Goal: Task Accomplishment & Management: Manage account settings

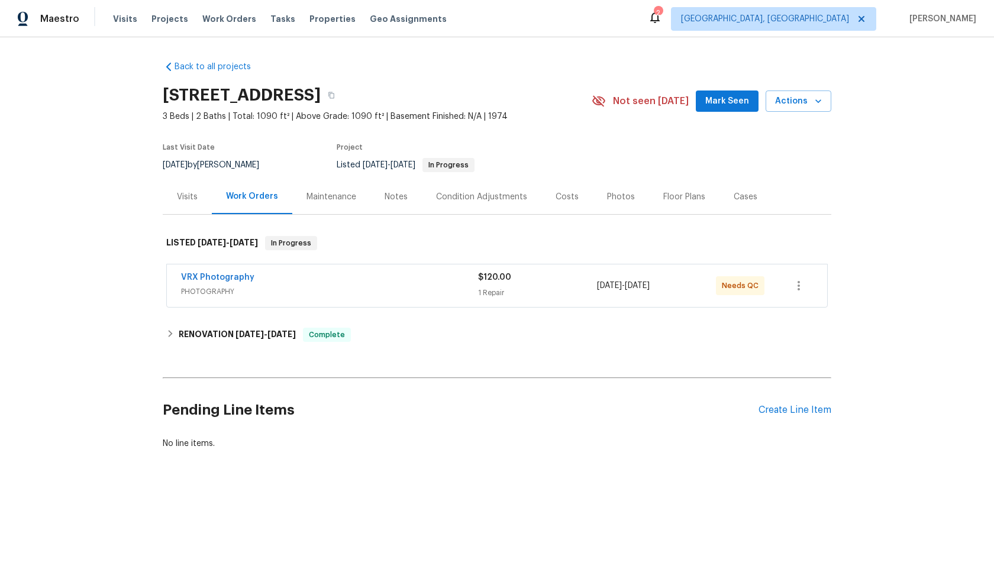
click at [384, 434] on h2 "Pending Line Items" at bounding box center [461, 410] width 596 height 55
copy h2 "[STREET_ADDRESS]"
drag, startPoint x: 315, startPoint y: 92, endPoint x: 160, endPoint y: 90, distance: 155.6
click at [160, 90] on div "Back to all projects 509 Brookwood Rd, Roseville, CA 95678 3 Beds | 2 Baths | T…" at bounding box center [497, 283] width 994 height 493
drag, startPoint x: 317, startPoint y: 92, endPoint x: 109, endPoint y: 86, distance: 207.7
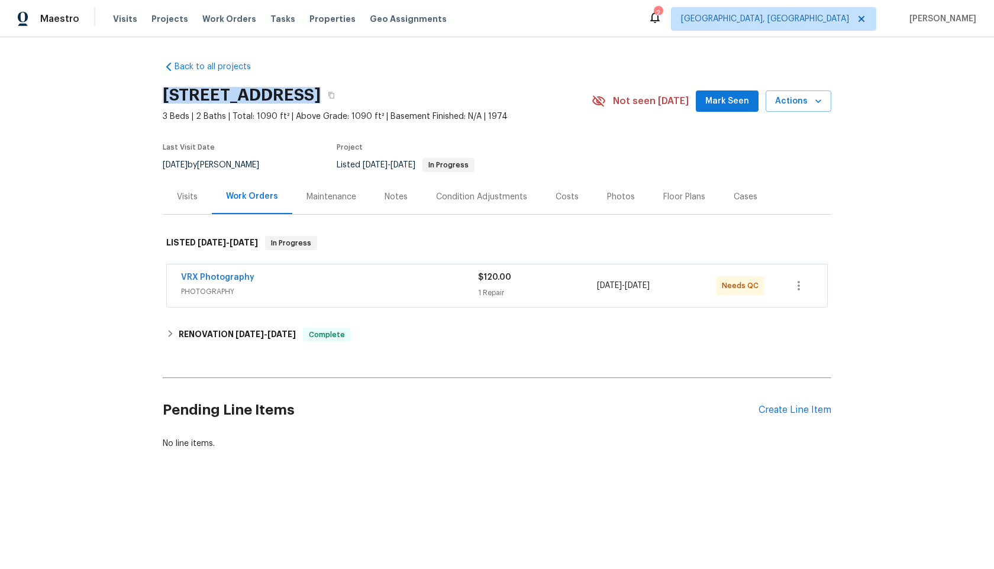
click at [110, 87] on div "Back to all projects 509 Brookwood Rd, Roseville, CA 95678 3 Beds | 2 Baths | T…" at bounding box center [497, 283] width 994 height 493
copy h2 "[STREET_ADDRESS]"
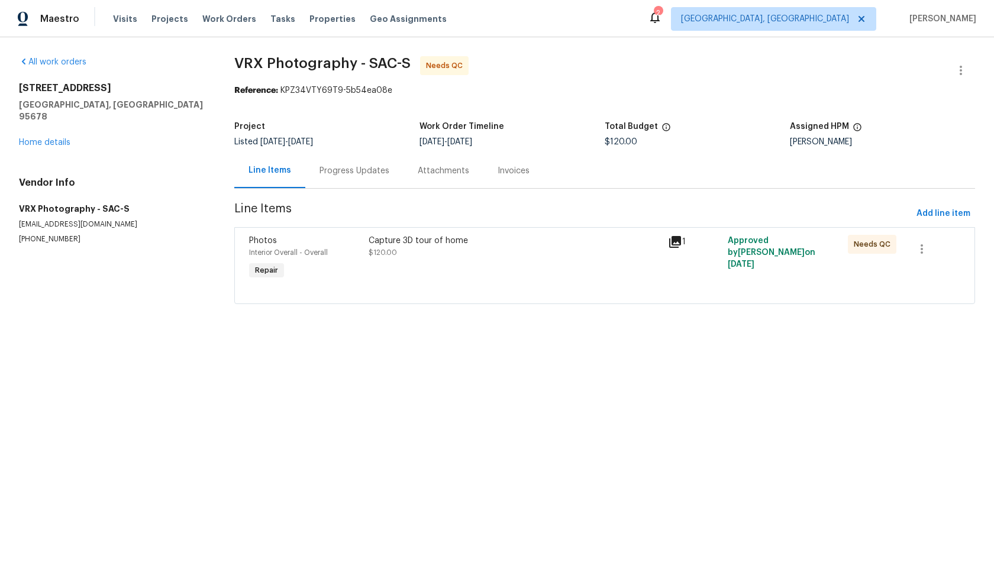
click at [339, 174] on div "Progress Updates" at bounding box center [354, 171] width 70 height 12
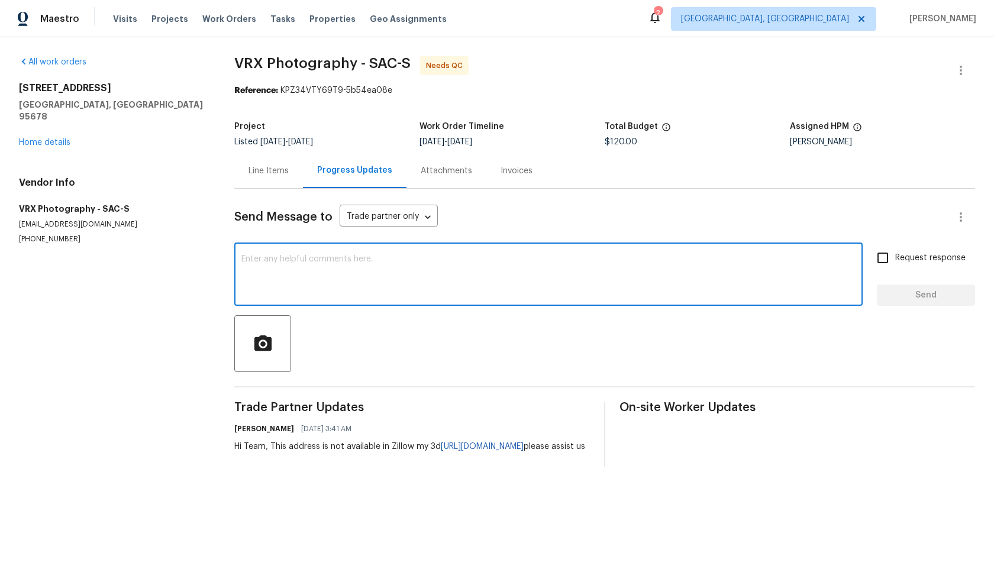
click at [366, 273] on textarea at bounding box center [548, 275] width 614 height 41
click at [322, 273] on textarea at bounding box center [548, 275] width 614 height 41
click at [395, 295] on textarea at bounding box center [548, 275] width 614 height 41
type textarea "000v"
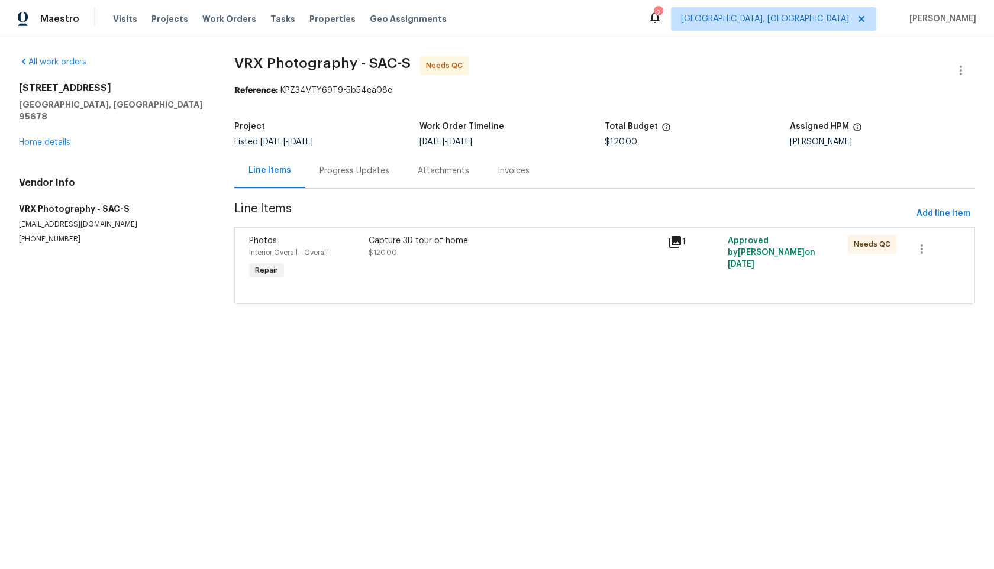
click at [341, 178] on div "Progress Updates" at bounding box center [354, 170] width 98 height 35
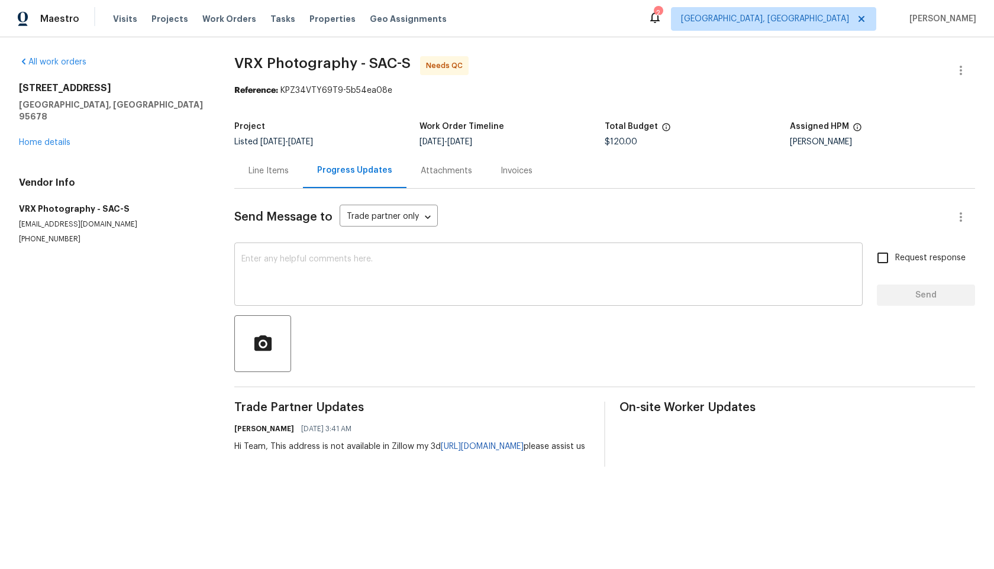
click at [368, 269] on textarea at bounding box center [548, 275] width 614 height 41
drag, startPoint x: 478, startPoint y: 186, endPoint x: 479, endPoint y: 192, distance: 6.5
click at [479, 192] on section "VRX Photography - SAC-S Needs QC Reference: KPZ34VTY69T9-5b54ea08e Project List…" at bounding box center [604, 261] width 740 height 410
click at [433, 242] on div "Send Message to Trade partner only Trade partner only ​ x ​ Request response Se…" at bounding box center [604, 328] width 740 height 278
click at [382, 243] on div "Send Message to Trade partner only Trade partner only ​ x ​ Request response Se…" at bounding box center [604, 328] width 740 height 278
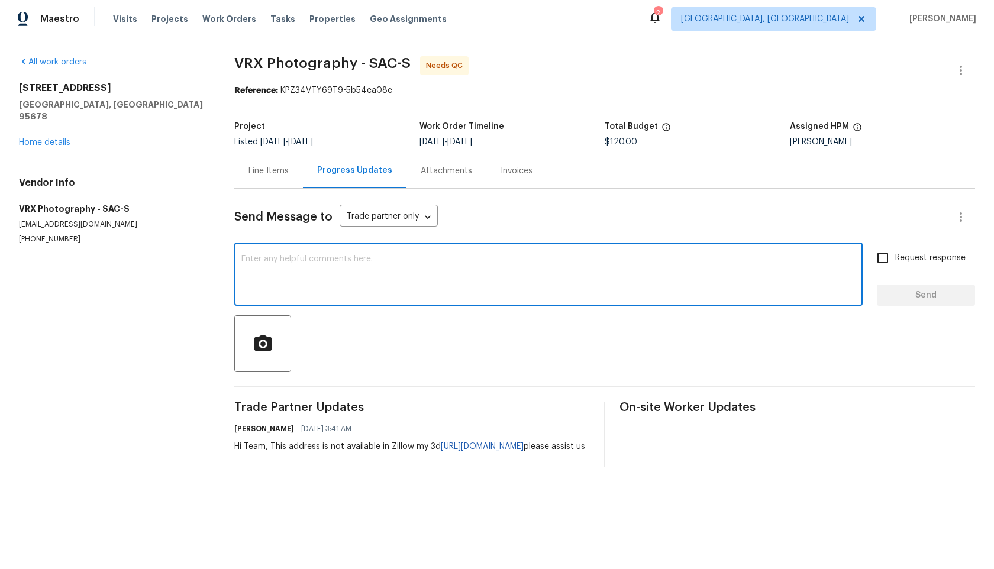
click at [359, 286] on textarea at bounding box center [548, 275] width 614 height 41
click at [402, 268] on textarea at bounding box center [548, 275] width 614 height 41
type textarea "Team any update on this"
click at [887, 258] on input "Request response" at bounding box center [882, 257] width 25 height 25
checkbox input "true"
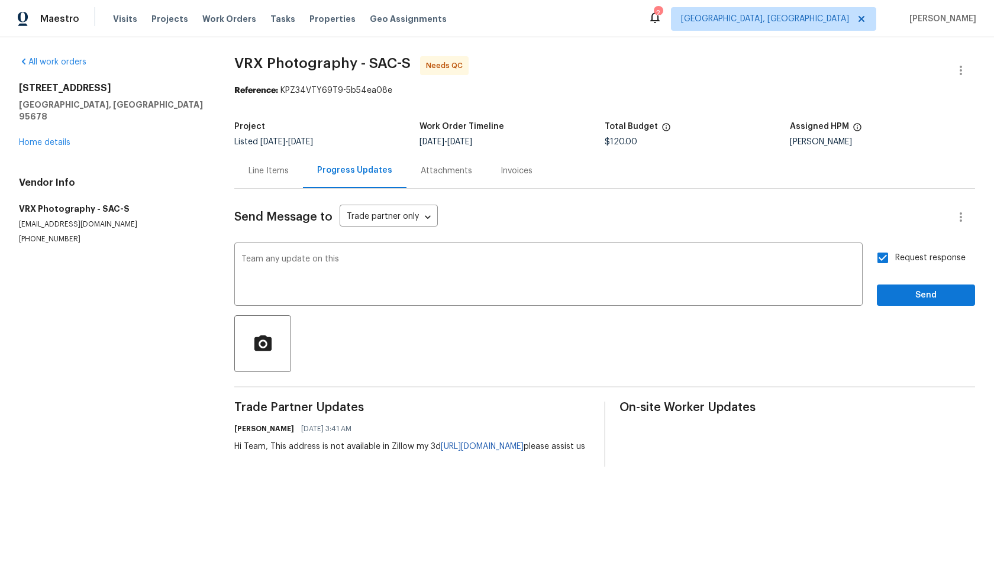
click at [927, 283] on div "Request response Send" at bounding box center [925, 275] width 98 height 60
click at [927, 292] on span "Send" at bounding box center [925, 295] width 79 height 15
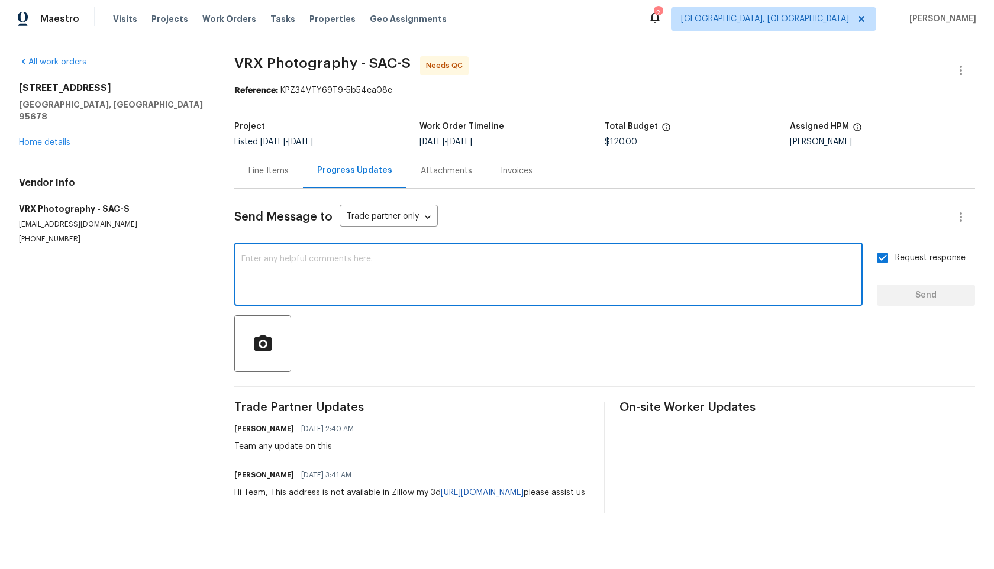
click at [299, 270] on textarea at bounding box center [548, 275] width 614 height 41
click at [256, 266] on textarea at bounding box center [548, 275] width 614 height 41
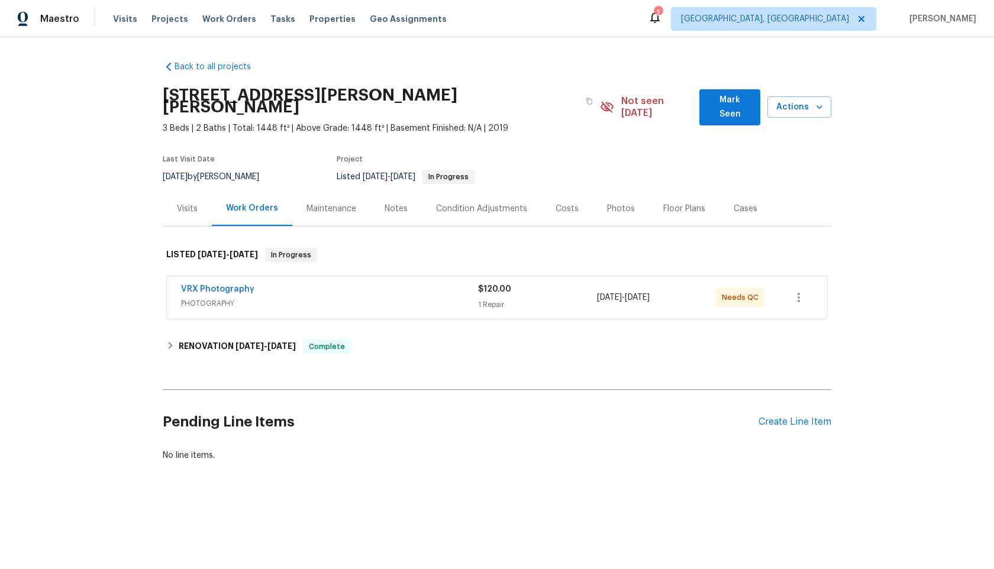
click at [320, 297] on span "PHOTOGRAPHY" at bounding box center [329, 303] width 297 height 12
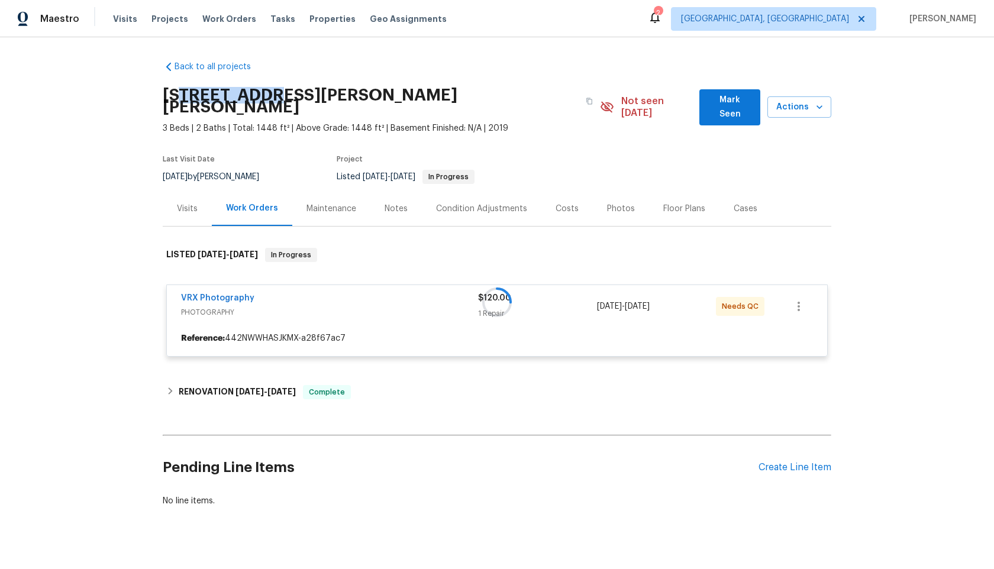
drag, startPoint x: 260, startPoint y: 93, endPoint x: 174, endPoint y: 94, distance: 85.2
click at [174, 93] on h2 "1114 Noor Ln, Fuquay Varina, NC 27526" at bounding box center [371, 101] width 416 height 24
click at [174, 94] on h2 "1114 Noor Ln, Fuquay Varina, NC 27526" at bounding box center [371, 101] width 416 height 24
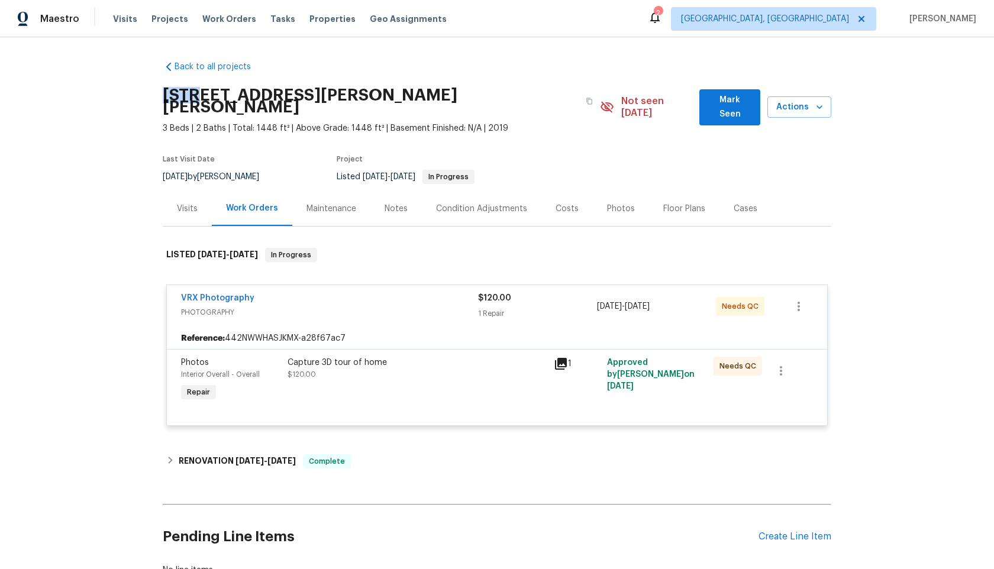
click at [174, 94] on h2 "1114 Noor Ln, Fuquay Varina, NC 27526" at bounding box center [371, 101] width 416 height 24
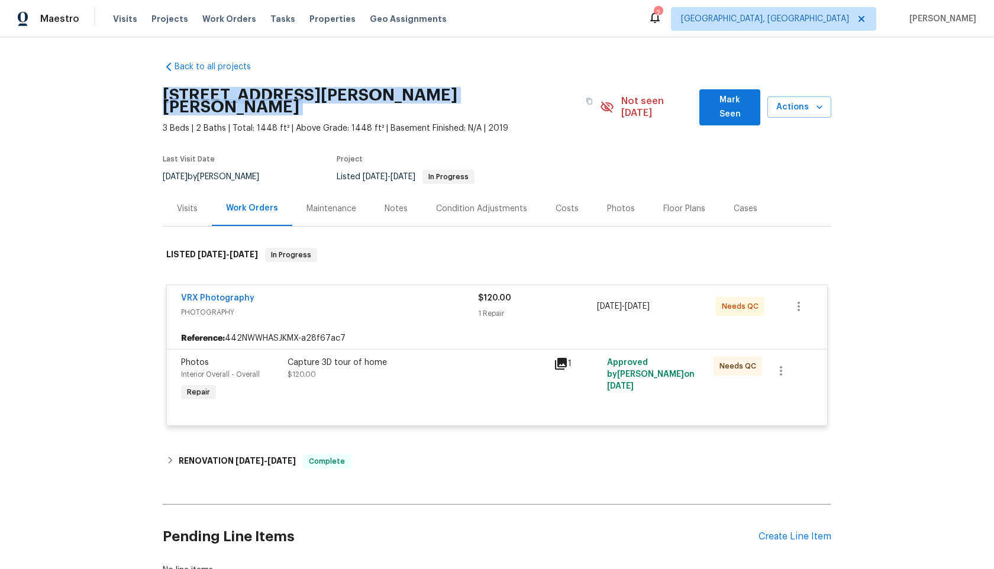
click at [174, 94] on h2 "1114 Noor Ln, Fuquay Varina, NC 27526" at bounding box center [371, 101] width 416 height 24
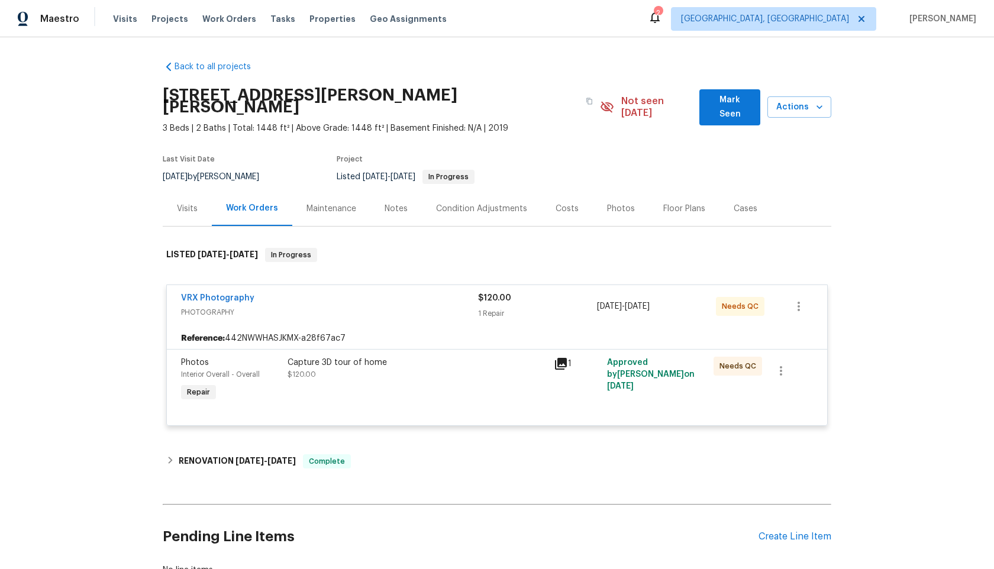
click at [248, 95] on h2 "1114 Noor Ln, Fuquay Varina, NC 27526" at bounding box center [371, 101] width 416 height 24
drag, startPoint x: 261, startPoint y: 98, endPoint x: 145, endPoint y: 98, distance: 115.9
click at [145, 98] on div "Back to all projects 1114 Noor Ln, Fuquay Varina, NC 27526 3 Beds | 2 Baths | T…" at bounding box center [497, 303] width 994 height 532
copy h2 "1114 Noor Ln"
click at [447, 372] on div "Capture 3D tour of home $120.00" at bounding box center [417, 380] width 266 height 54
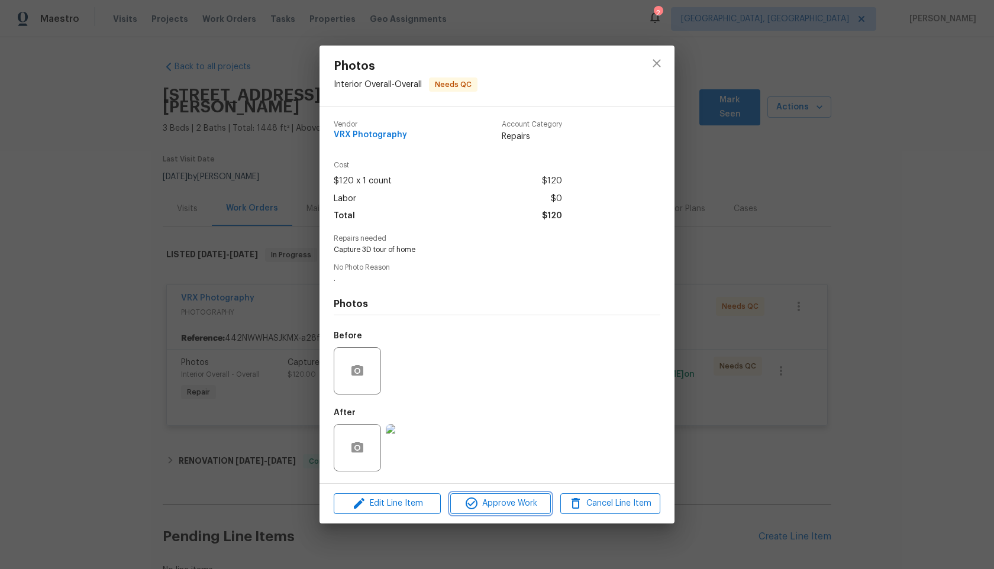
click at [502, 496] on span "Approve Work" at bounding box center [500, 503] width 93 height 15
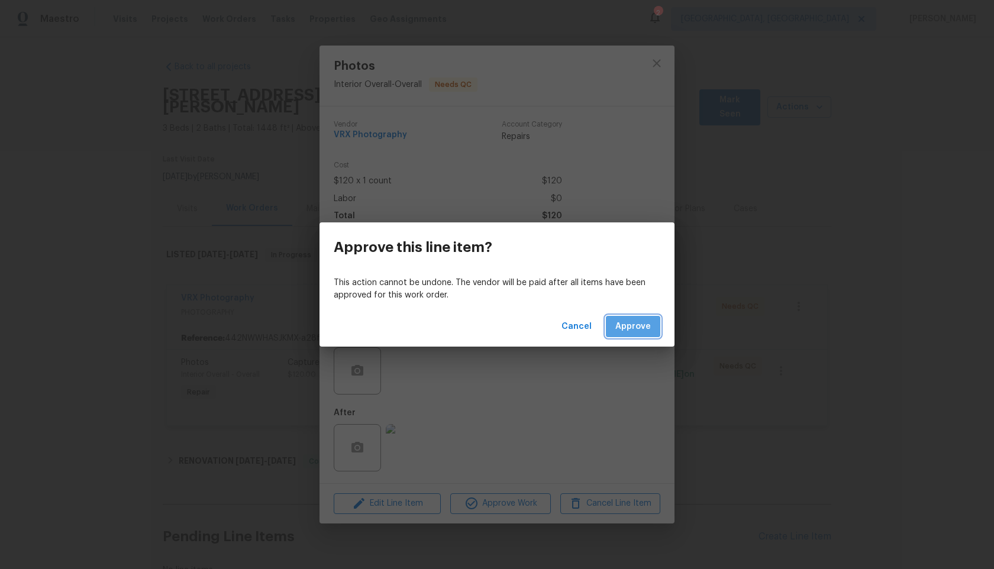
click at [653, 319] on button "Approve" at bounding box center [633, 327] width 54 height 22
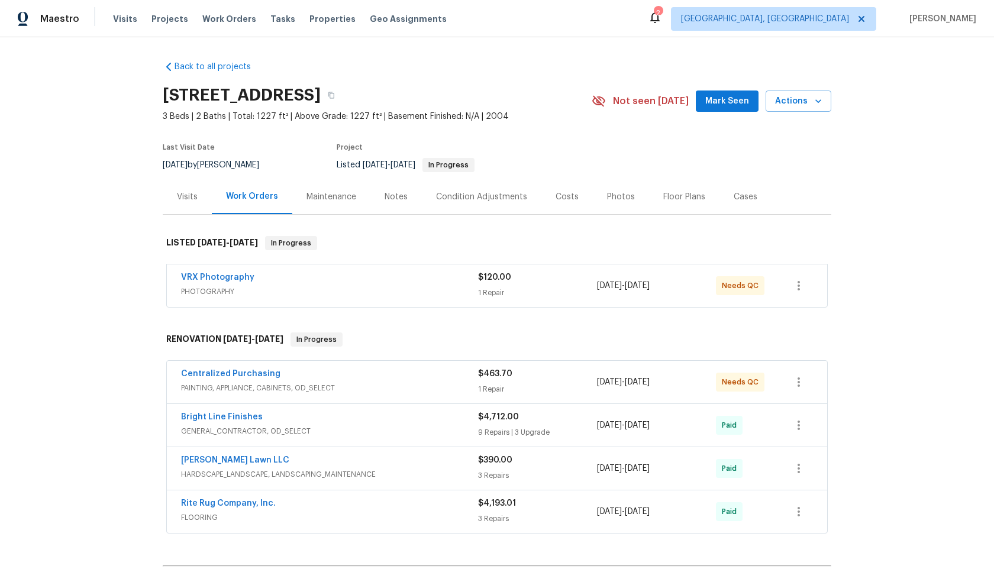
click at [393, 290] on span "PHOTOGRAPHY" at bounding box center [329, 292] width 297 height 12
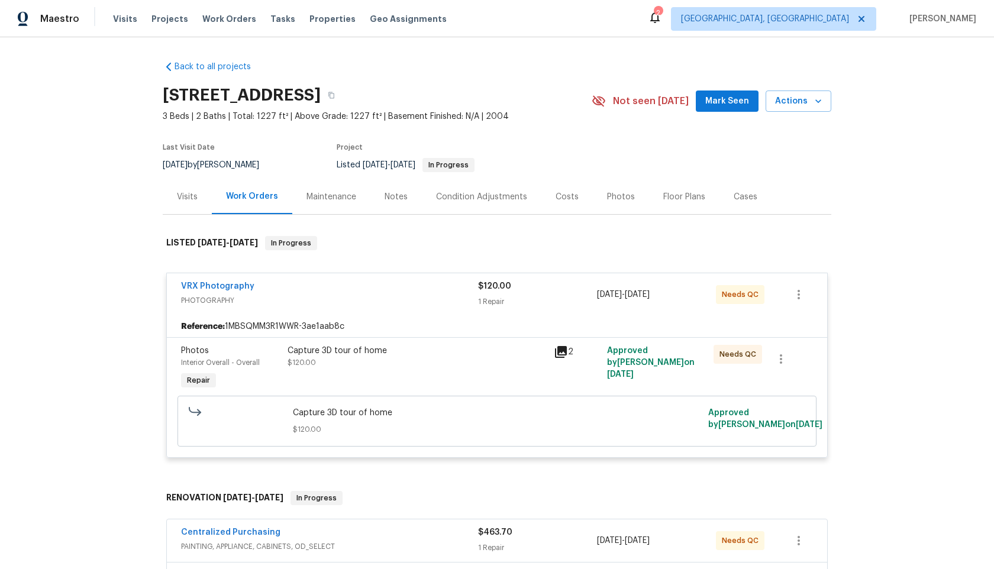
click at [478, 361] on div "Capture 3D tour of home $120.00" at bounding box center [416, 357] width 259 height 24
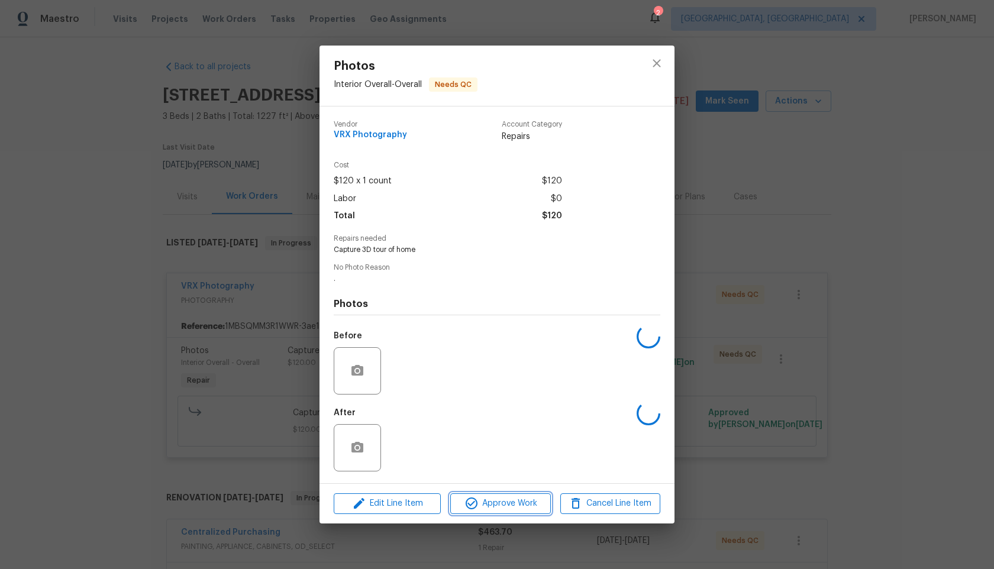
click at [503, 502] on span "Approve Work" at bounding box center [500, 503] width 93 height 15
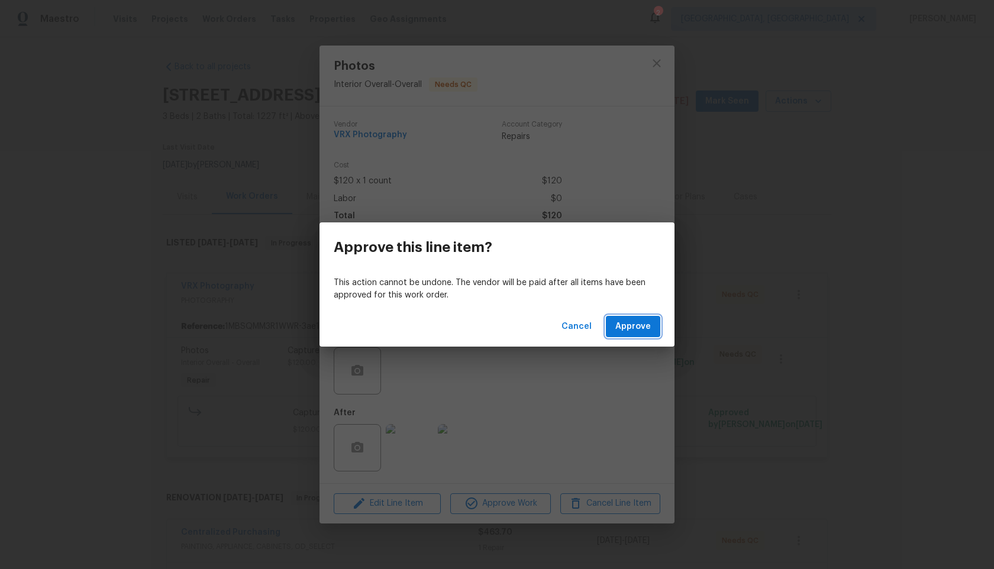
click at [627, 324] on span "Approve" at bounding box center [632, 326] width 35 height 15
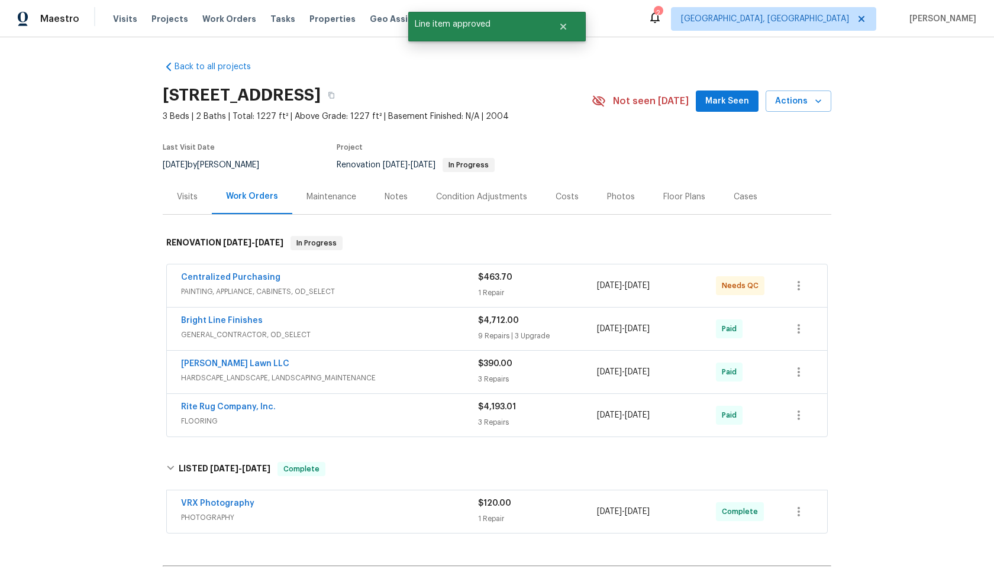
scroll to position [149, 0]
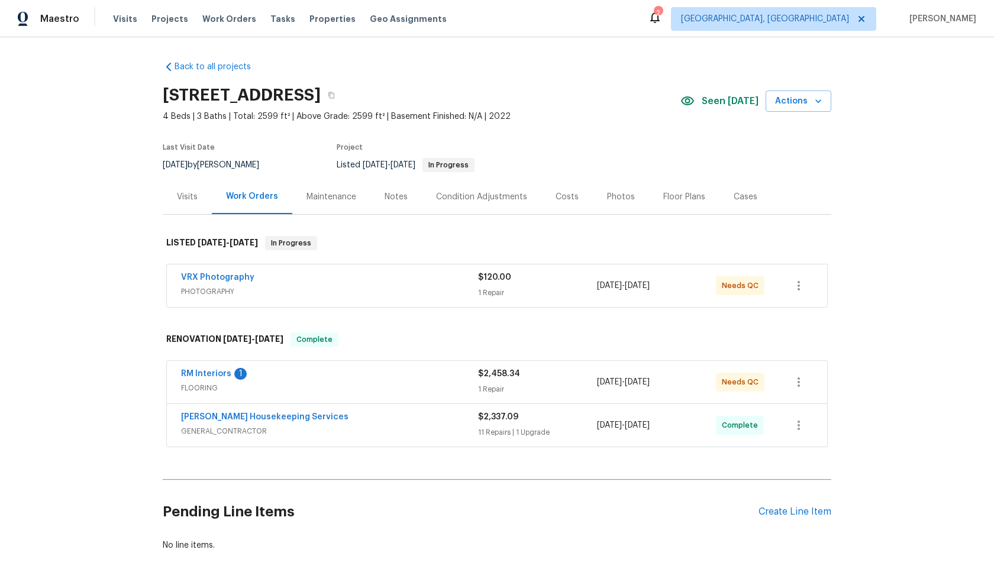
click at [423, 289] on span "PHOTOGRAPHY" at bounding box center [329, 292] width 297 height 12
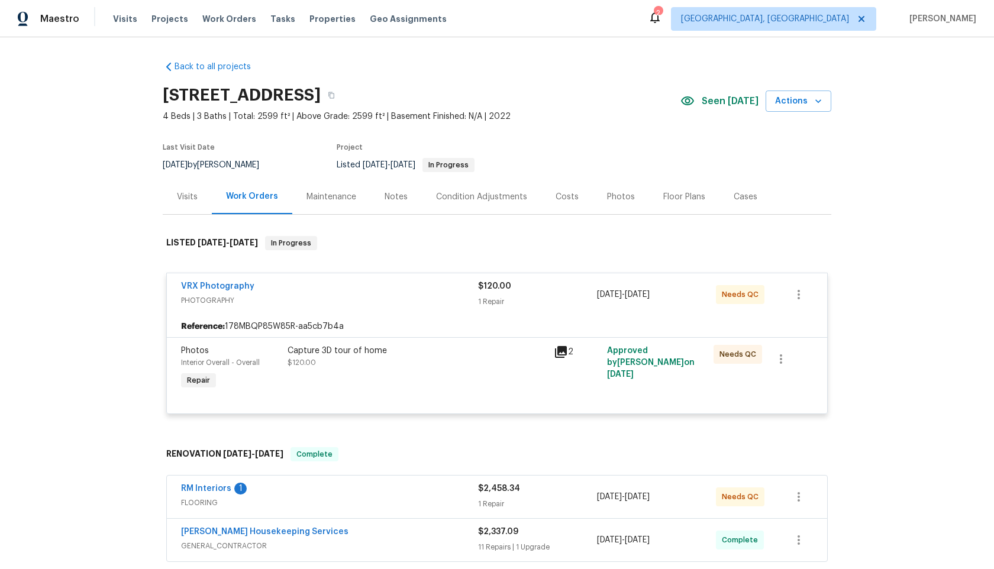
click at [494, 376] on div "Capture 3D tour of home $120.00" at bounding box center [417, 368] width 266 height 54
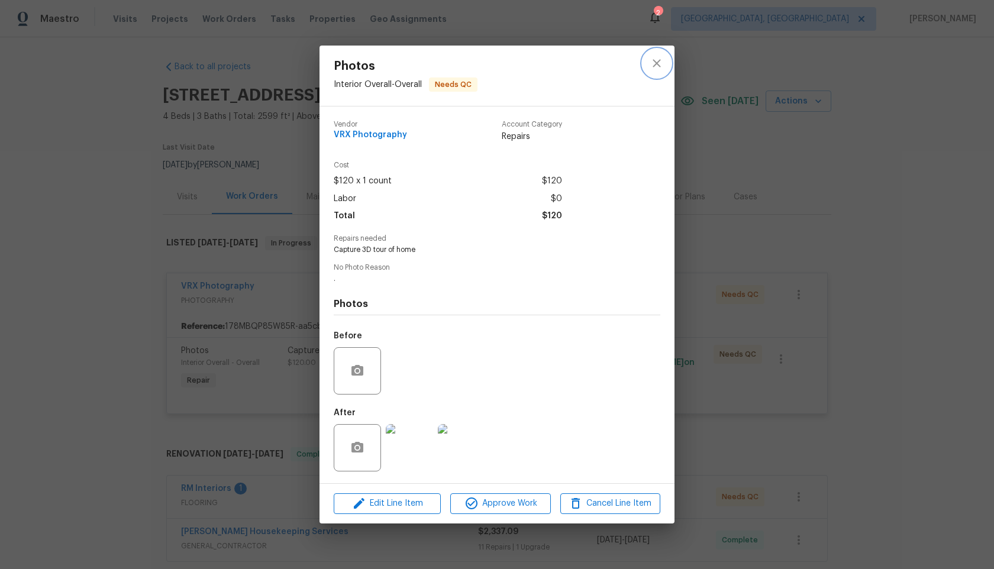
click at [648, 64] on button "close" at bounding box center [656, 63] width 28 height 28
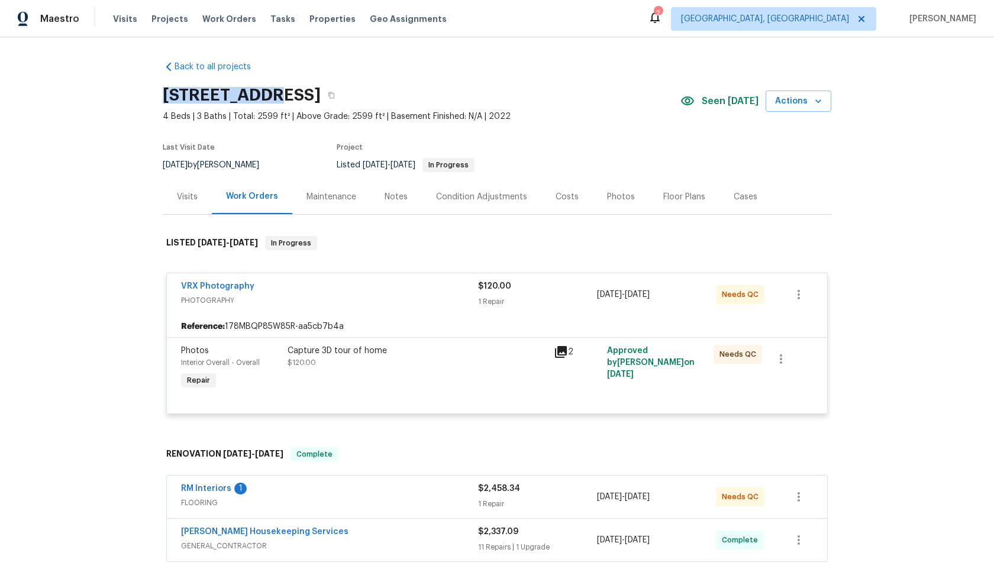
drag, startPoint x: 271, startPoint y: 93, endPoint x: 160, endPoint y: 94, distance: 110.6
click at [160, 94] on div "Back to all projects [STREET_ADDRESS] 4 Beds | 3 Baths | Total: 2599 ft² | Abov…" at bounding box center [497, 303] width 994 height 532
copy h2 "[STREET_ADDRESS]"
click at [480, 363] on div "Capture 3D tour of home $120.00" at bounding box center [416, 357] width 259 height 24
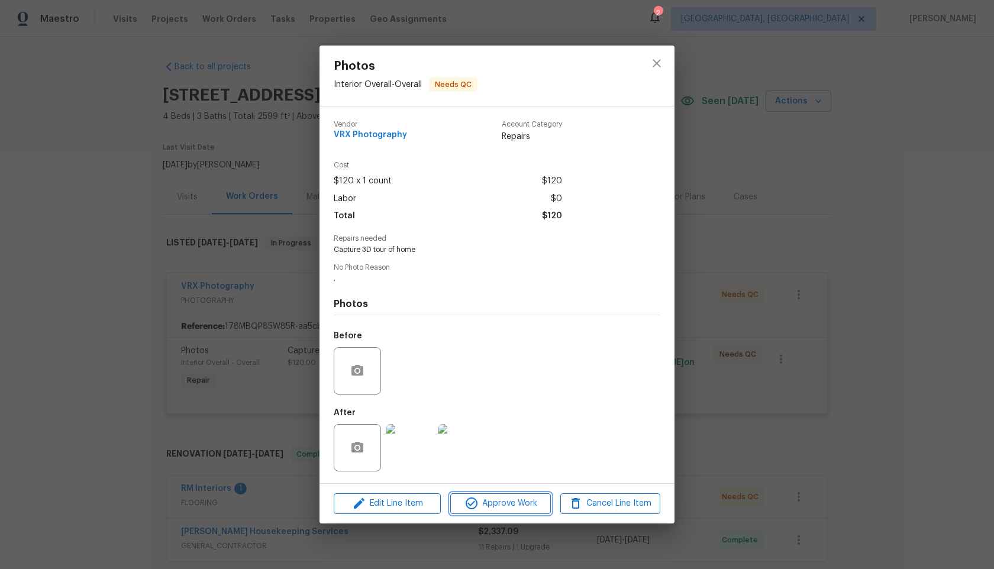
click at [509, 507] on span "Approve Work" at bounding box center [500, 503] width 93 height 15
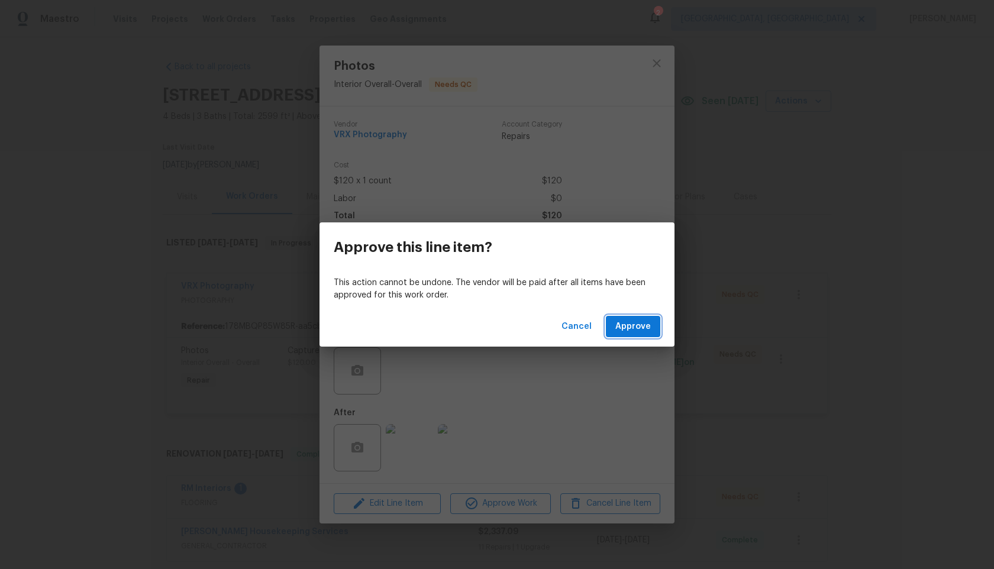
click at [638, 329] on span "Approve" at bounding box center [632, 326] width 35 height 15
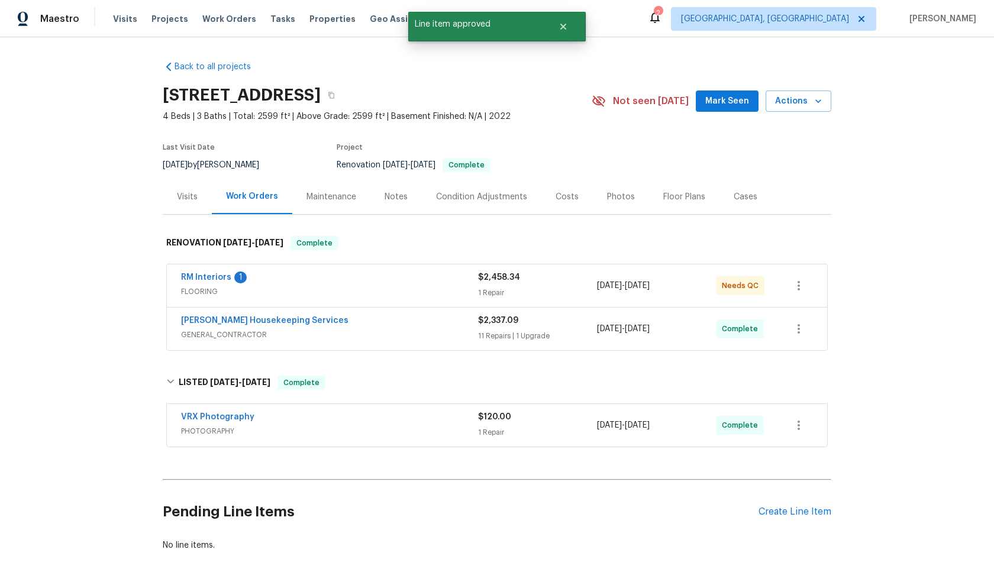
drag, startPoint x: 331, startPoint y: 93, endPoint x: 160, endPoint y: 90, distance: 170.9
click at [159, 91] on div "Back to all projects [STREET_ADDRESS] 4 Beds | 3 Baths | Total: 2599 ft² | Abov…" at bounding box center [497, 303] width 994 height 532
copy h2 "[STREET_ADDRESS][PERSON_NAME]"
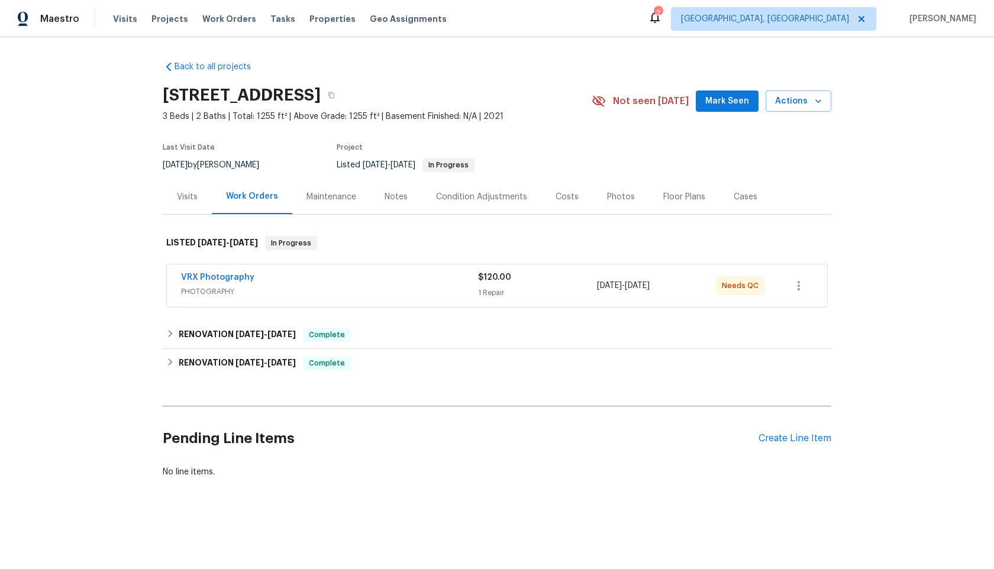
click at [338, 282] on div "VRX Photography" at bounding box center [329, 278] width 297 height 14
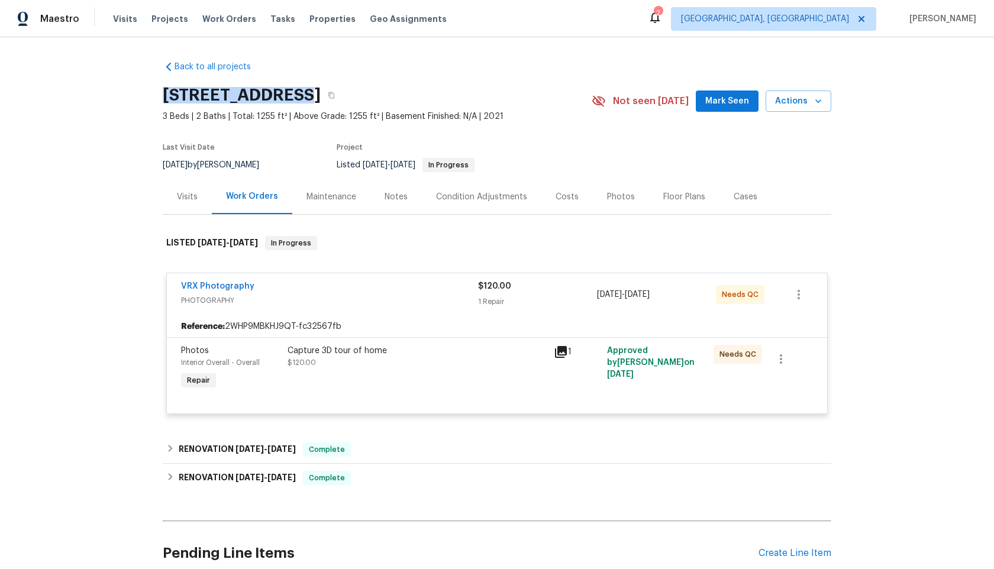
drag, startPoint x: 293, startPoint y: 95, endPoint x: 144, endPoint y: 95, distance: 148.4
click at [144, 95] on div "Back to all projects [STREET_ADDRESS] 3 Beds | 2 Baths | Total: 1255 ft² | Abov…" at bounding box center [497, 303] width 994 height 532
copy h2 "[STREET_ADDRESS]"
click at [464, 370] on div "Capture 3D tour of home $120.00" at bounding box center [417, 368] width 266 height 54
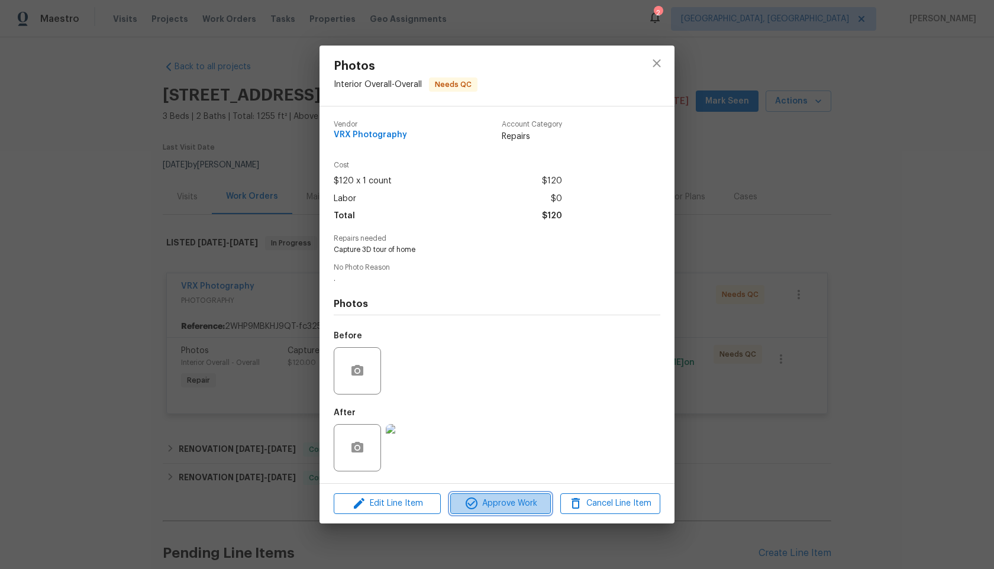
click at [499, 505] on span "Approve Work" at bounding box center [500, 503] width 93 height 15
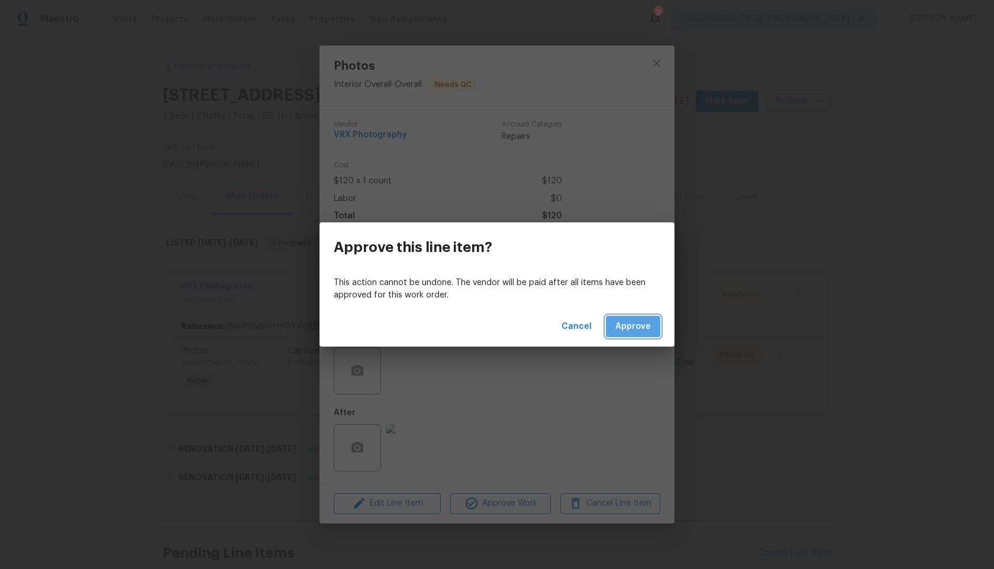
click at [626, 319] on span "Approve" at bounding box center [632, 326] width 35 height 15
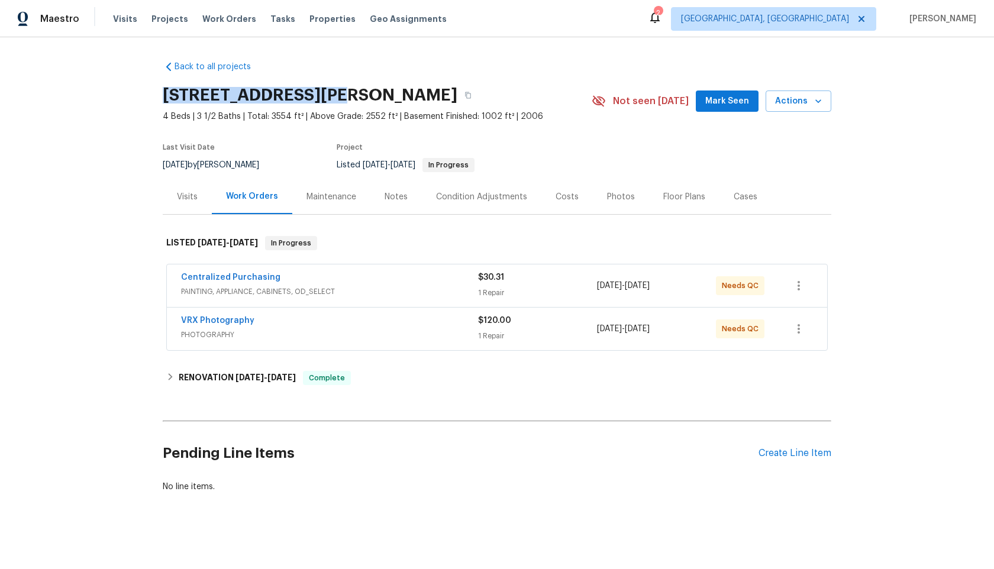
drag, startPoint x: 322, startPoint y: 95, endPoint x: 153, endPoint y: 98, distance: 168.6
click at [153, 98] on div "Back to all projects 7795 Rock Port Way, West Chester, OH 45069 4 Beds | 3 1/2 …" at bounding box center [497, 303] width 994 height 532
copy h2 "7795 Rock Port Way,"
click at [382, 326] on div "VRX Photography" at bounding box center [329, 322] width 297 height 14
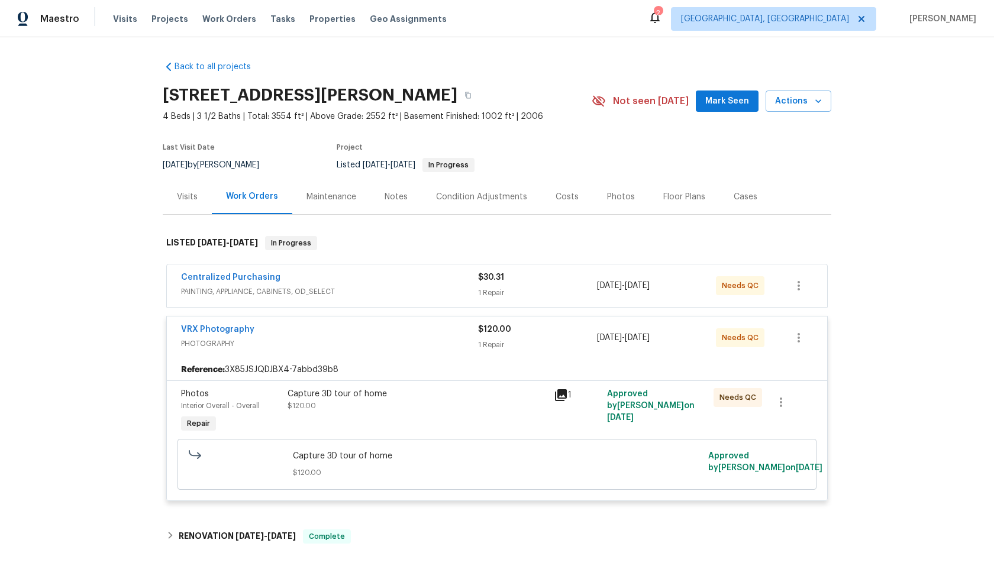
click at [438, 405] on div "Capture 3D tour of home $120.00" at bounding box center [416, 400] width 259 height 24
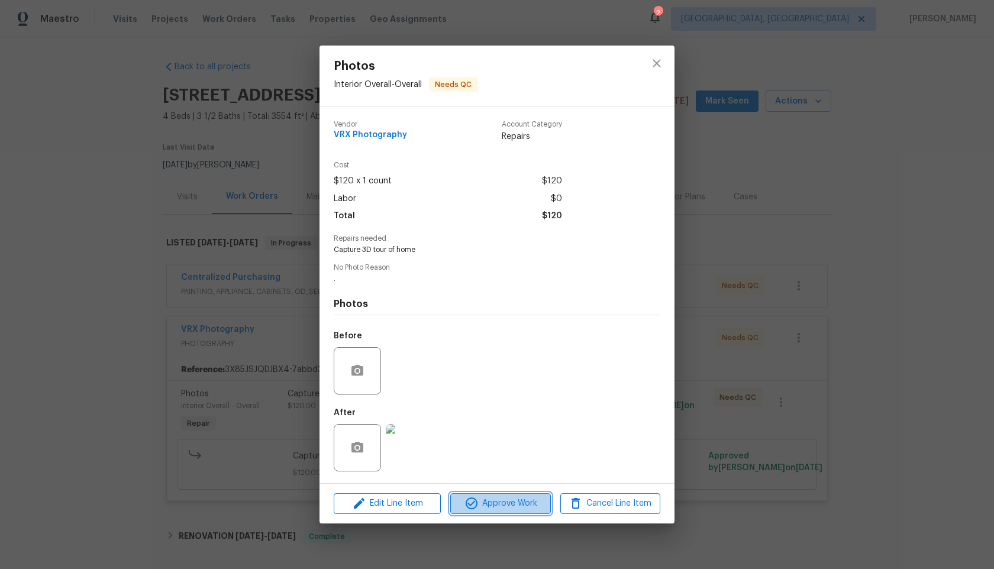
click at [530, 507] on span "Approve Work" at bounding box center [500, 503] width 93 height 15
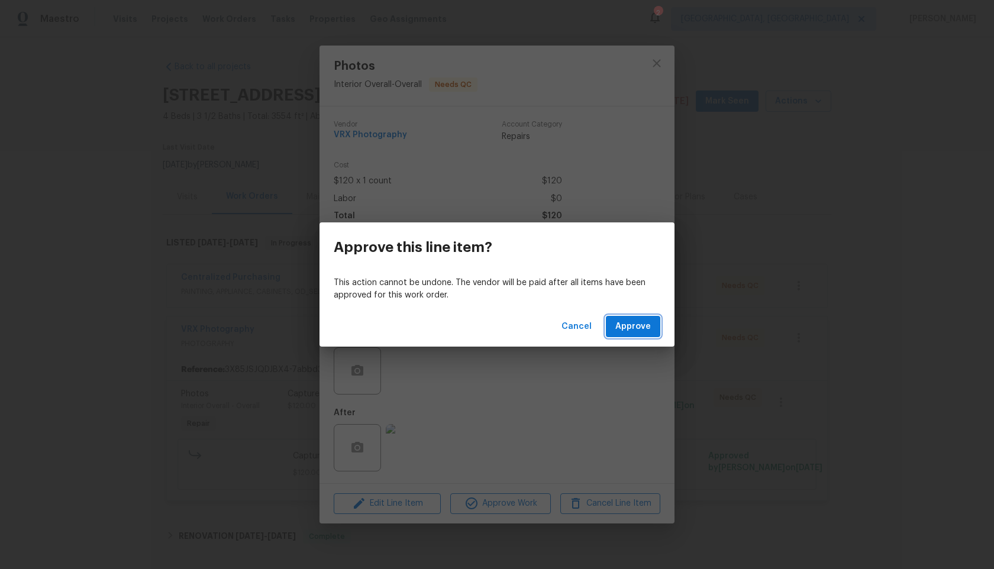
click at [630, 325] on span "Approve" at bounding box center [632, 326] width 35 height 15
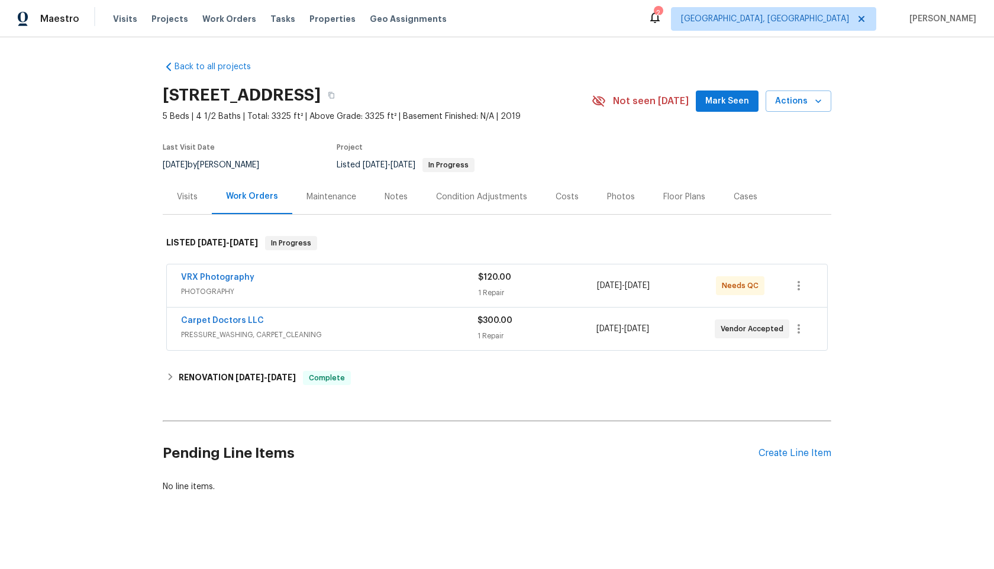
click at [393, 277] on div "VRX Photography" at bounding box center [329, 278] width 297 height 14
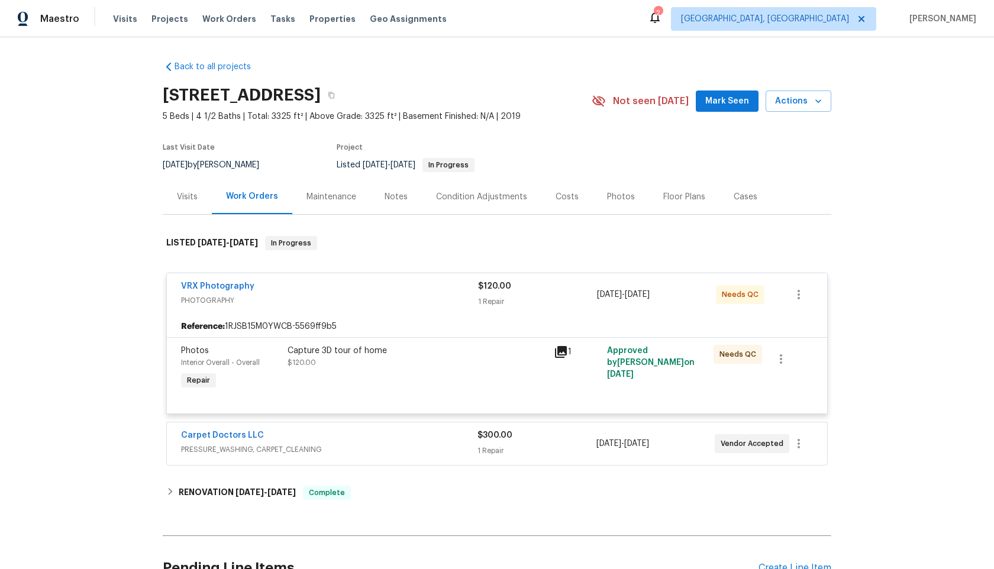
click at [452, 392] on div "Capture 3D tour of home $120.00" at bounding box center [417, 368] width 266 height 54
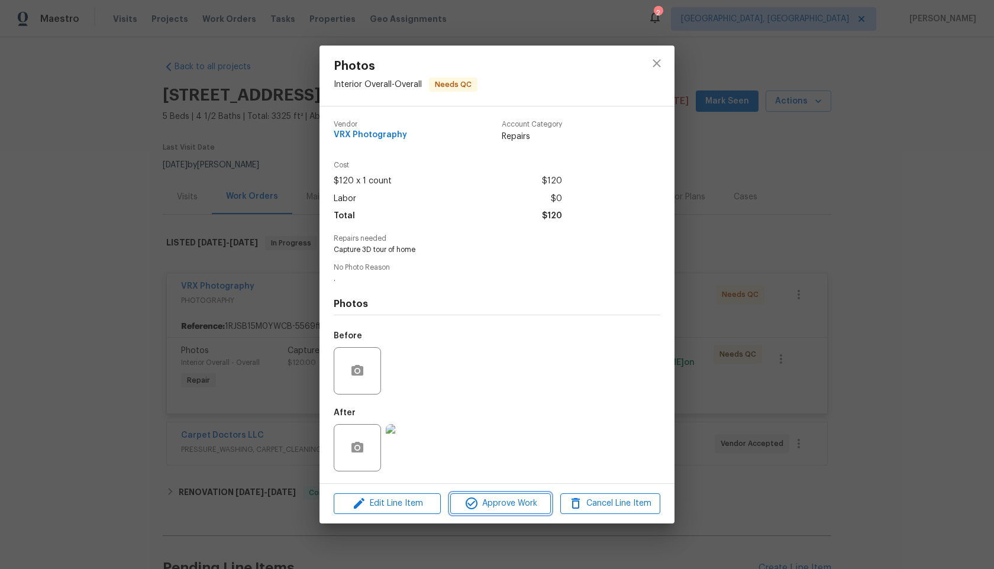
click at [527, 496] on button "Approve Work" at bounding box center [500, 503] width 100 height 21
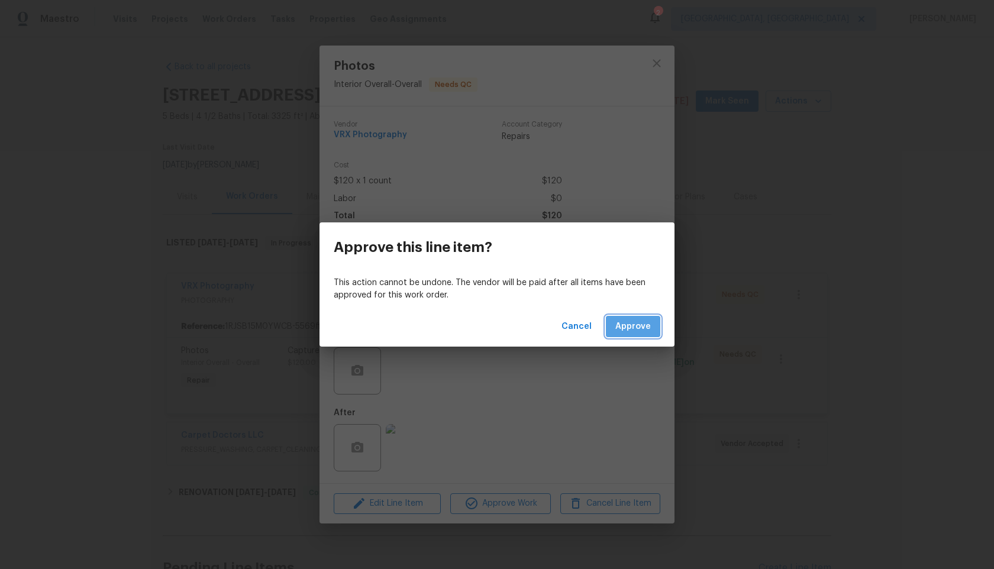
click at [638, 323] on span "Approve" at bounding box center [632, 326] width 35 height 15
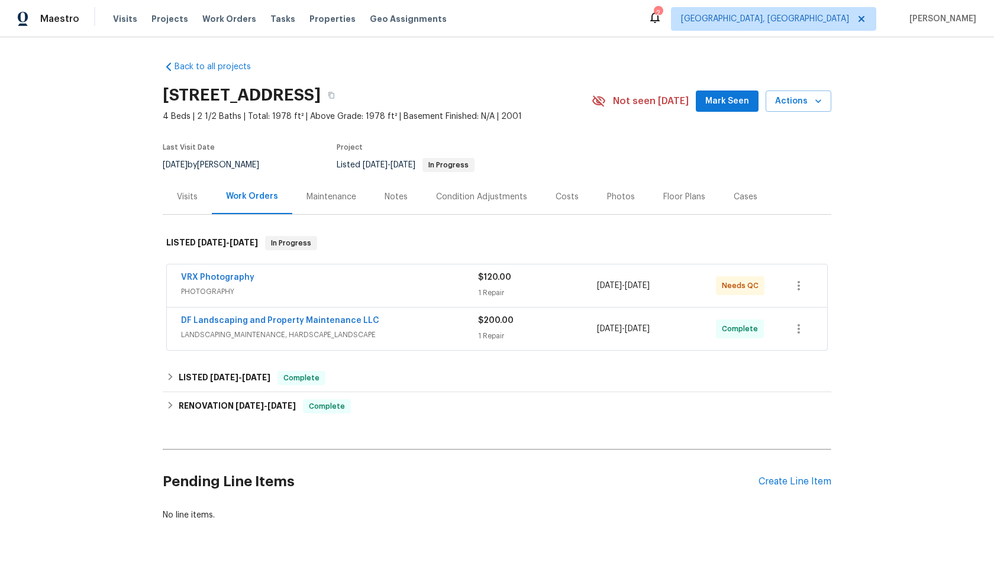
drag, startPoint x: 339, startPoint y: 95, endPoint x: 165, endPoint y: 92, distance: 174.5
click at [165, 92] on h2 "[STREET_ADDRESS]" at bounding box center [242, 95] width 158 height 12
copy h2 "[STREET_ADDRESS]"
click at [352, 289] on span "PHOTOGRAPHY" at bounding box center [329, 292] width 297 height 12
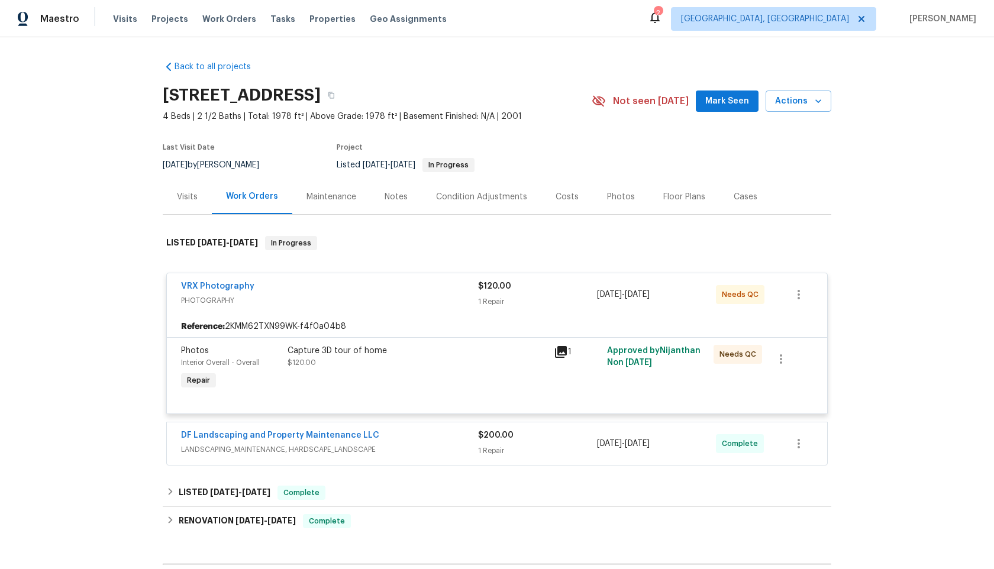
click at [432, 367] on div "Capture 3D tour of home $120.00" at bounding box center [416, 357] width 259 height 24
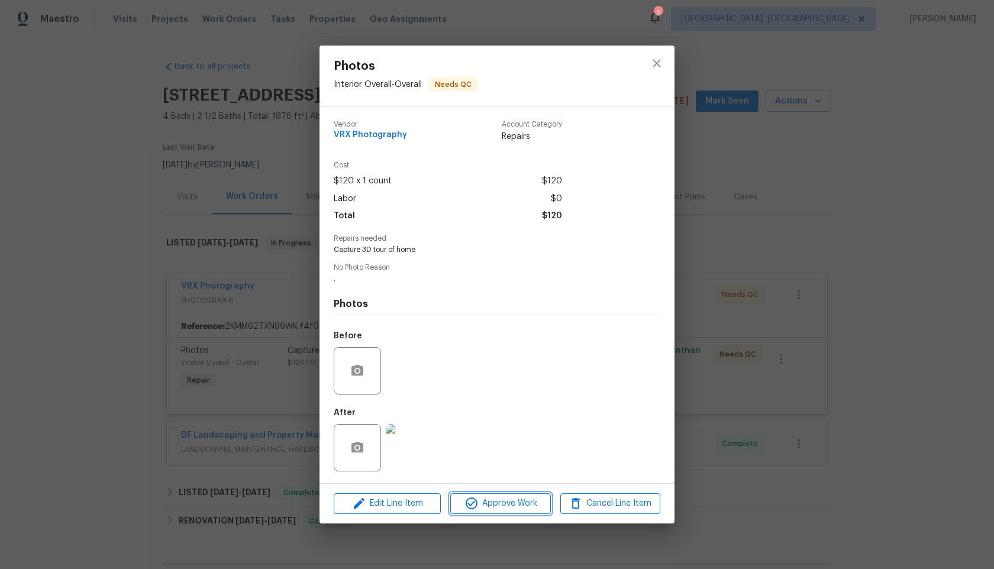
click at [509, 499] on span "Approve Work" at bounding box center [500, 503] width 93 height 15
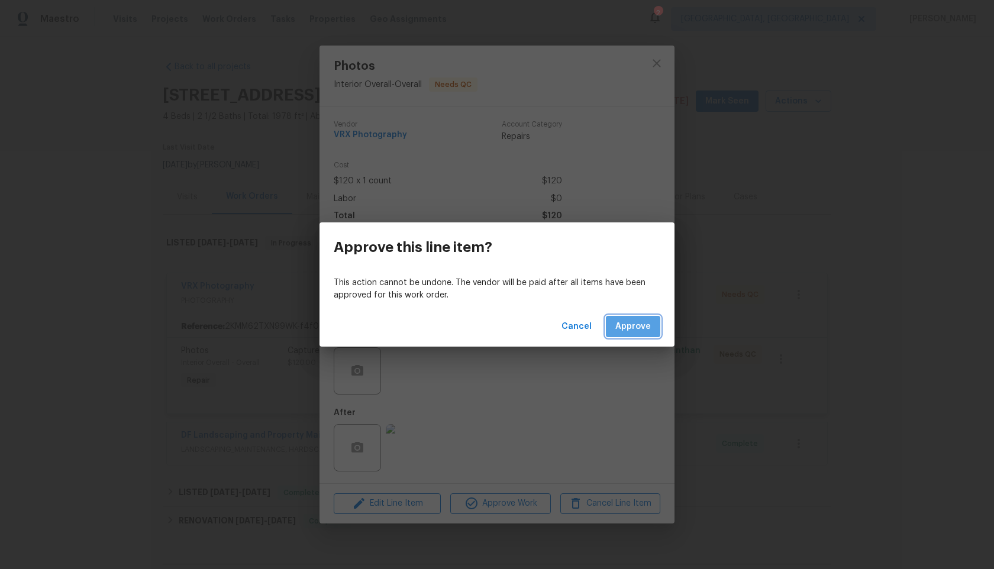
click at [634, 327] on span "Approve" at bounding box center [632, 326] width 35 height 15
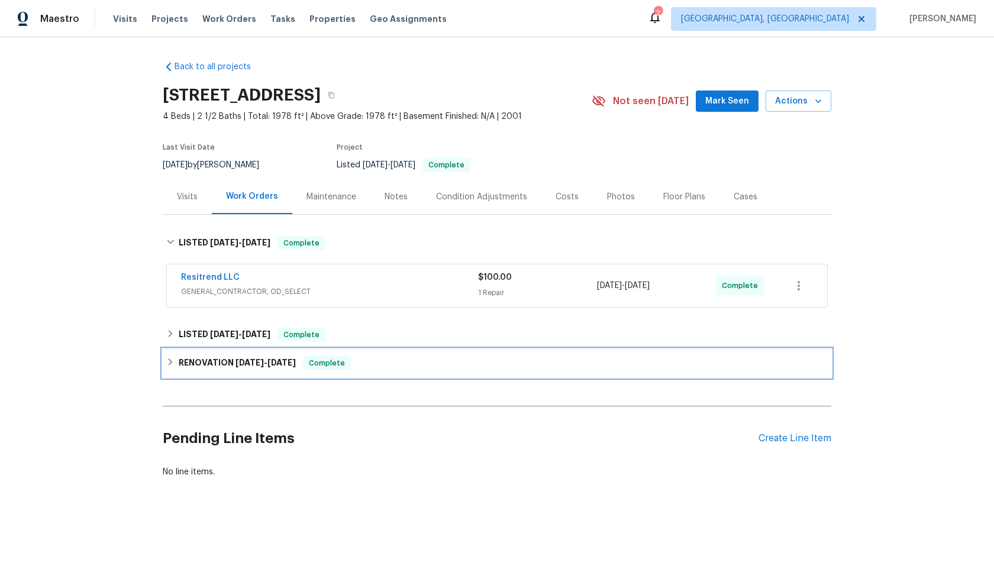
click at [400, 358] on div "RENOVATION [DATE] - [DATE] Complete" at bounding box center [496, 363] width 661 height 14
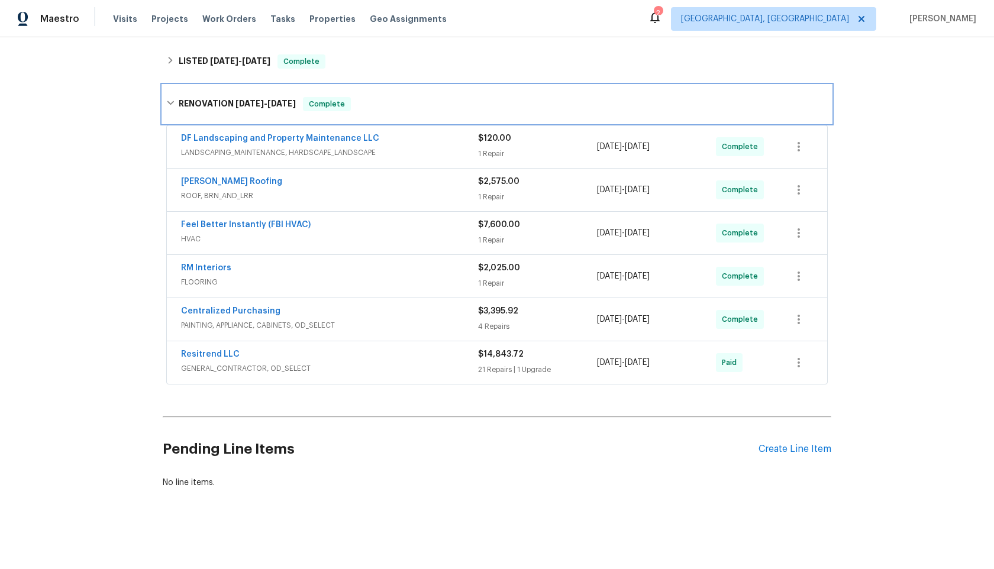
scroll to position [131, 0]
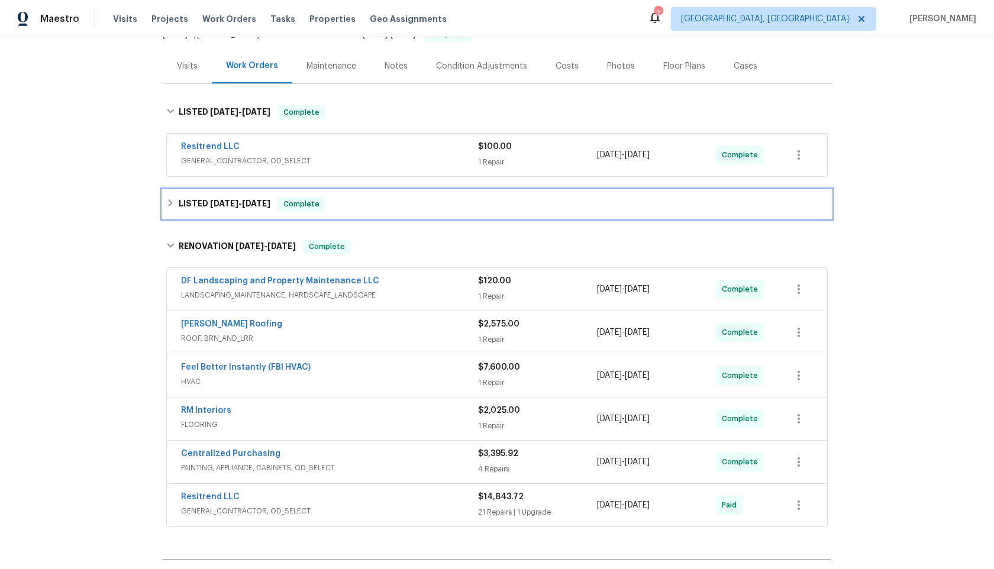
click at [379, 208] on div "LISTED [DATE] - [DATE] Complete" at bounding box center [496, 204] width 661 height 14
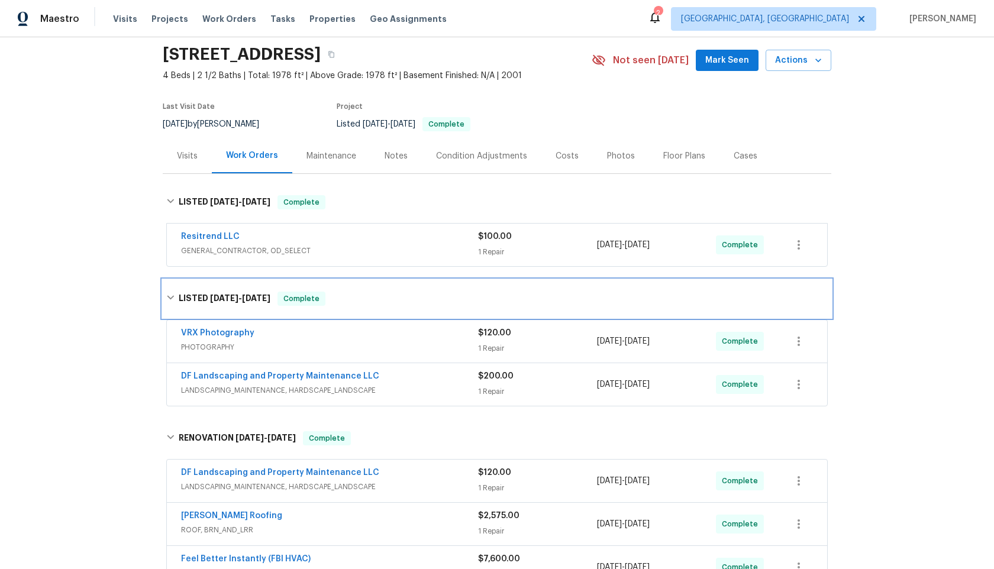
scroll to position [0, 0]
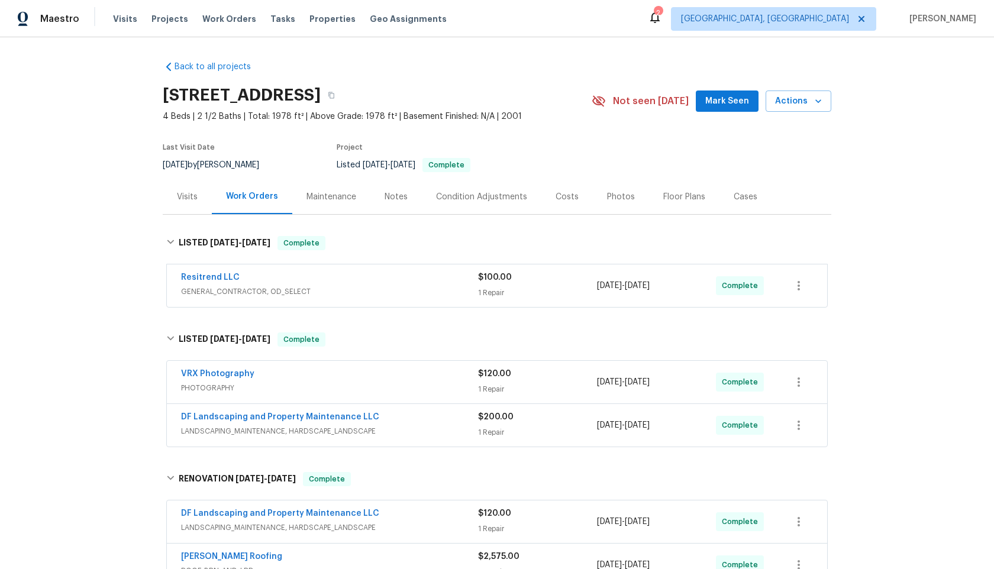
drag, startPoint x: 341, startPoint y: 95, endPoint x: 126, endPoint y: 93, distance: 215.3
click at [125, 93] on div "Back to all projects 12406 W Rosewood Dr, El Mirage, AZ 85335 4 Beds | 2 1/2 Ba…" at bounding box center [497, 303] width 994 height 532
copy h2 "12406 W Rosewood Dr"
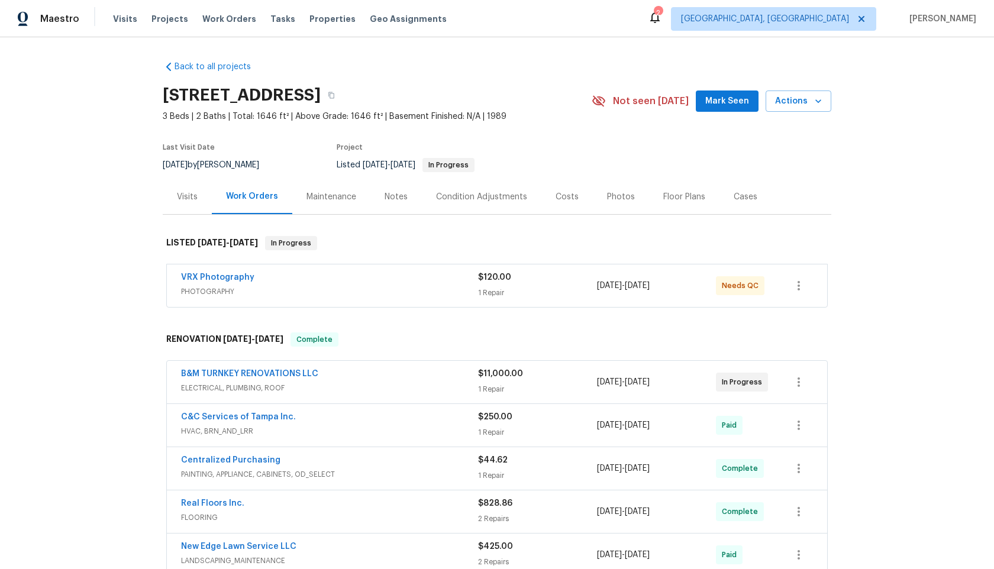
copy h2 "[STREET_ADDRESS]"
drag, startPoint x: 306, startPoint y: 93, endPoint x: 153, endPoint y: 93, distance: 153.8
click at [153, 93] on div "Back to all projects 120 E Poinsettia St, Lakeland, FL 33803 3 Beds | 2 Baths |…" at bounding box center [497, 303] width 994 height 532
click at [383, 277] on div "VRX Photography" at bounding box center [329, 278] width 297 height 14
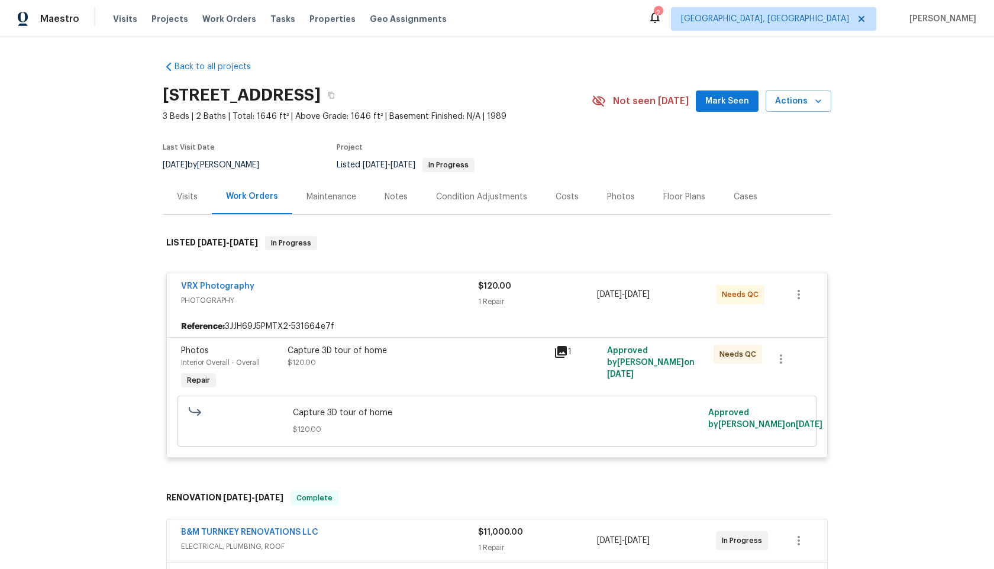
click at [445, 364] on div "Capture 3D tour of home $120.00" at bounding box center [416, 357] width 259 height 24
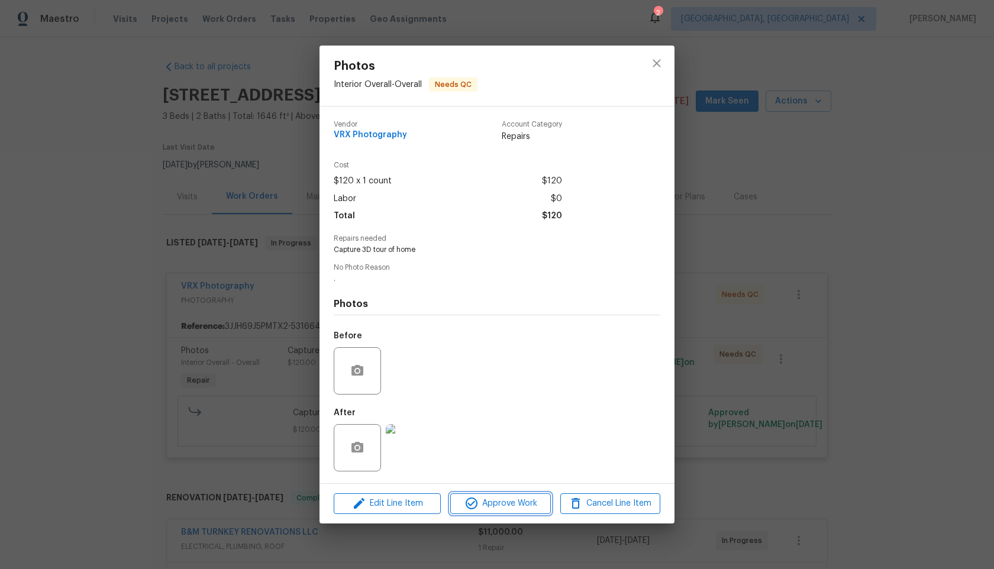
click at [494, 502] on span "Approve Work" at bounding box center [500, 503] width 93 height 15
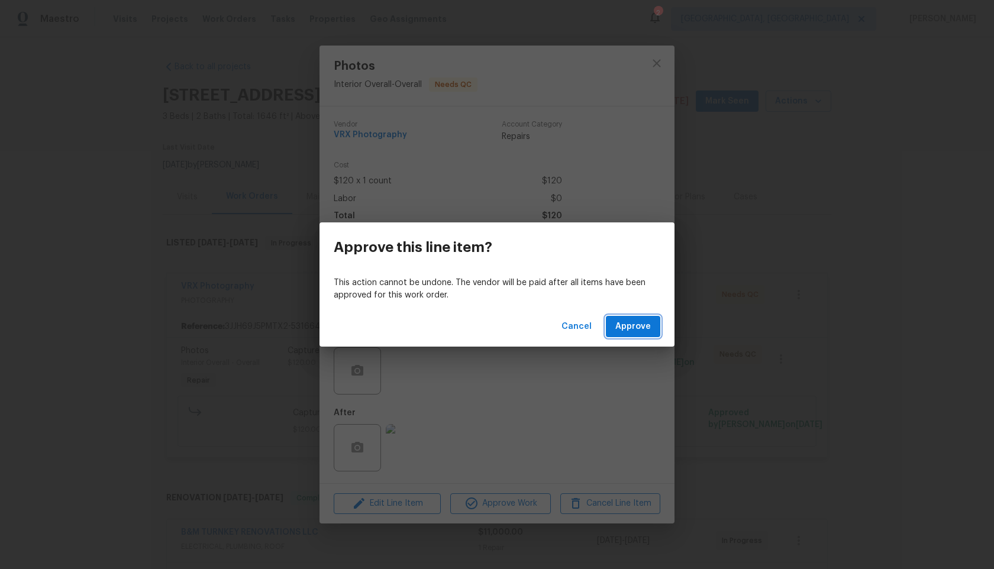
click at [639, 321] on span "Approve" at bounding box center [632, 326] width 35 height 15
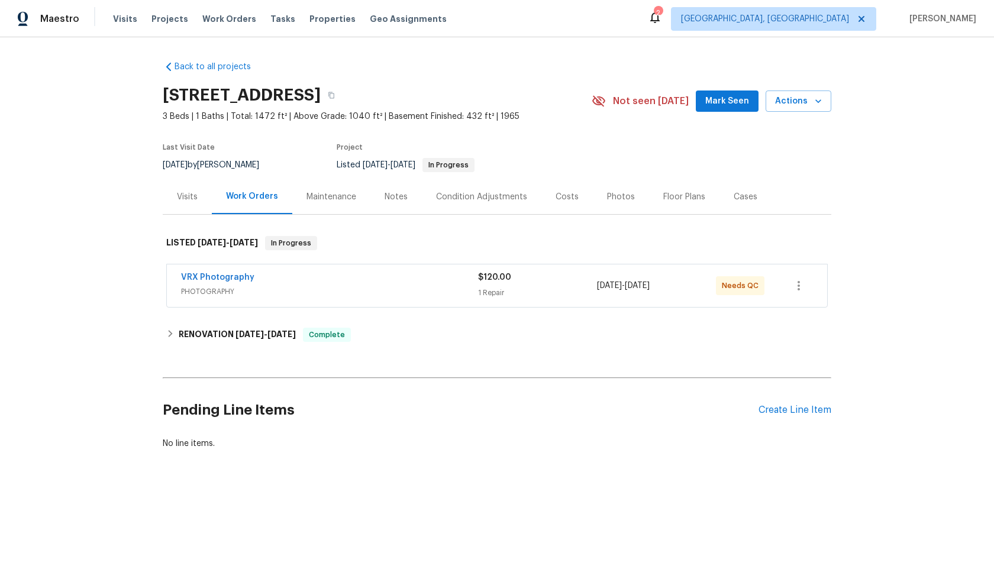
click at [384, 279] on div "VRX Photography" at bounding box center [329, 278] width 297 height 14
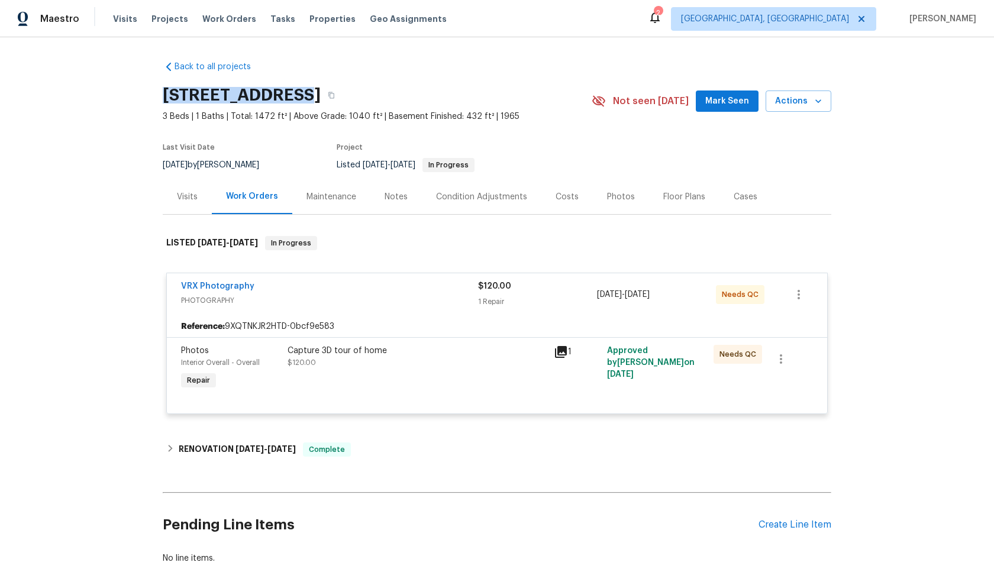
drag, startPoint x: 280, startPoint y: 94, endPoint x: 154, endPoint y: 94, distance: 126.6
click at [154, 94] on div "Back to all projects [STREET_ADDRESS] 3 Beds | 1 Baths | Total: 1472 ft² | Abov…" at bounding box center [497, 303] width 994 height 532
copy h2 "[STREET_ADDRESS]"
click at [500, 370] on div "Capture 3D tour of home $120.00" at bounding box center [417, 368] width 266 height 54
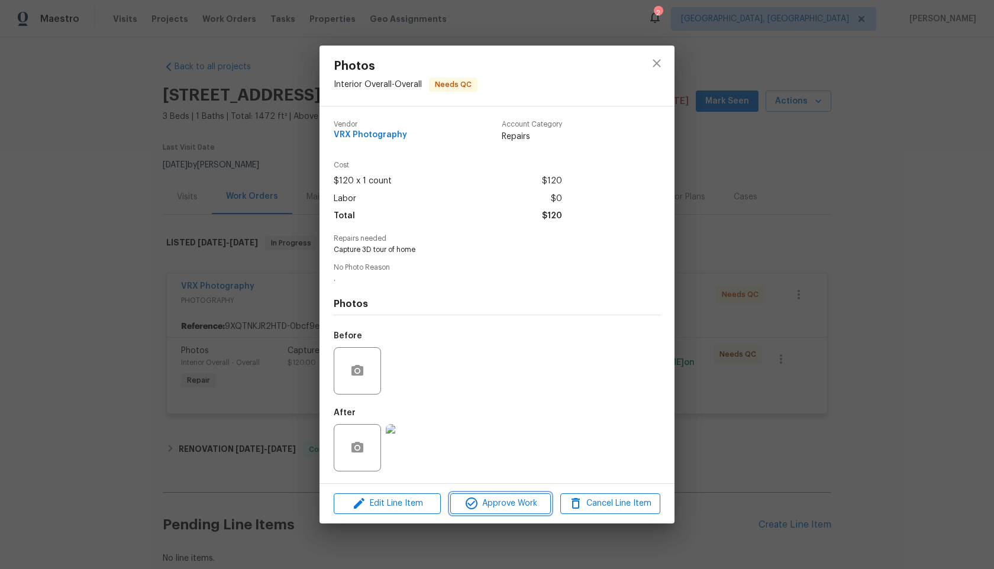
click at [528, 503] on span "Approve Work" at bounding box center [500, 503] width 93 height 15
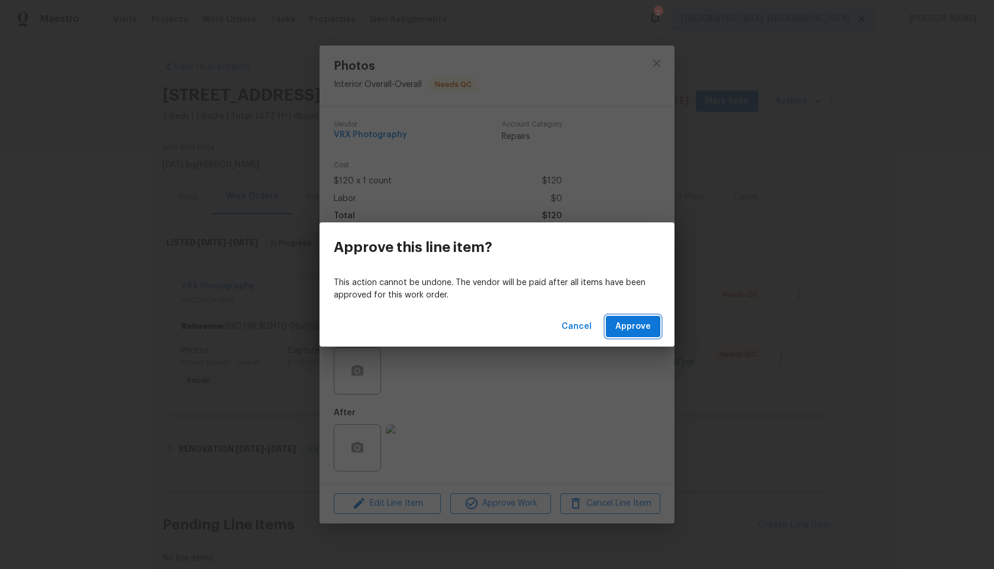
click at [651, 325] on button "Approve" at bounding box center [633, 327] width 54 height 22
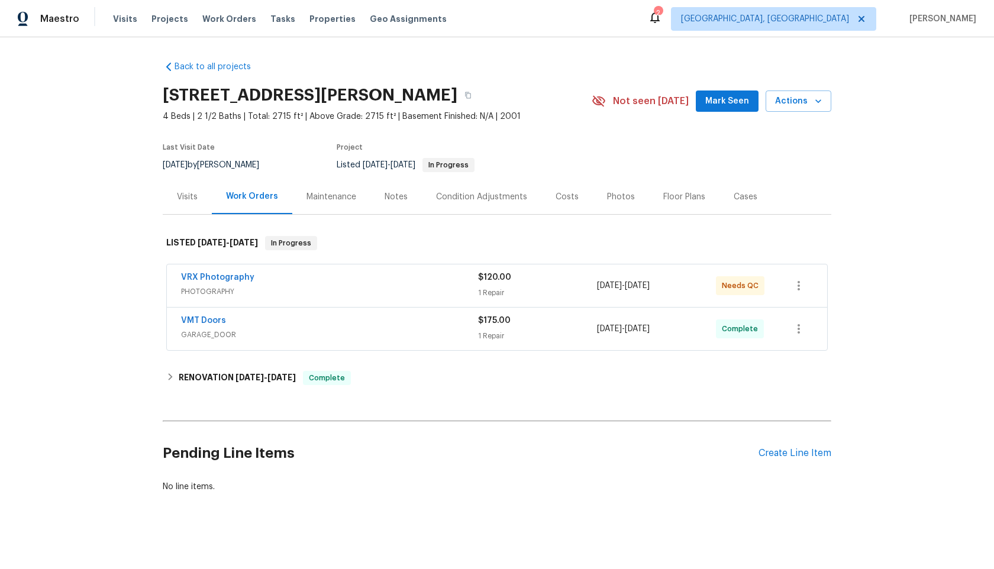
click at [423, 281] on div "VRX Photography" at bounding box center [329, 278] width 297 height 14
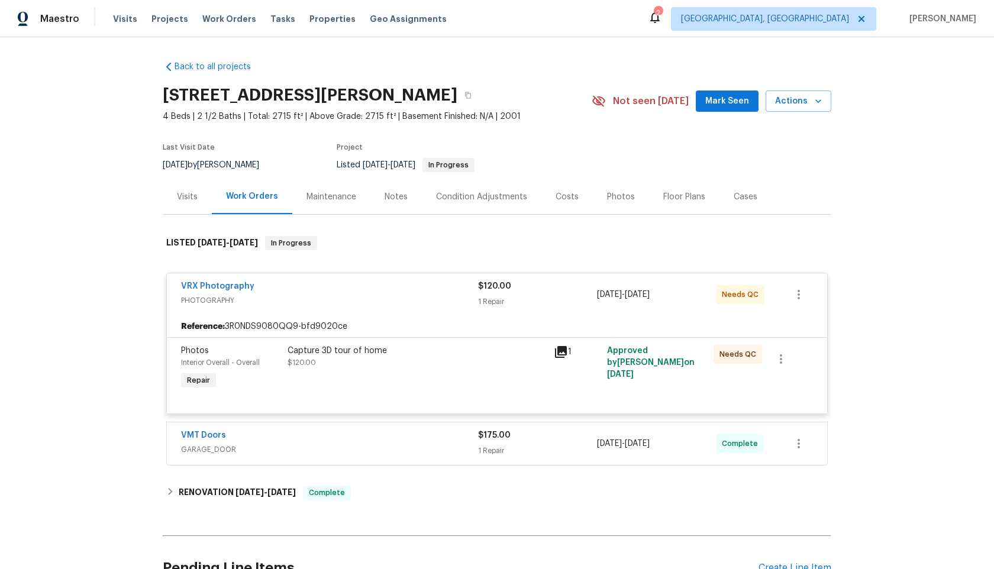
click at [389, 300] on span "PHOTOGRAPHY" at bounding box center [329, 301] width 297 height 12
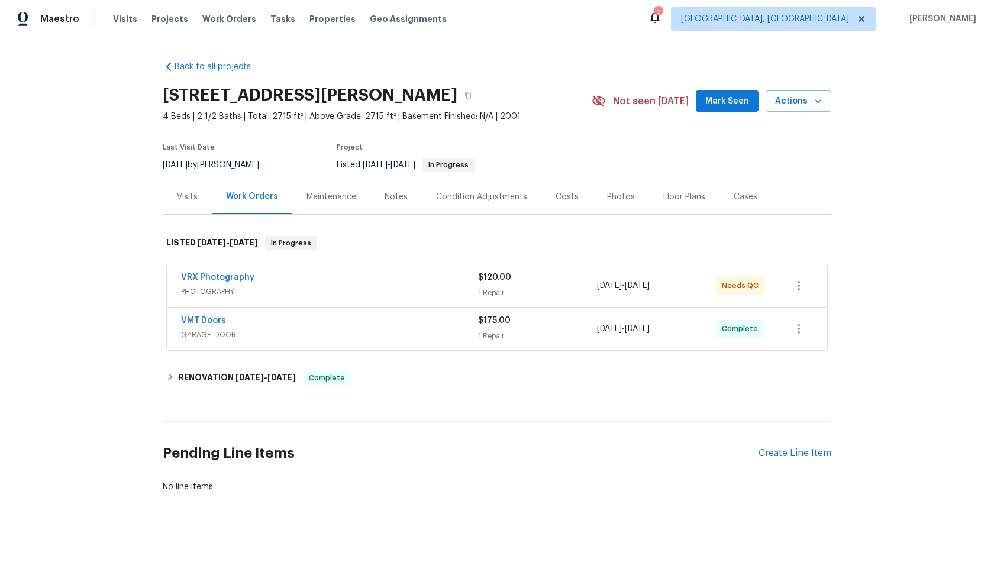
click at [421, 291] on span "PHOTOGRAPHY" at bounding box center [329, 292] width 297 height 12
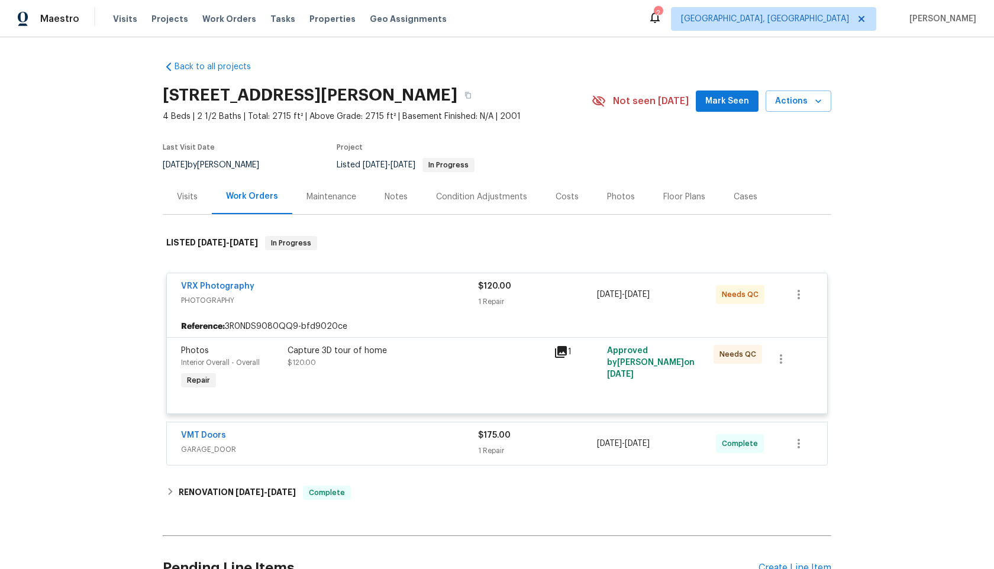
click at [445, 367] on div "Capture 3D tour of home $120.00" at bounding box center [416, 357] width 259 height 24
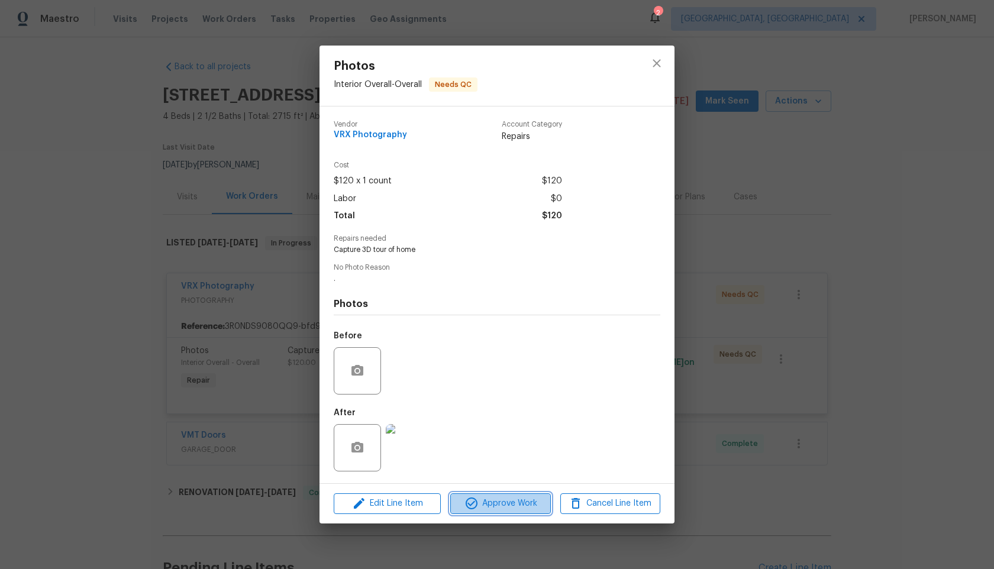
click at [494, 504] on span "Approve Work" at bounding box center [500, 503] width 93 height 15
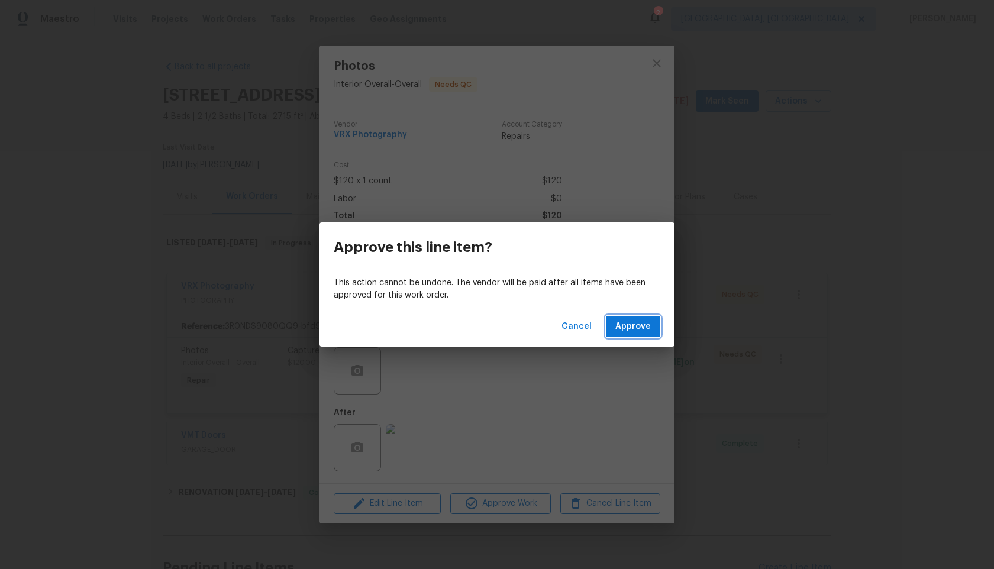
click at [630, 320] on span "Approve" at bounding box center [632, 326] width 35 height 15
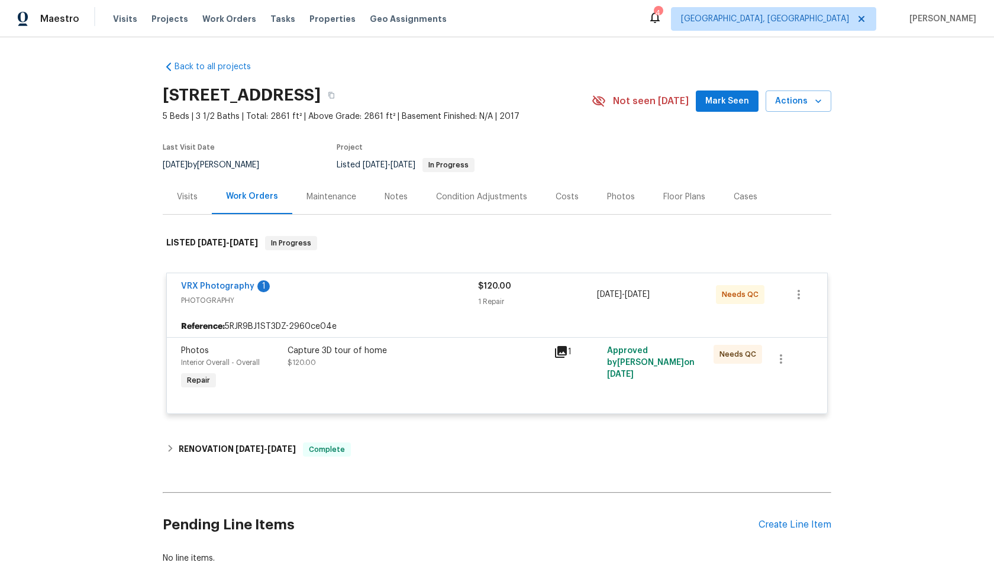
click at [432, 336] on div "Reference: 5RJR9BJ1ST3DZ-2960ce04e" at bounding box center [497, 326] width 660 height 21
click at [432, 358] on div "Capture 3D tour of home $120.00" at bounding box center [416, 357] width 259 height 24
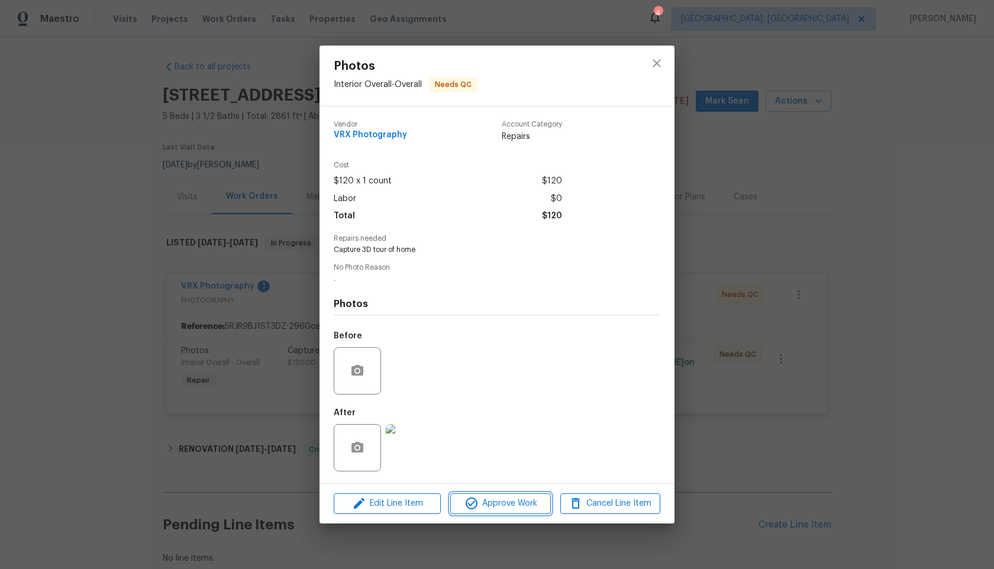
click at [503, 502] on span "Approve Work" at bounding box center [500, 503] width 93 height 15
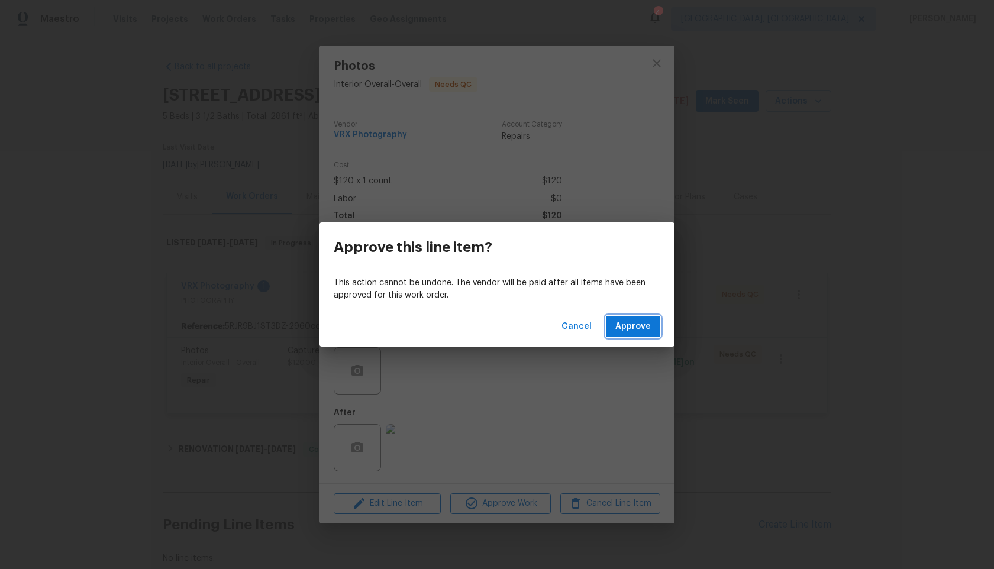
click at [648, 325] on span "Approve" at bounding box center [632, 326] width 35 height 15
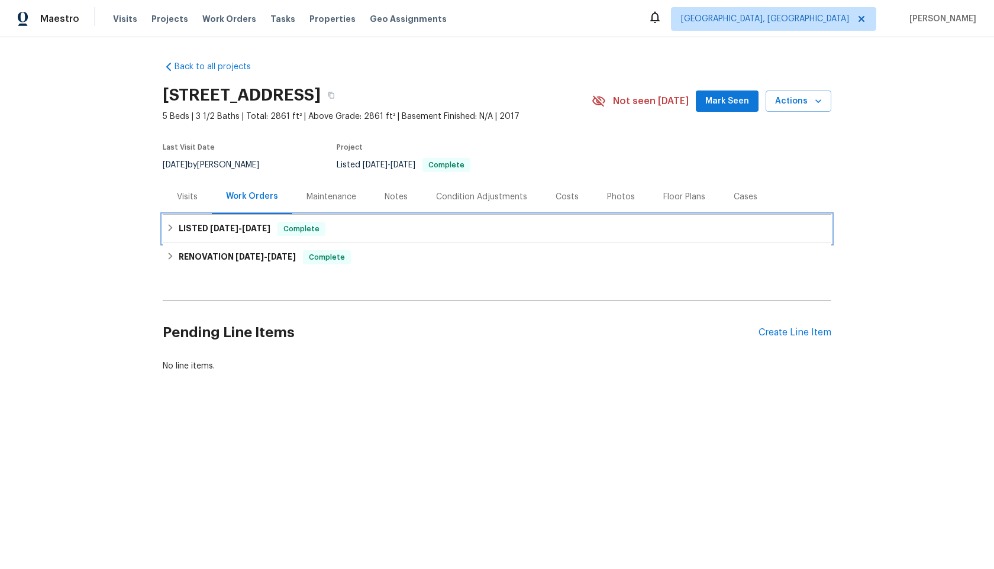
click at [398, 237] on div "LISTED [DATE] - [DATE] Complete" at bounding box center [497, 229] width 668 height 28
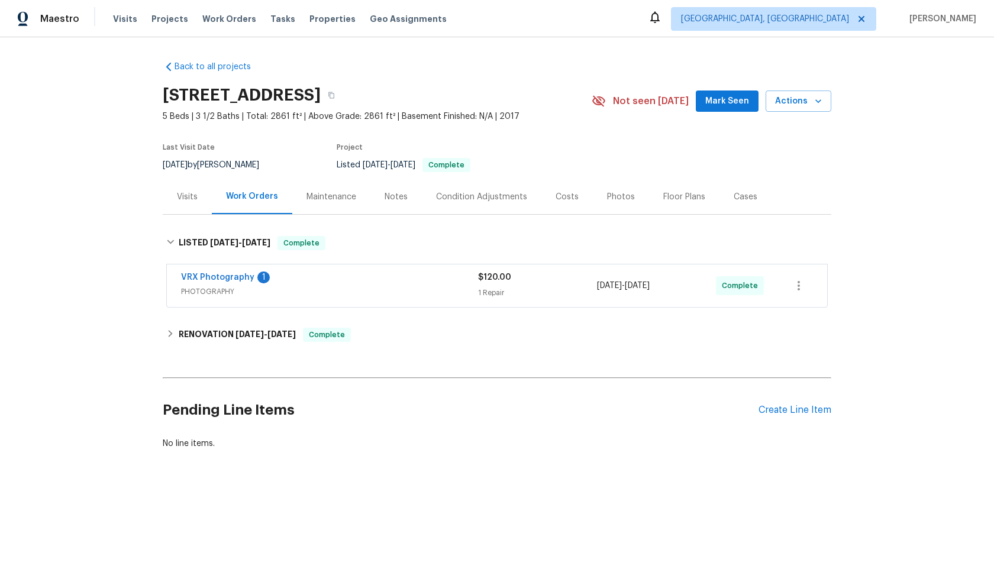
click at [408, 284] on div "VRX Photography 1" at bounding box center [329, 278] width 297 height 14
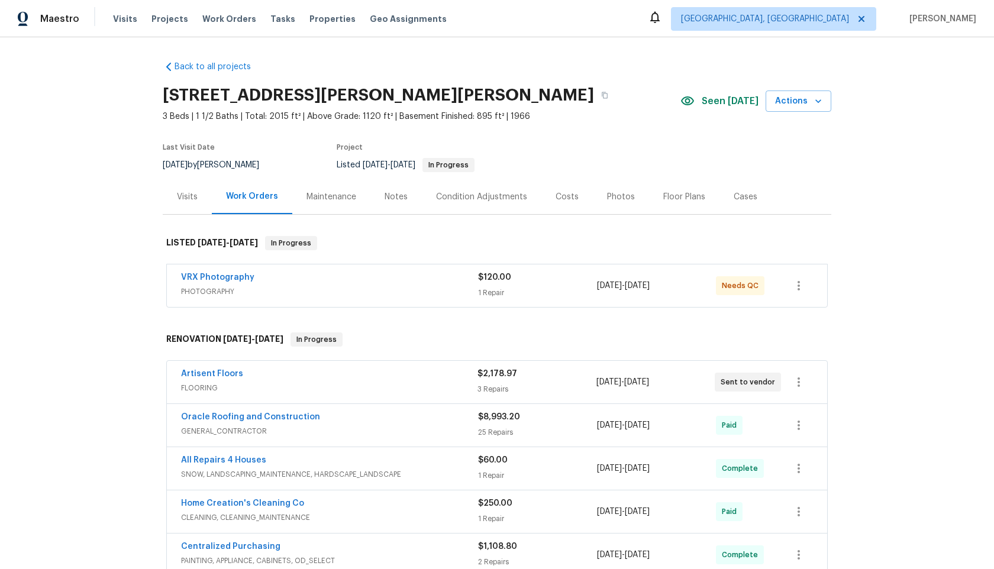
click at [353, 288] on span "PHOTOGRAPHY" at bounding box center [329, 292] width 297 height 12
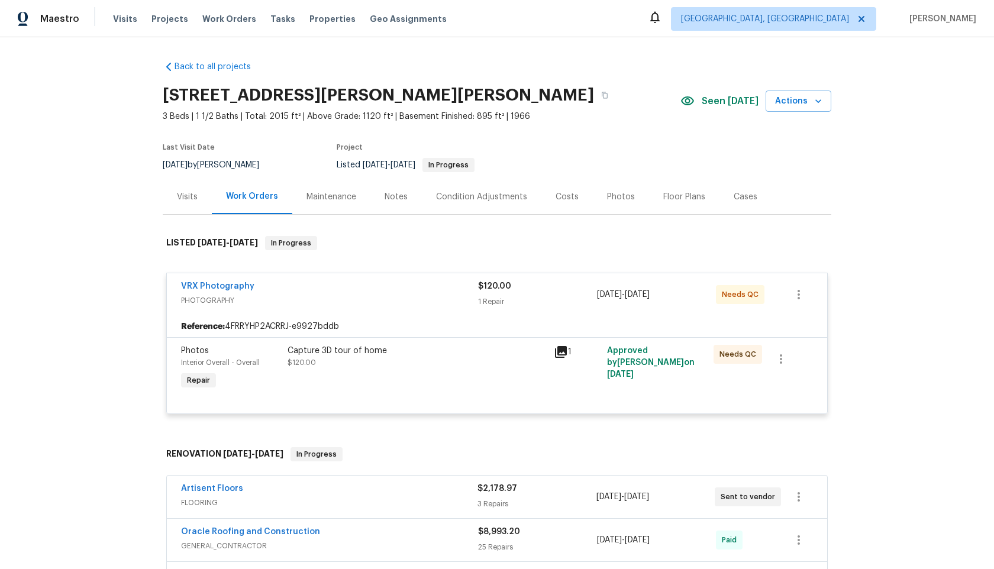
click at [305, 93] on h2 "11525 Ivy Green Dr, Bridgeton, MO 63044" at bounding box center [378, 95] width 431 height 12
drag, startPoint x: 311, startPoint y: 93, endPoint x: 166, endPoint y: 88, distance: 145.0
click at [165, 89] on h2 "11525 Ivy Green Dr, Bridgeton, MO 63044" at bounding box center [378, 95] width 431 height 12
copy h2 "11525 Ivy Green Dr"
click at [448, 355] on div "Capture 3D tour of home" at bounding box center [416, 351] width 259 height 12
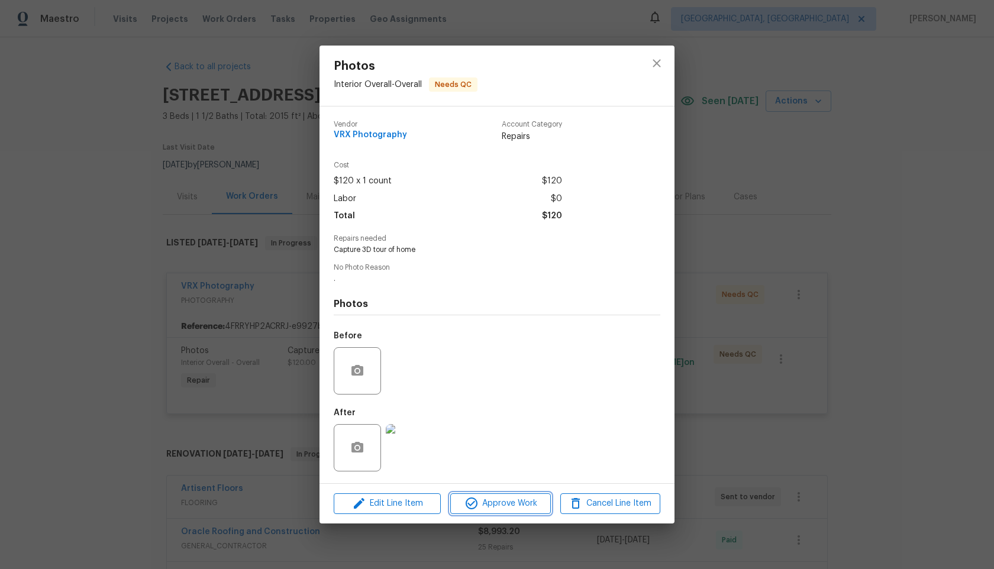
click at [522, 502] on span "Approve Work" at bounding box center [500, 503] width 93 height 15
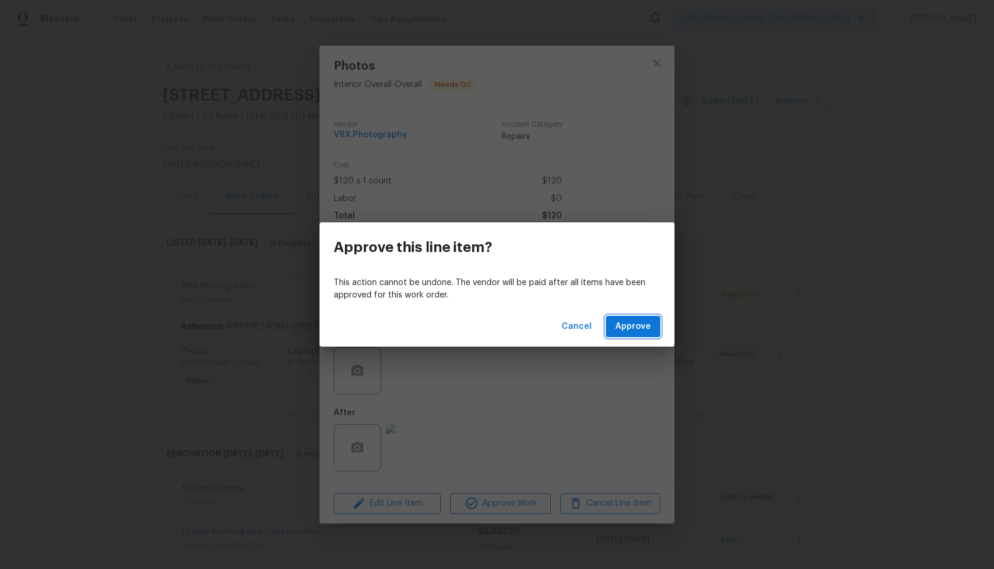
click at [639, 323] on span "Approve" at bounding box center [632, 326] width 35 height 15
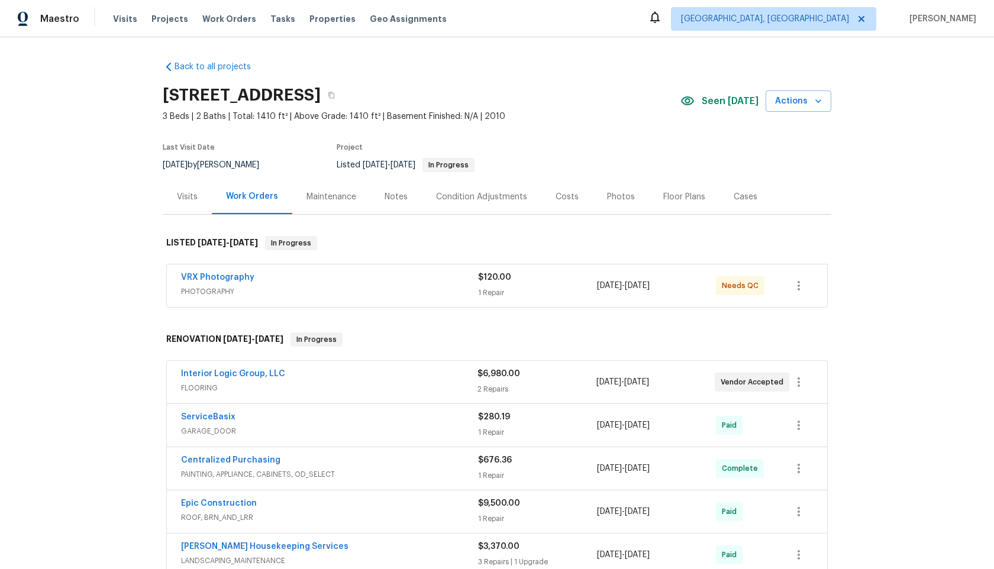
drag, startPoint x: 357, startPoint y: 96, endPoint x: 161, endPoint y: 96, distance: 195.2
click at [161, 96] on div "Back to all projects 124 Blossom Valley Strm, Buda, TX 78610 3 Beds | 2 Baths |…" at bounding box center [497, 303] width 994 height 532
copy h2 "124 Blossom Valley Strm"
click at [436, 278] on div "VRX Photography" at bounding box center [329, 278] width 297 height 14
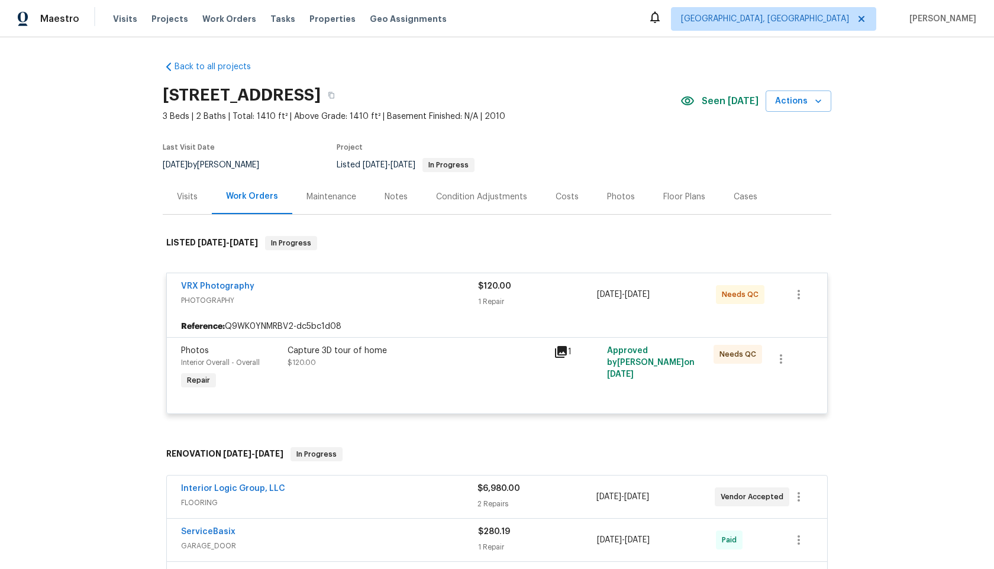
click at [444, 373] on div "Capture 3D tour of home $120.00" at bounding box center [417, 368] width 266 height 54
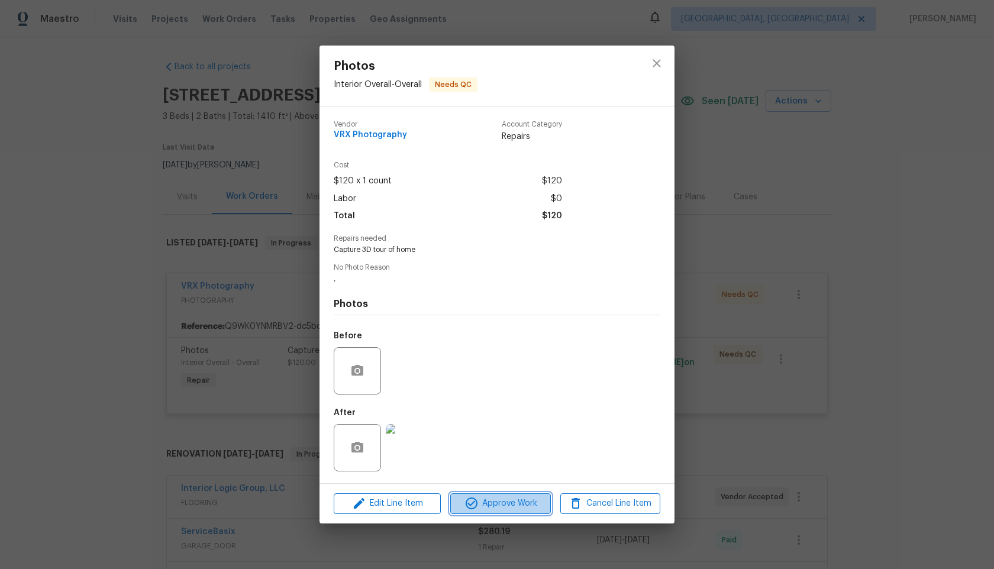
click at [488, 506] on span "Approve Work" at bounding box center [500, 503] width 93 height 15
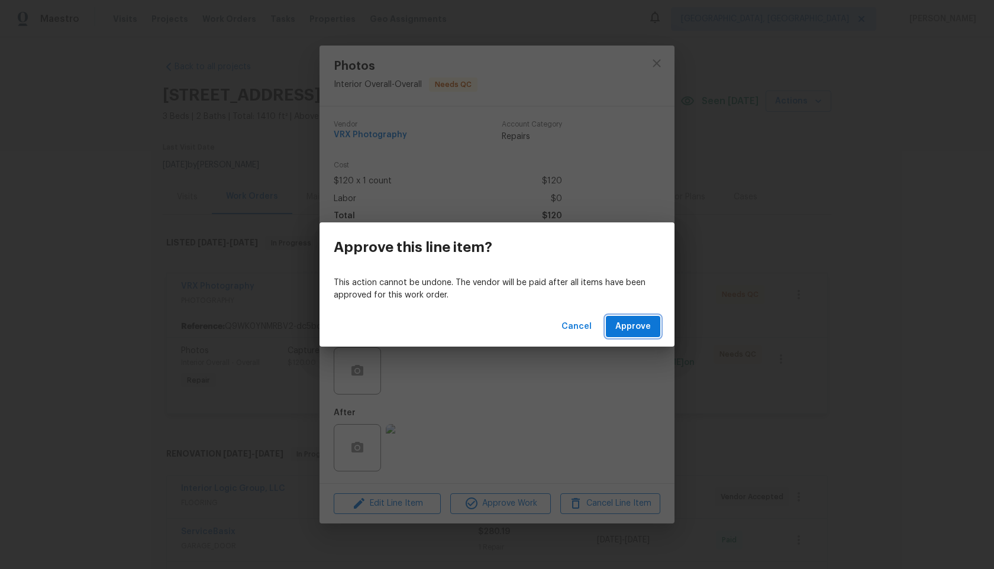
click at [636, 321] on span "Approve" at bounding box center [632, 326] width 35 height 15
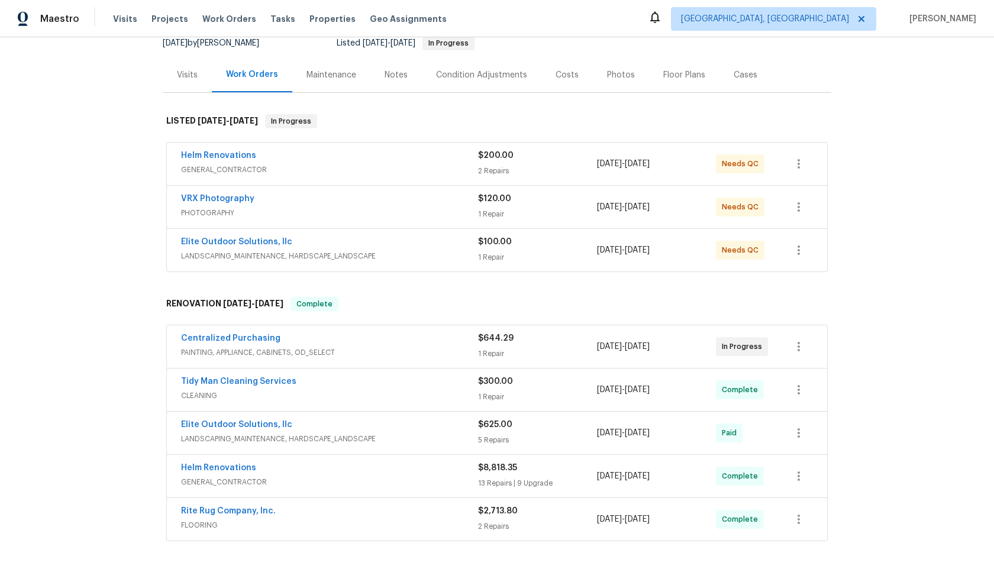
scroll to position [112, 0]
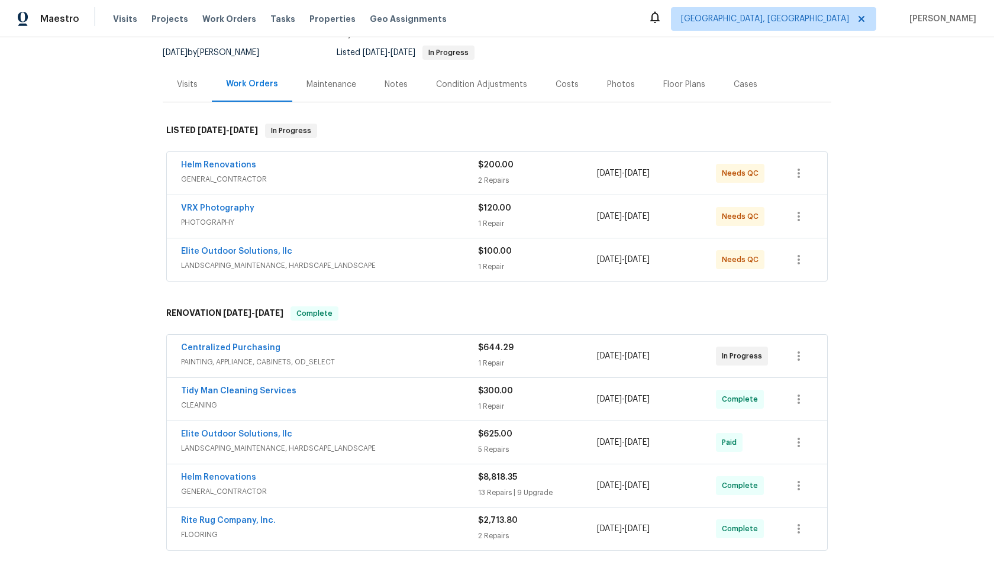
click at [368, 212] on div "VRX Photography" at bounding box center [329, 209] width 297 height 14
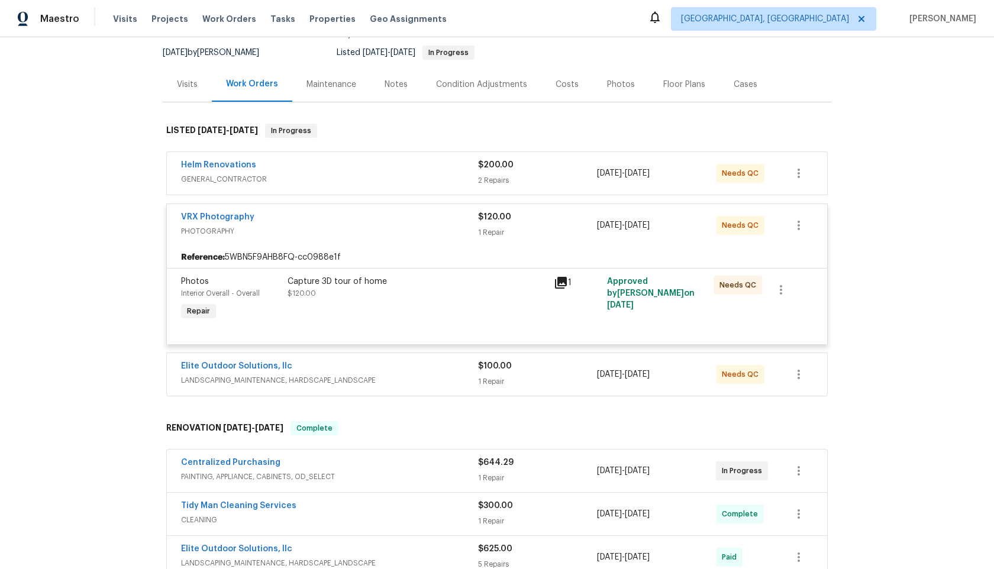
scroll to position [0, 0]
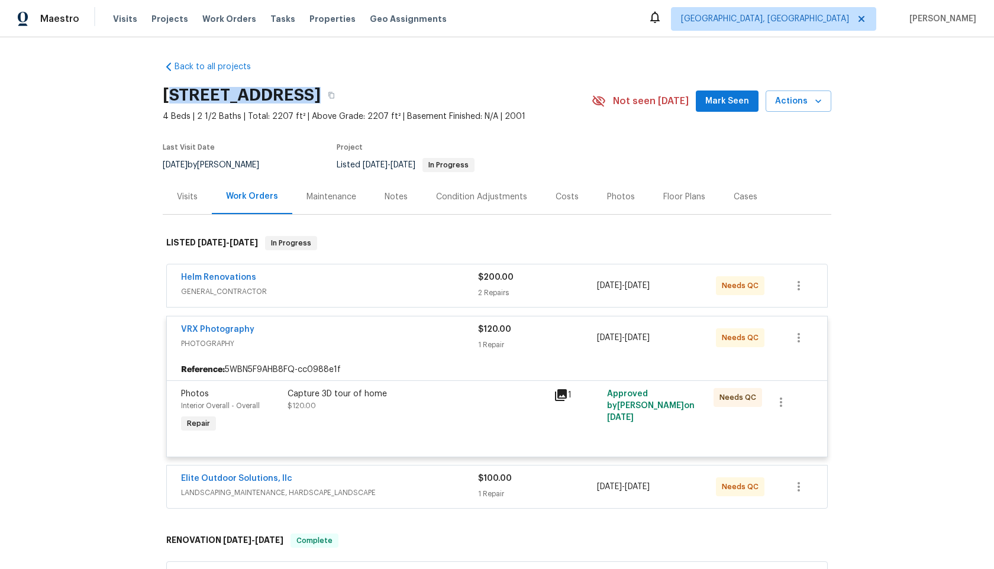
drag, startPoint x: 297, startPoint y: 94, endPoint x: 167, endPoint y: 90, distance: 130.2
click at [167, 90] on h2 "[STREET_ADDRESS]" at bounding box center [242, 95] width 158 height 12
click at [295, 92] on h2 "[STREET_ADDRESS]" at bounding box center [242, 95] width 158 height 12
drag, startPoint x: 297, startPoint y: 93, endPoint x: 163, endPoint y: 93, distance: 133.7
click at [163, 93] on h2 "[STREET_ADDRESS]" at bounding box center [242, 95] width 158 height 12
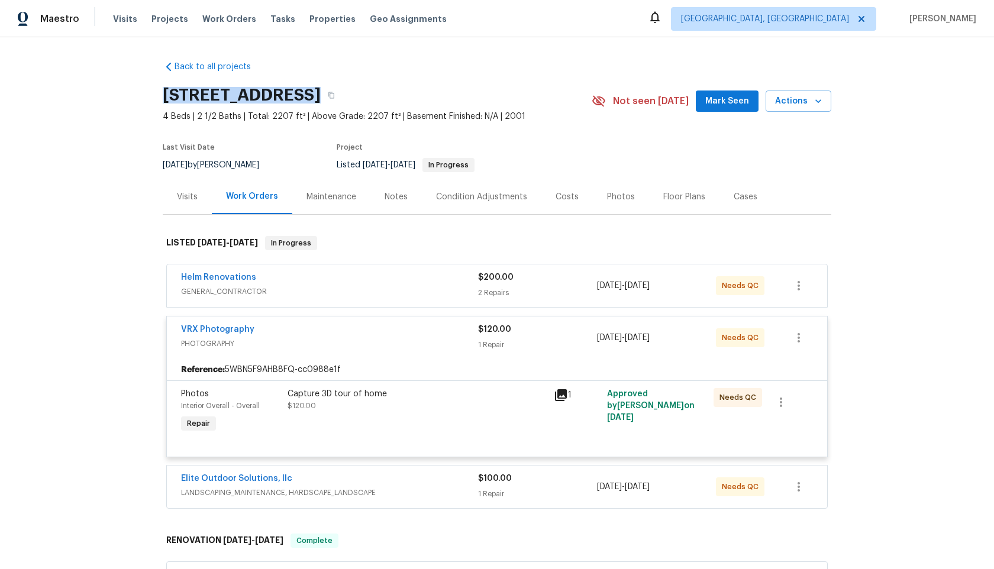
copy h2 "164 Appletree Ln"
click at [415, 353] on div "VRX Photography PHOTOGRAPHY $120.00 1 Repair 9/25/2025 - 9/26/2025 Needs QC" at bounding box center [497, 337] width 660 height 43
click at [530, 404] on div "Capture 3D tour of home $120.00" at bounding box center [416, 400] width 259 height 24
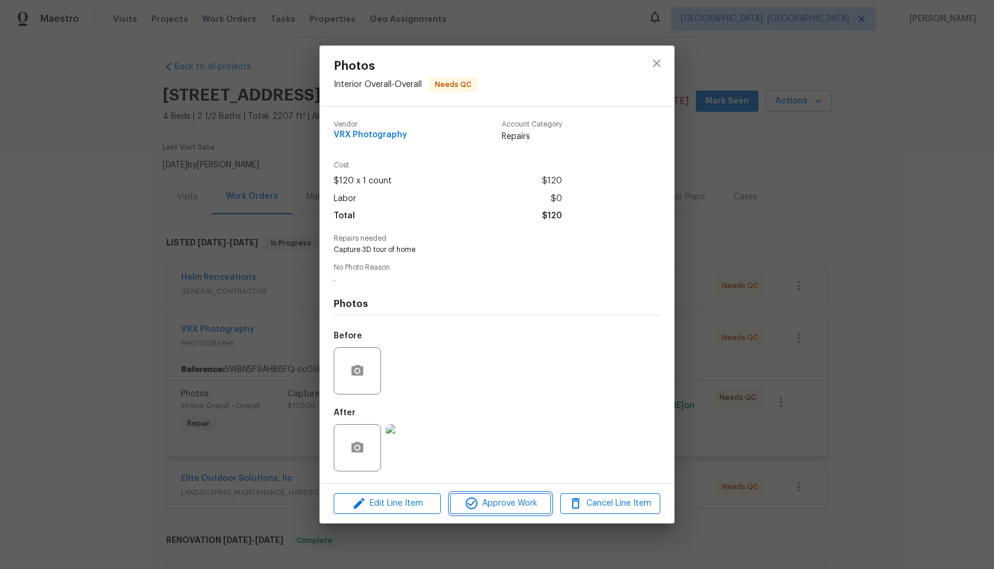
click at [522, 507] on span "Approve Work" at bounding box center [500, 503] width 93 height 15
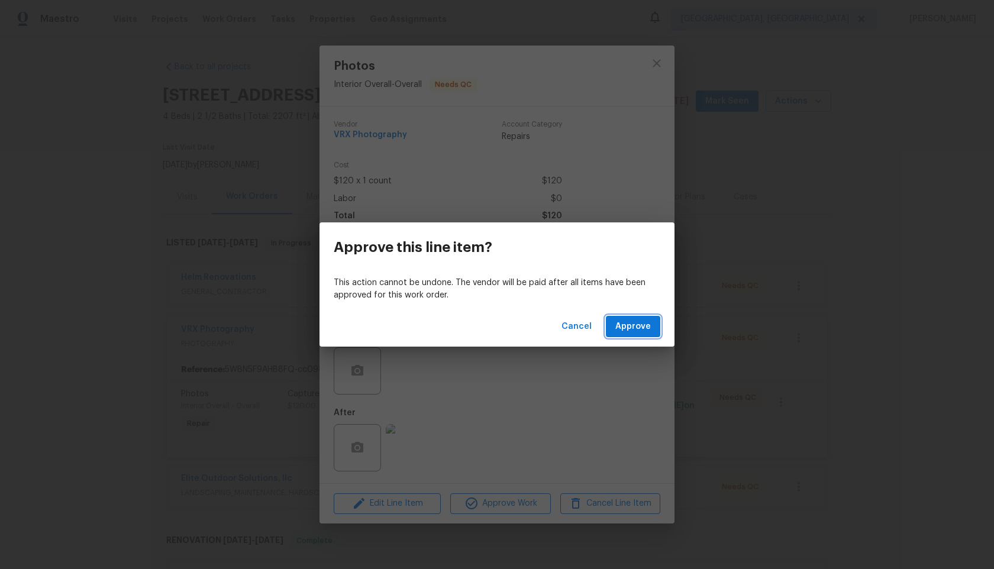
click at [636, 321] on span "Approve" at bounding box center [632, 326] width 35 height 15
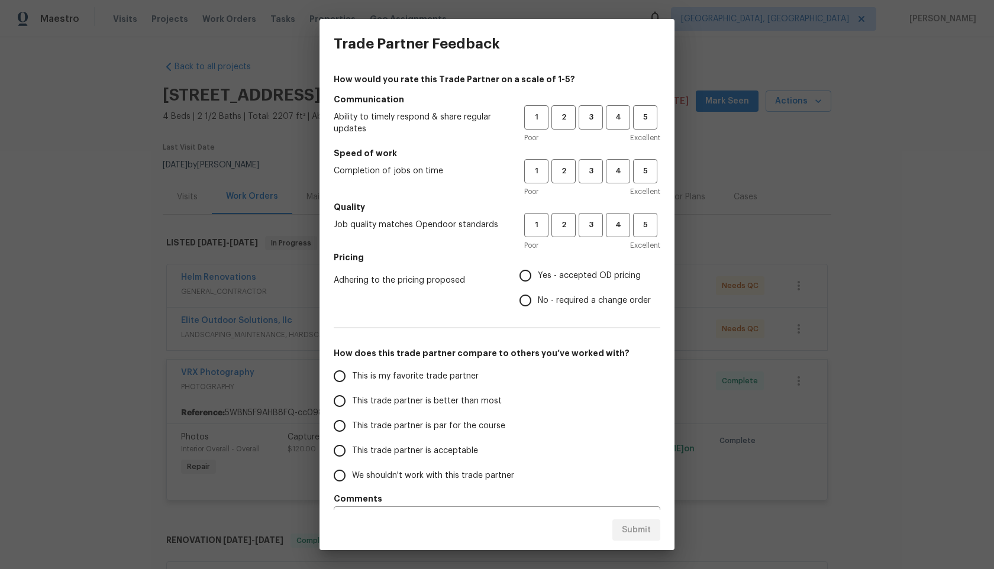
click at [86, 92] on div "Trade Partner Feedback How would you rate this Trade Partner on a scale of 1-5?…" at bounding box center [497, 284] width 994 height 569
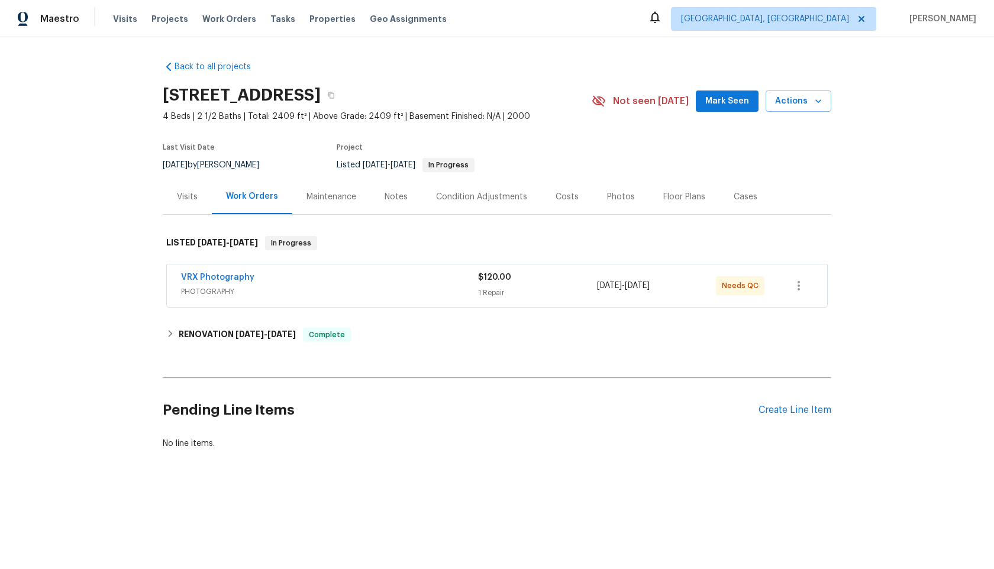
click at [387, 280] on div "VRX Photography" at bounding box center [329, 278] width 297 height 14
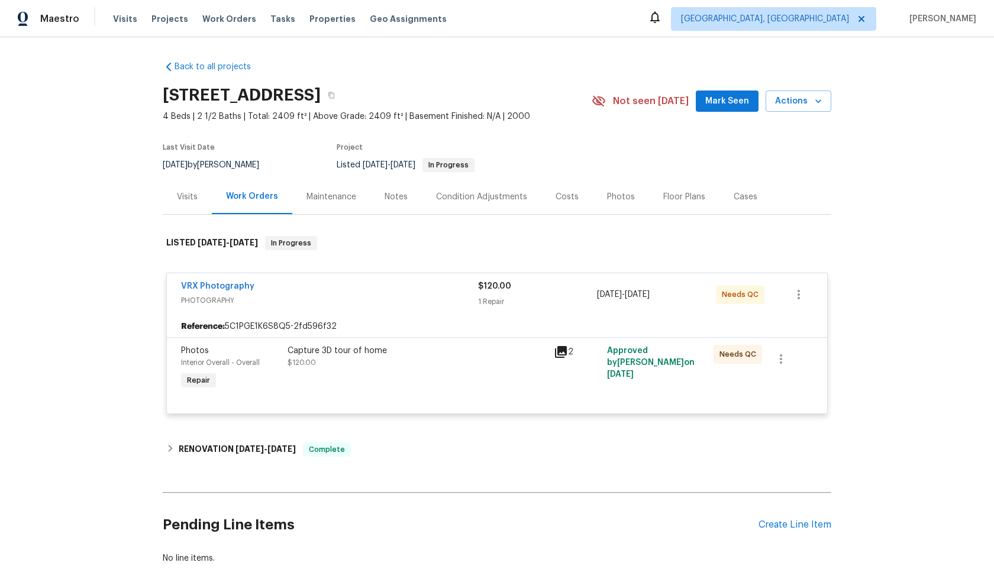
click at [442, 357] on div "Capture 3D tour of home $120.00" at bounding box center [416, 357] width 259 height 24
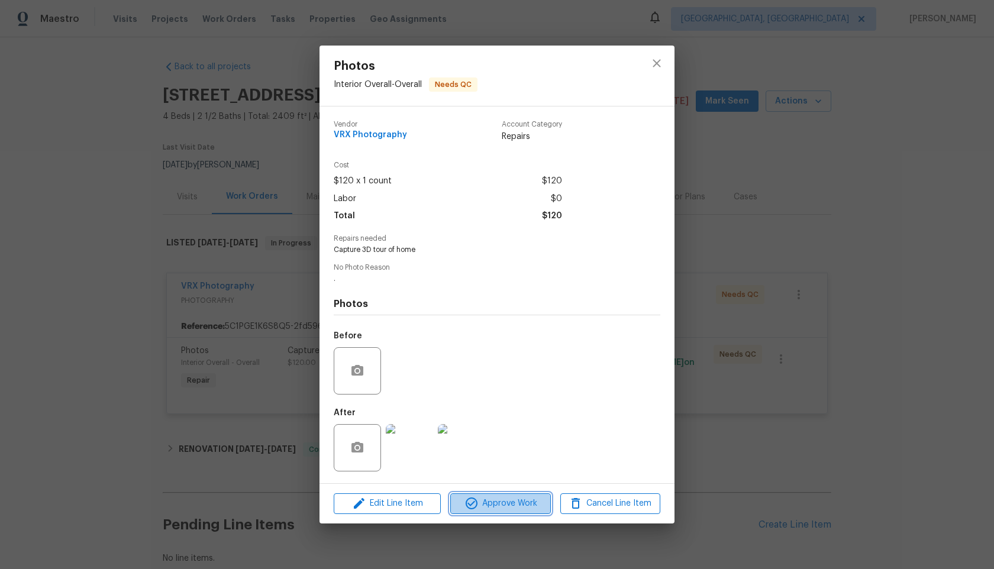
click at [497, 504] on span "Approve Work" at bounding box center [500, 503] width 93 height 15
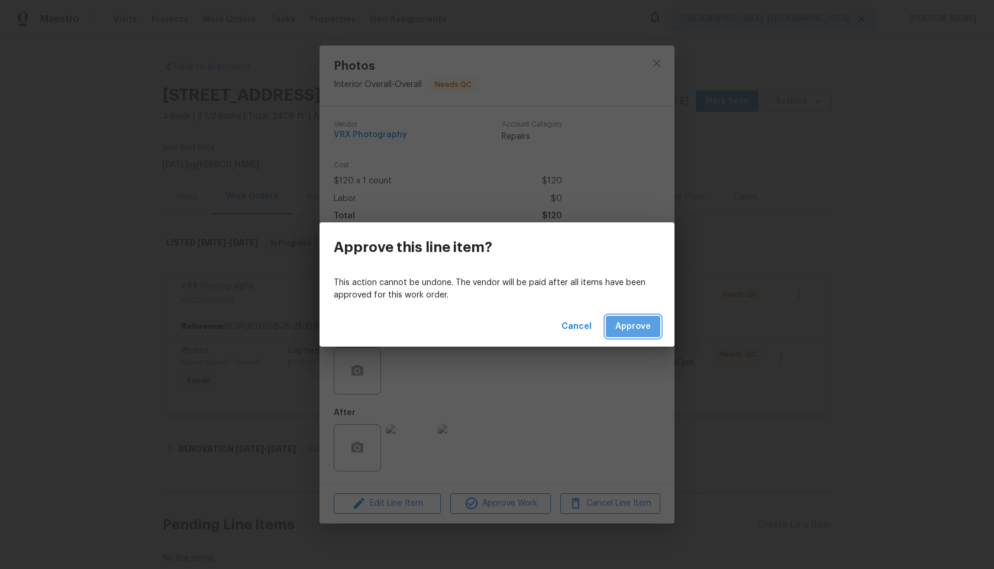
click at [624, 334] on button "Approve" at bounding box center [633, 327] width 54 height 22
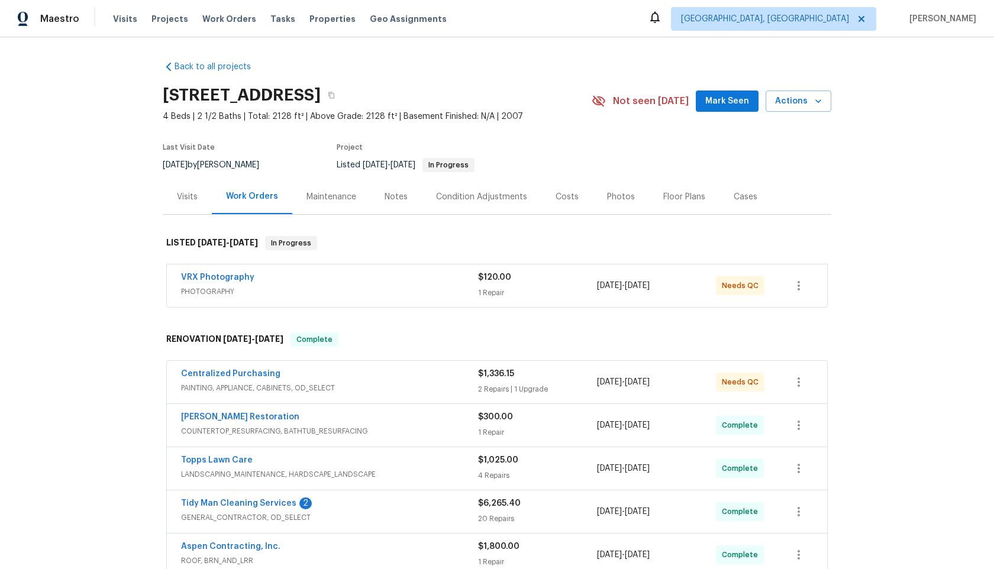
click at [422, 289] on span "PHOTOGRAPHY" at bounding box center [329, 292] width 297 height 12
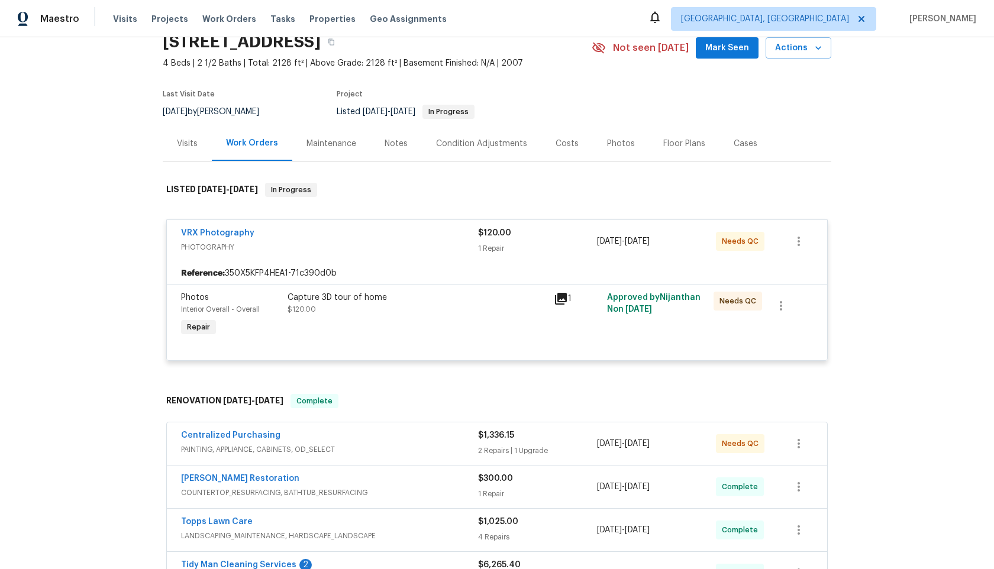
scroll to position [70, 0]
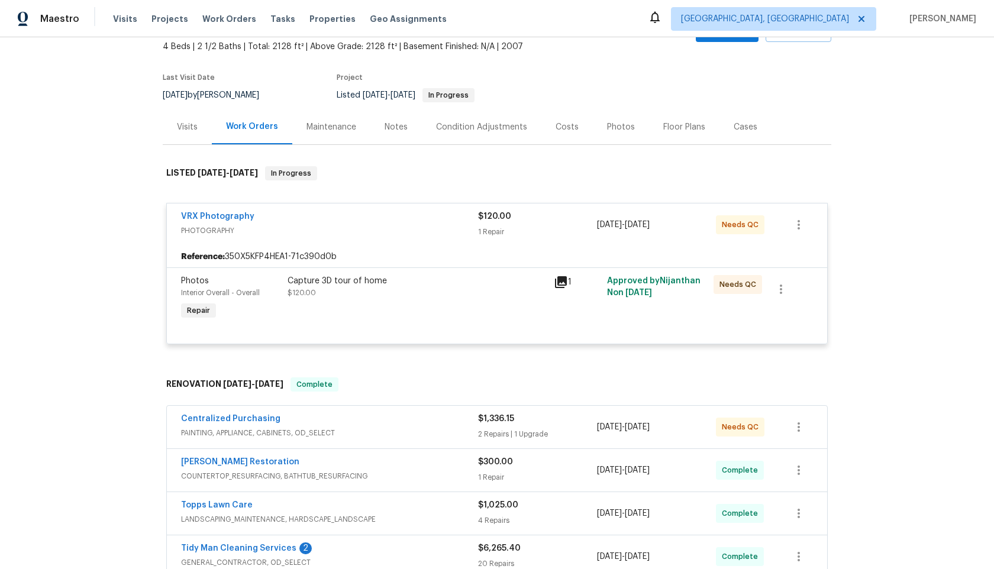
click at [429, 305] on div "Capture 3D tour of home $120.00" at bounding box center [417, 298] width 266 height 54
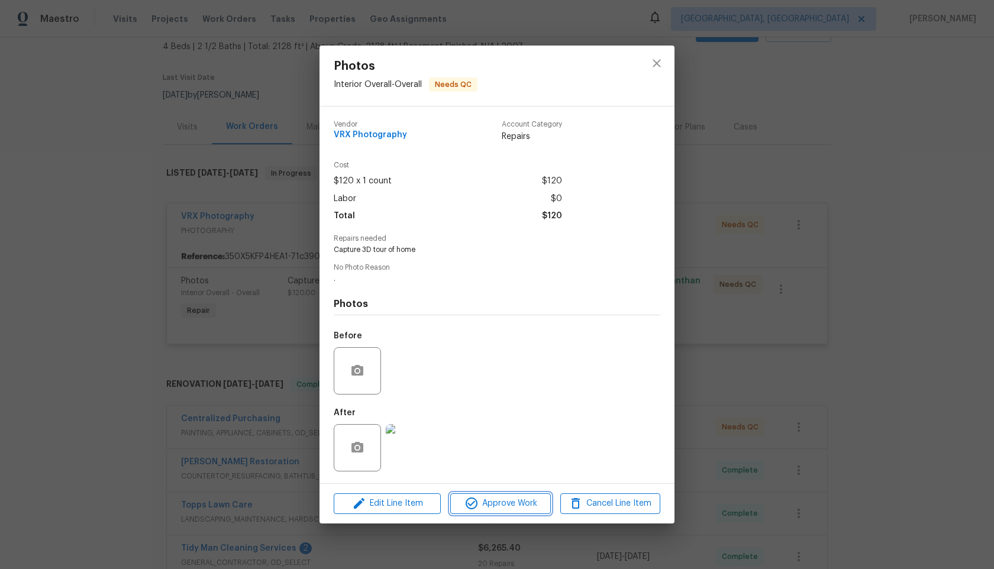
click at [517, 502] on span "Approve Work" at bounding box center [500, 503] width 93 height 15
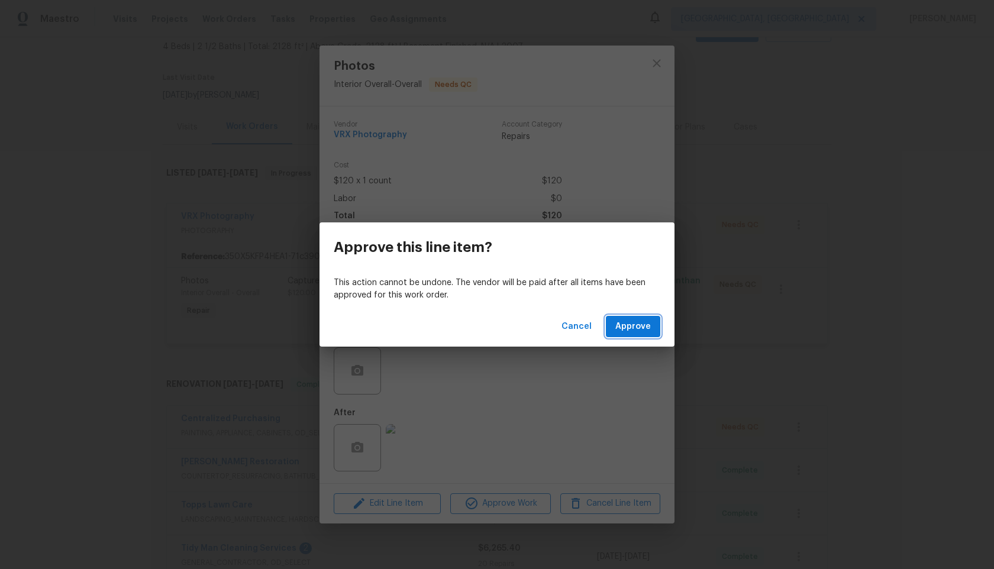
click at [635, 325] on span "Approve" at bounding box center [632, 326] width 35 height 15
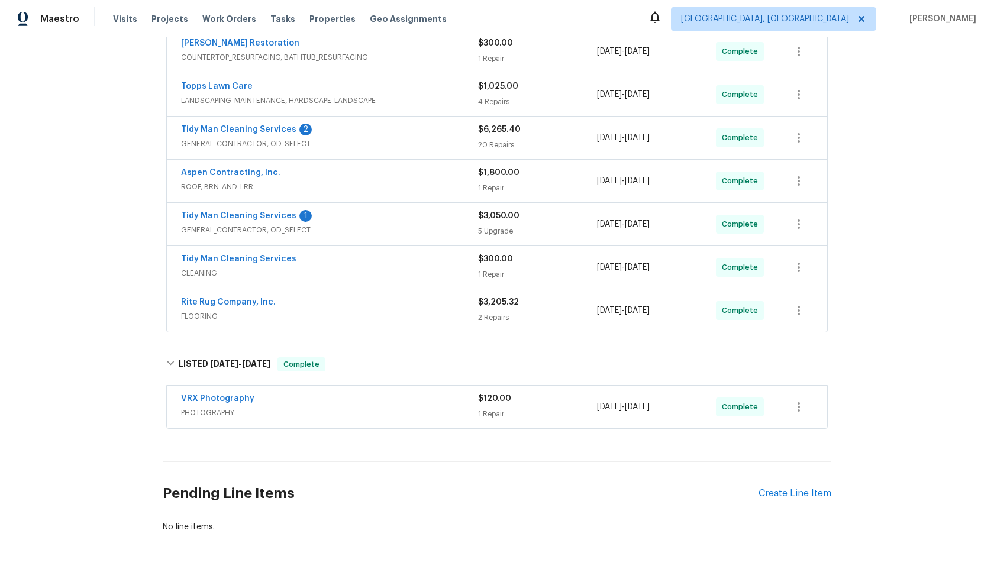
scroll to position [0, 0]
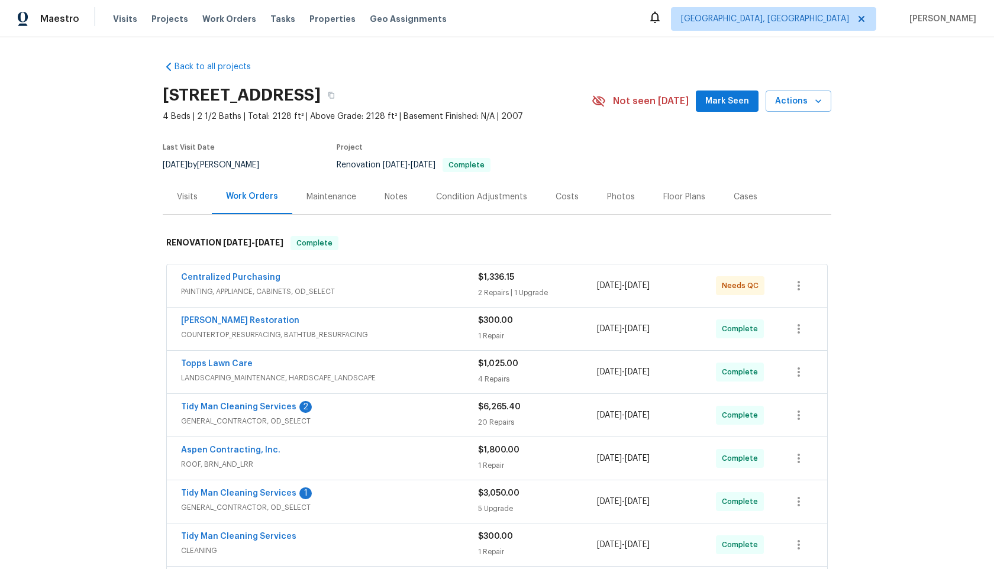
click at [135, 234] on div "Back to all projects [STREET_ADDRESS] 4 Beds | 2 1/2 Baths | Total: 2128 ft² | …" at bounding box center [497, 303] width 994 height 532
click at [295, 90] on h2 "[STREET_ADDRESS]" at bounding box center [242, 95] width 158 height 12
copy h2 "Columbia"
click at [460, 86] on div "[STREET_ADDRESS]" at bounding box center [377, 95] width 429 height 31
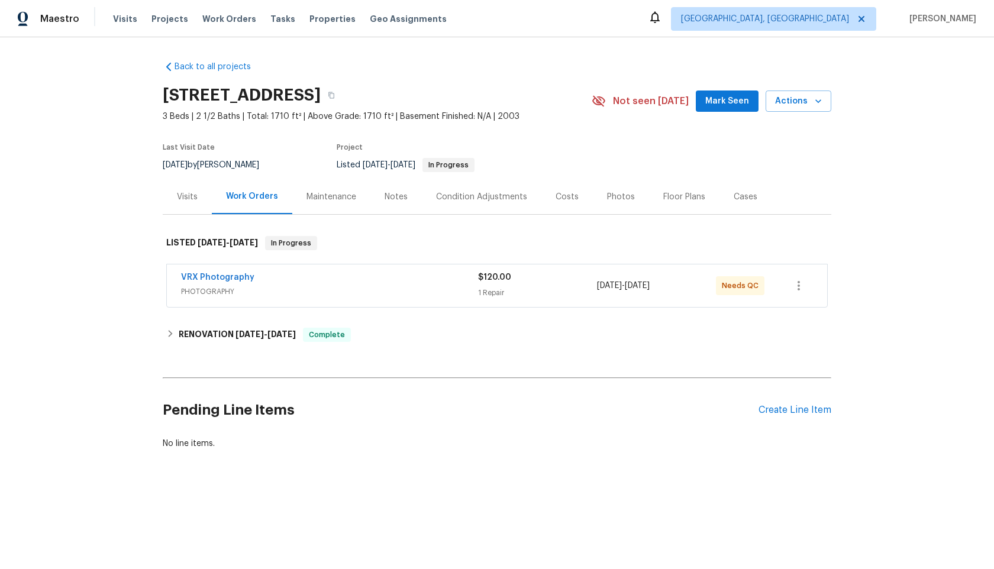
click at [396, 289] on span "PHOTOGRAPHY" at bounding box center [329, 292] width 297 height 12
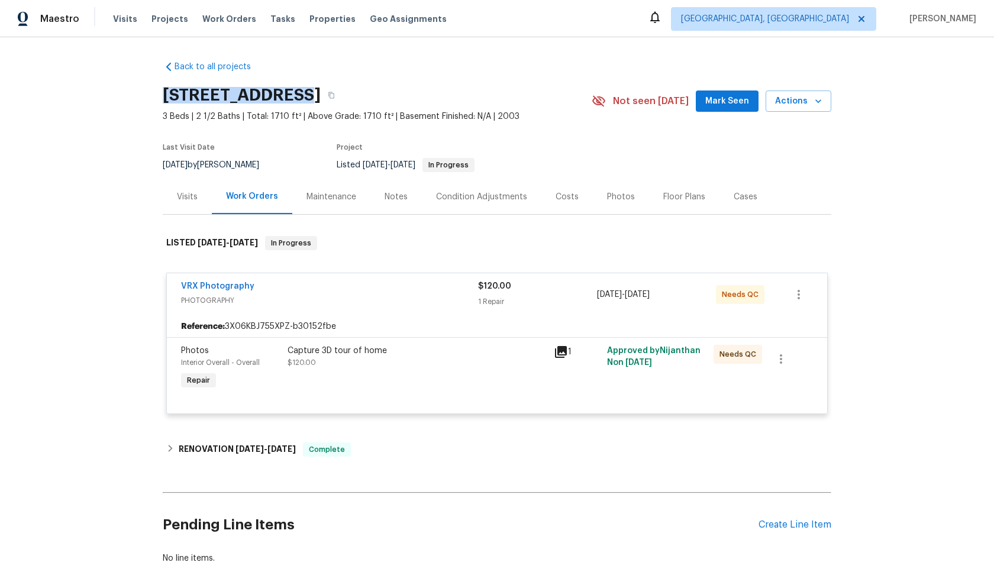
drag, startPoint x: 287, startPoint y: 92, endPoint x: 159, endPoint y: 88, distance: 127.8
click at [159, 88] on div "Back to all projects [STREET_ADDRESS] 3 Beds | 2 1/2 Baths | Total: 1710 ft² | …" at bounding box center [497, 303] width 994 height 532
copy h2 "1667 S 172nd Dr"
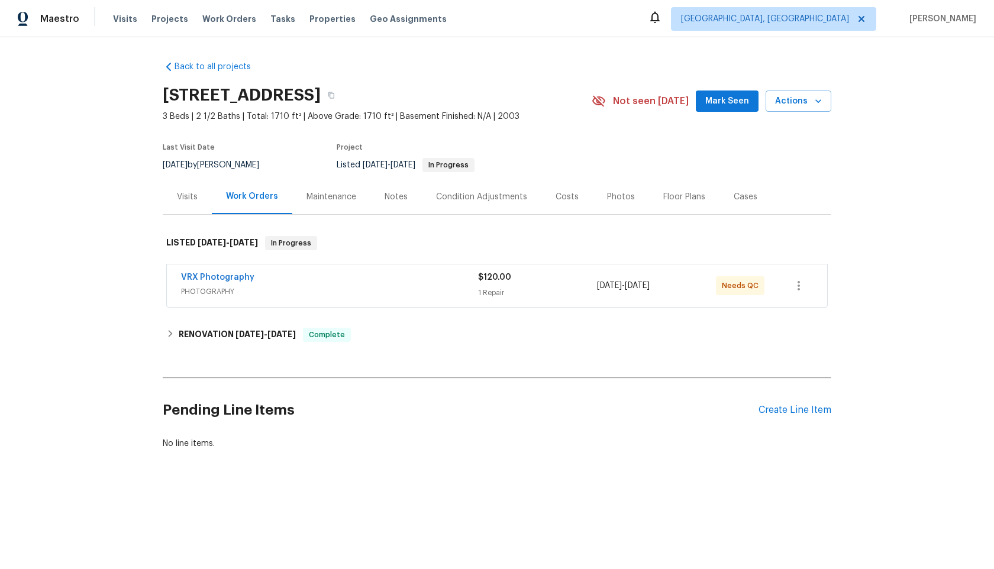
click at [425, 302] on div "VRX Photography PHOTOGRAPHY $120.00 1 Repair [DATE] - [DATE] Needs QC" at bounding box center [497, 285] width 660 height 43
click at [426, 290] on span "PHOTOGRAPHY" at bounding box center [329, 292] width 297 height 12
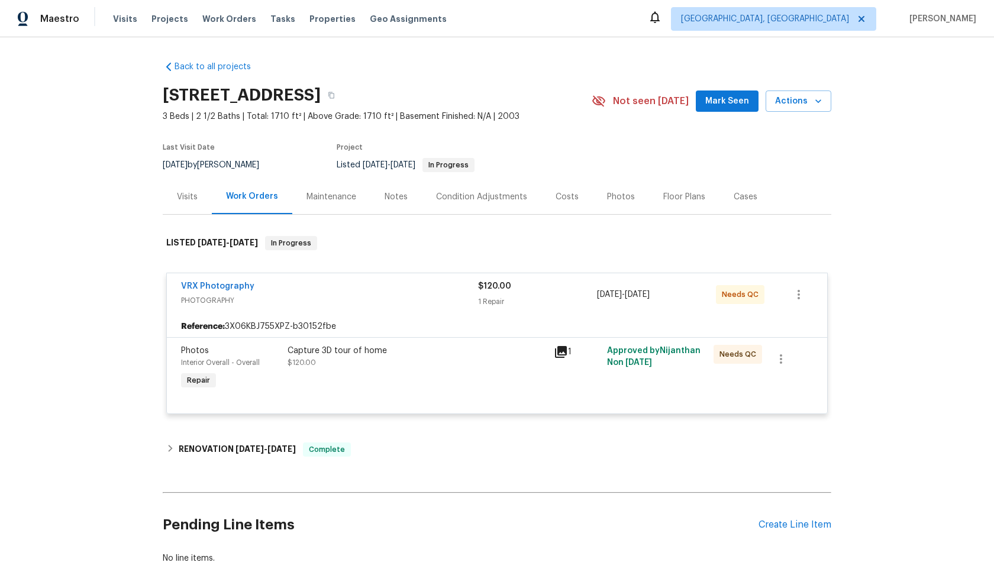
click at [444, 361] on div "Capture 3D tour of home $120.00" at bounding box center [416, 357] width 259 height 24
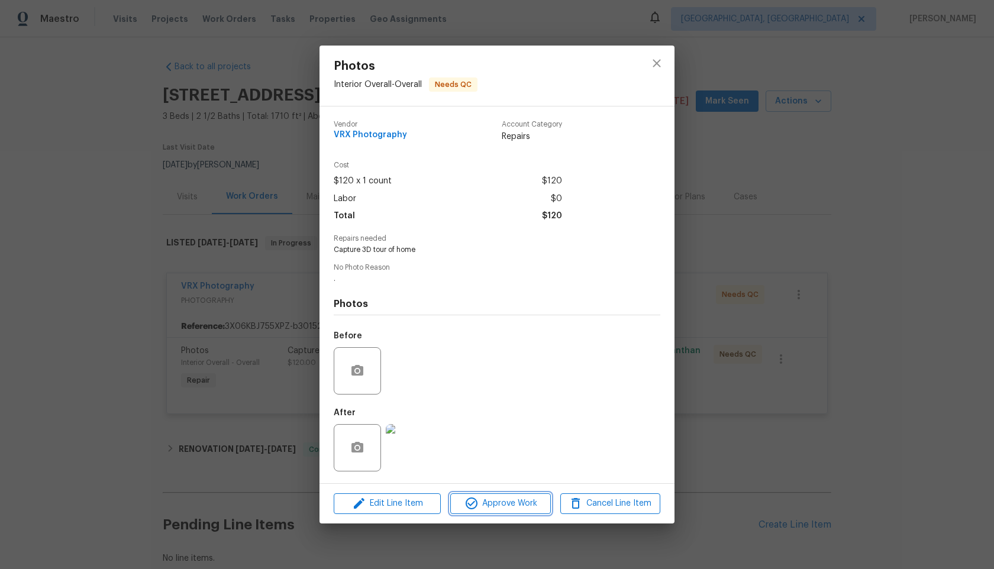
click at [493, 502] on span "Approve Work" at bounding box center [500, 503] width 93 height 15
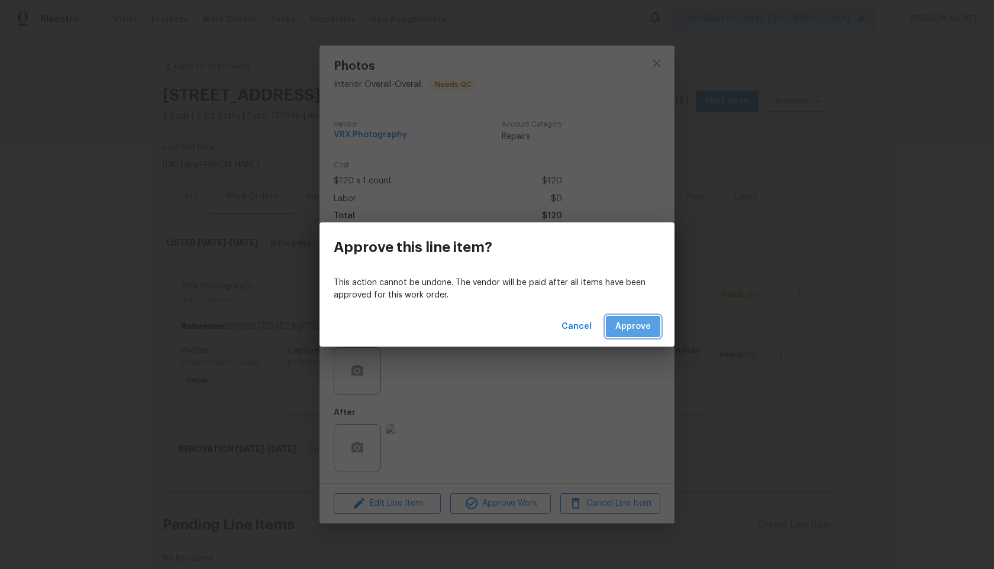
click at [643, 332] on span "Approve" at bounding box center [632, 326] width 35 height 15
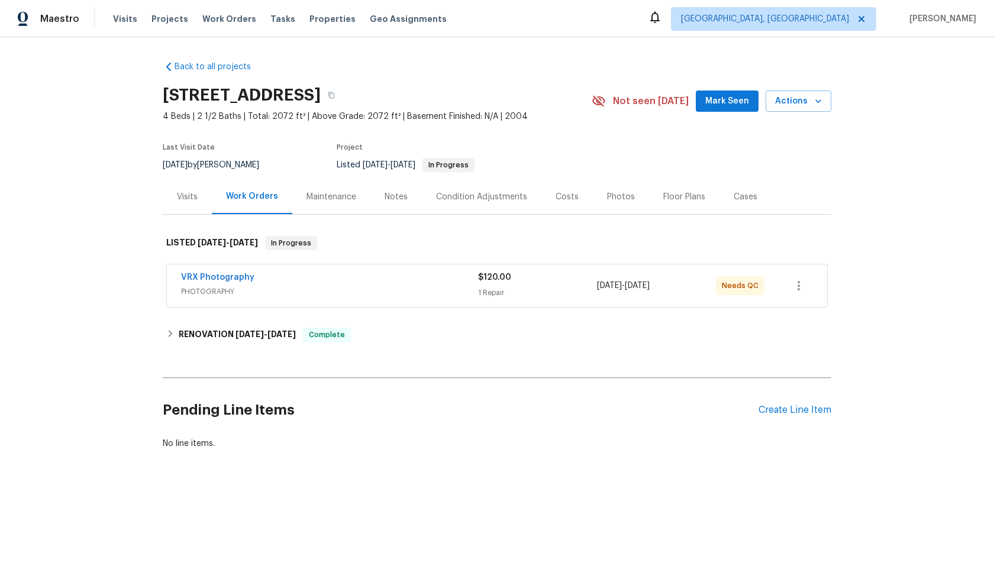
click at [318, 286] on span "PHOTOGRAPHY" at bounding box center [329, 292] width 297 height 12
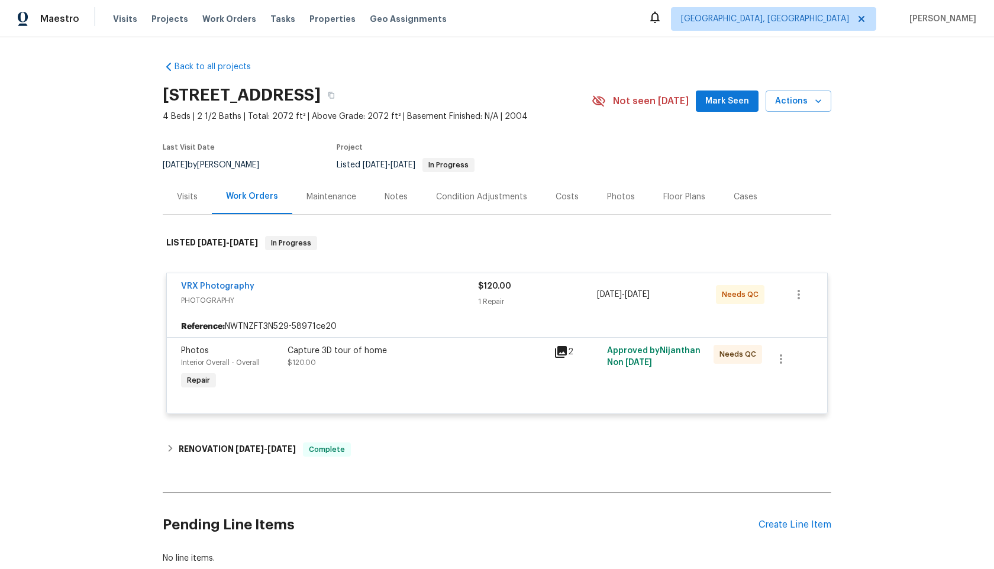
drag, startPoint x: 308, startPoint y: 93, endPoint x: 165, endPoint y: 93, distance: 142.5
click at [165, 93] on h2 "[STREET_ADDRESS]" at bounding box center [242, 95] width 158 height 12
copy h2 "[STREET_ADDRESS]"
click at [403, 355] on div "Capture 3D tour of home" at bounding box center [416, 351] width 259 height 12
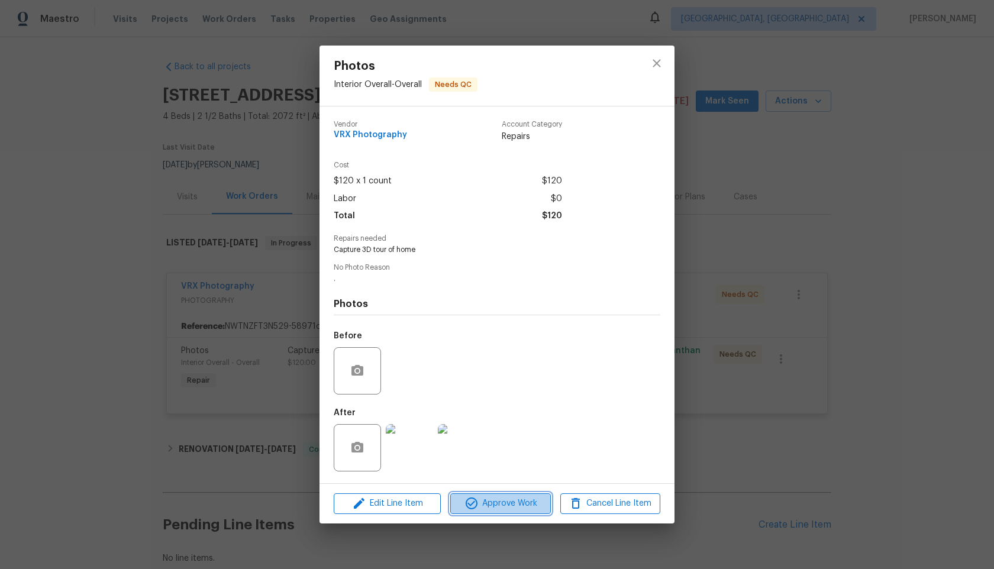
click at [526, 511] on button "Approve Work" at bounding box center [500, 503] width 100 height 21
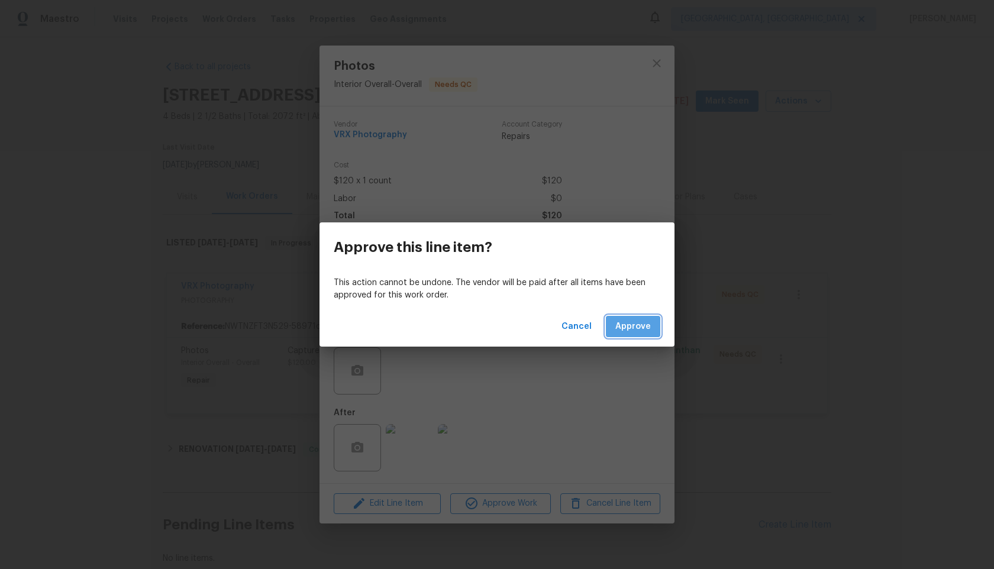
click at [631, 336] on button "Approve" at bounding box center [633, 327] width 54 height 22
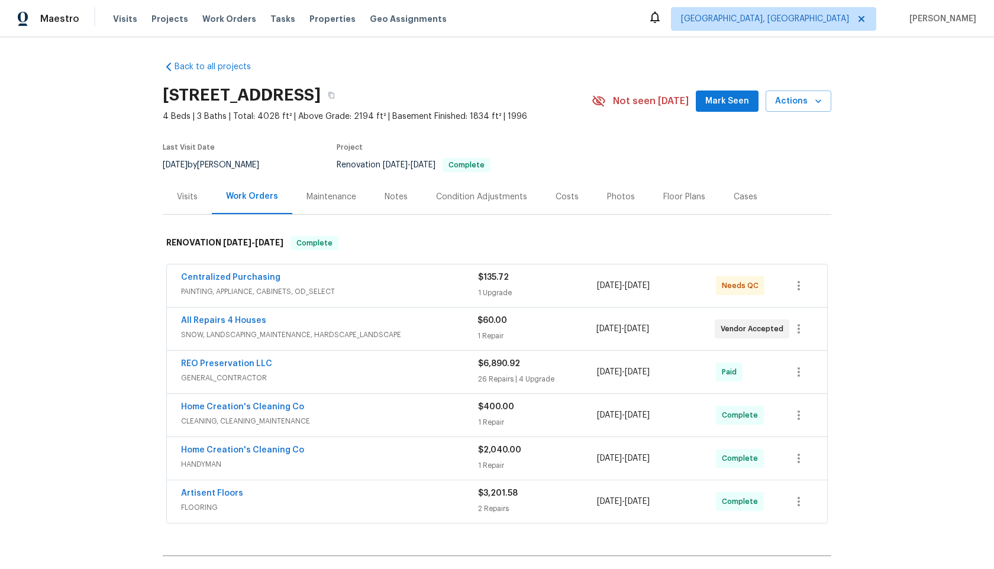
scroll to position [139, 0]
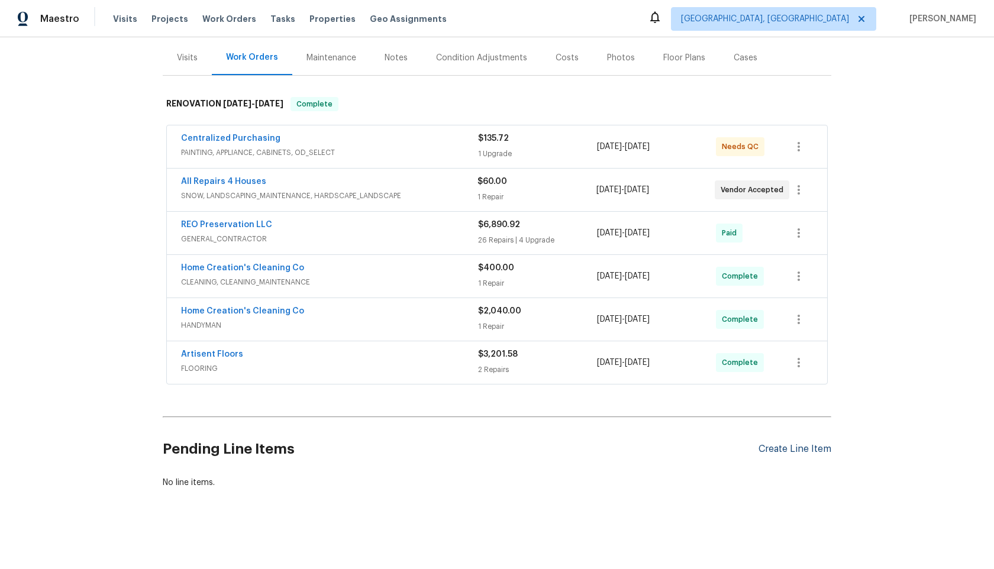
click at [793, 449] on div "Create Line Item" at bounding box center [794, 449] width 73 height 11
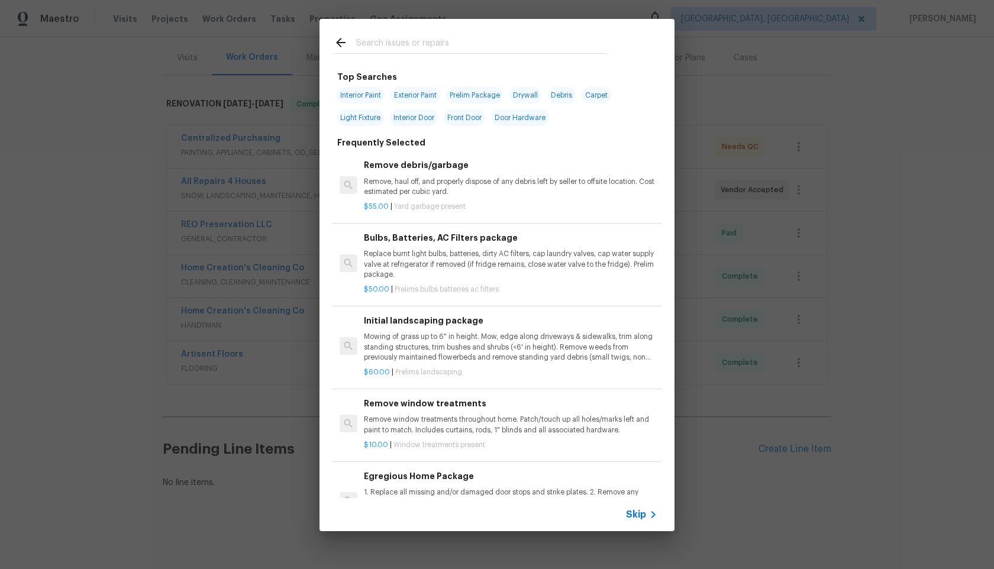
click at [642, 513] on span "Skip" at bounding box center [636, 515] width 20 height 12
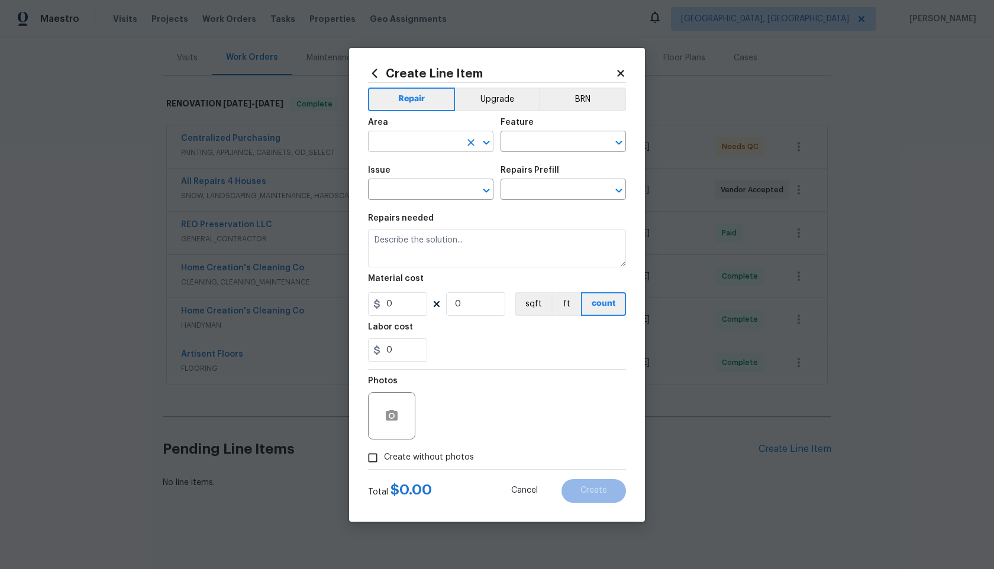
click at [443, 144] on input "text" at bounding box center [414, 143] width 92 height 18
click at [428, 187] on li "Interior Overall" at bounding box center [430, 189] width 125 height 20
type input "Interior Overall"
click at [515, 159] on div "Issue ​ Repairs Prefill ​" at bounding box center [497, 183] width 258 height 48
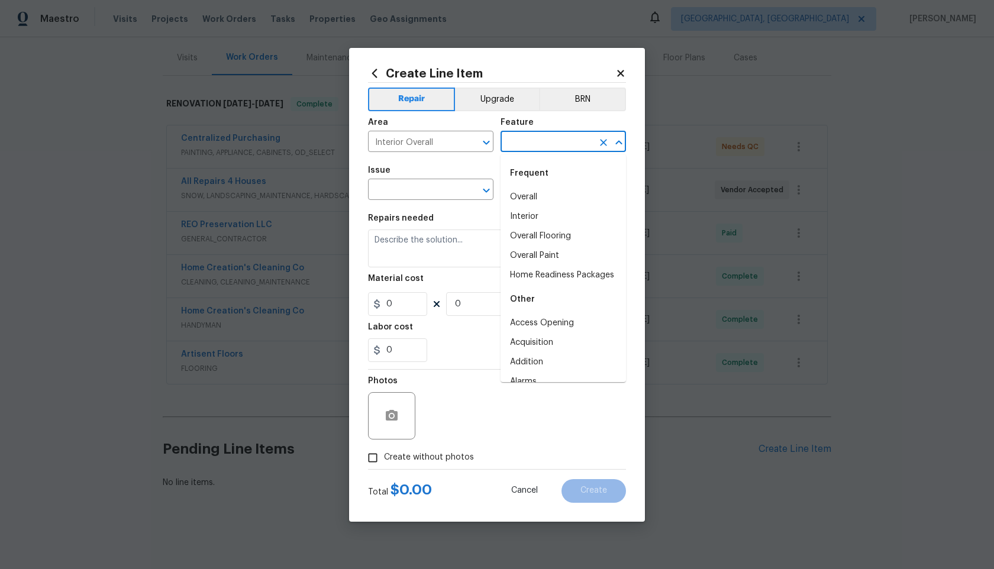
click at [526, 136] on input "text" at bounding box center [546, 143] width 92 height 18
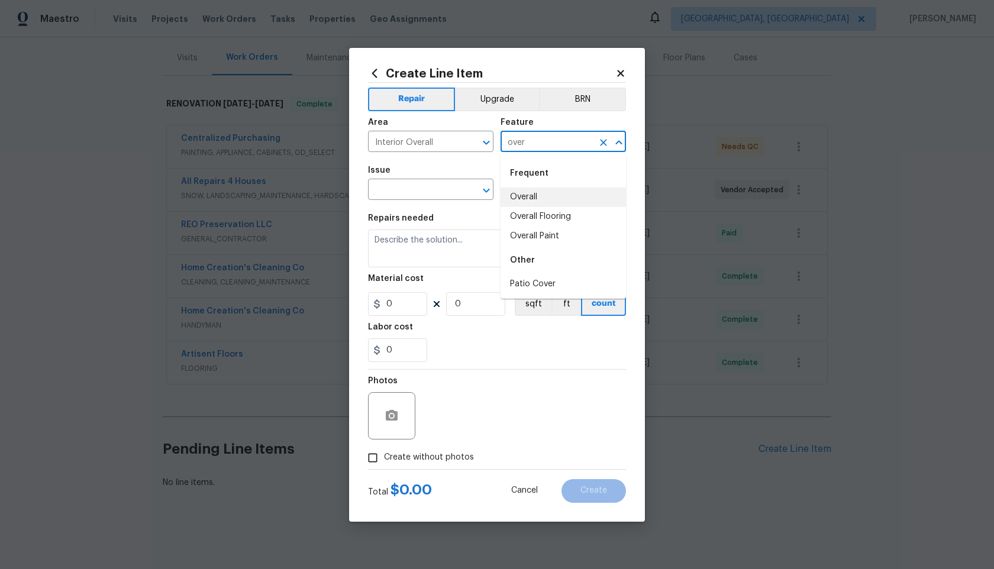
click at [526, 196] on li "Overall" at bounding box center [562, 197] width 125 height 20
type input "Overall"
click at [444, 196] on input "text" at bounding box center [414, 191] width 92 height 18
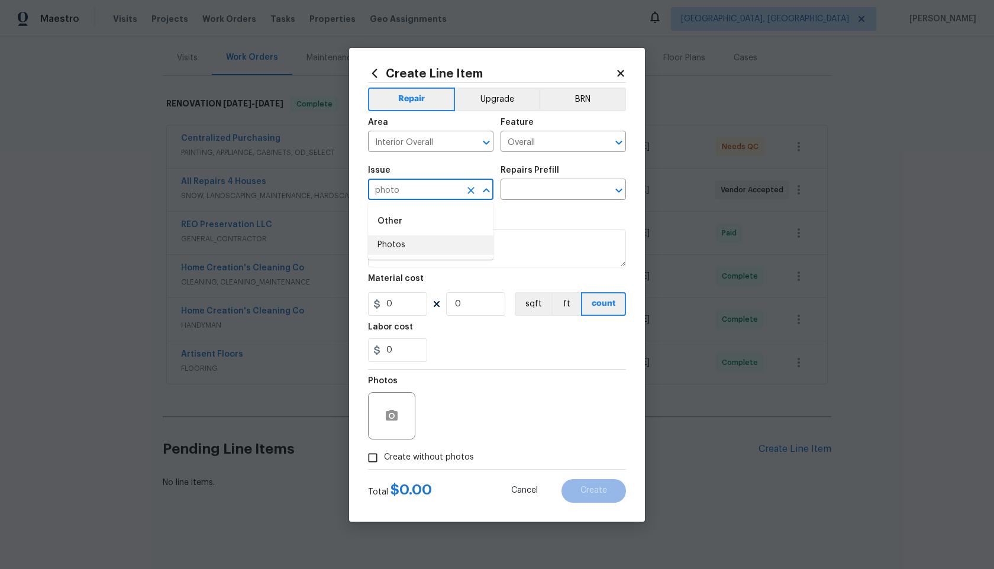
click at [415, 243] on li "Photos" at bounding box center [430, 245] width 125 height 20
type input "Photos"
click at [535, 198] on input "text" at bounding box center [546, 191] width 92 height 18
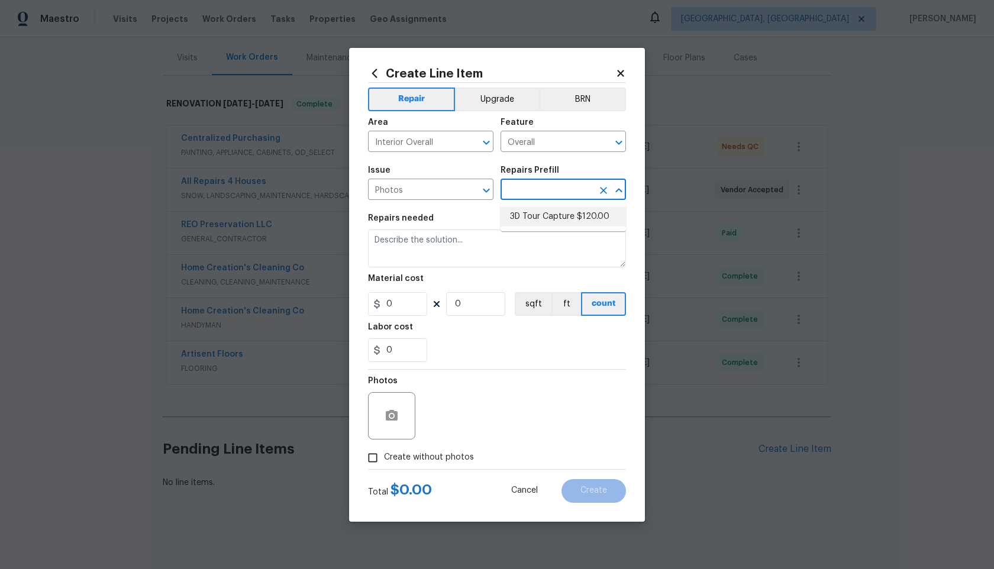
click at [535, 219] on li "3D Tour Capture $120.00" at bounding box center [562, 217] width 125 height 20
type input "3D Tour Capture $120.00"
type textarea "Capture 3D tour of home"
type input "1"
type input "120"
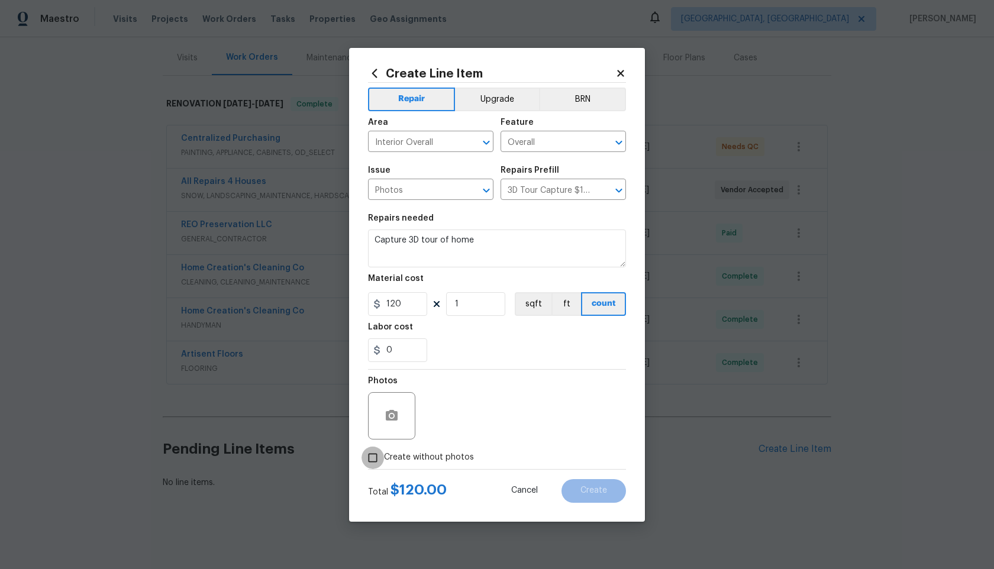
click at [374, 455] on input "Create without photos" at bounding box center [372, 458] width 22 height 22
checkbox input "true"
click at [474, 420] on textarea at bounding box center [525, 415] width 201 height 47
type textarea "."
click at [592, 484] on button "Create" at bounding box center [593, 491] width 64 height 24
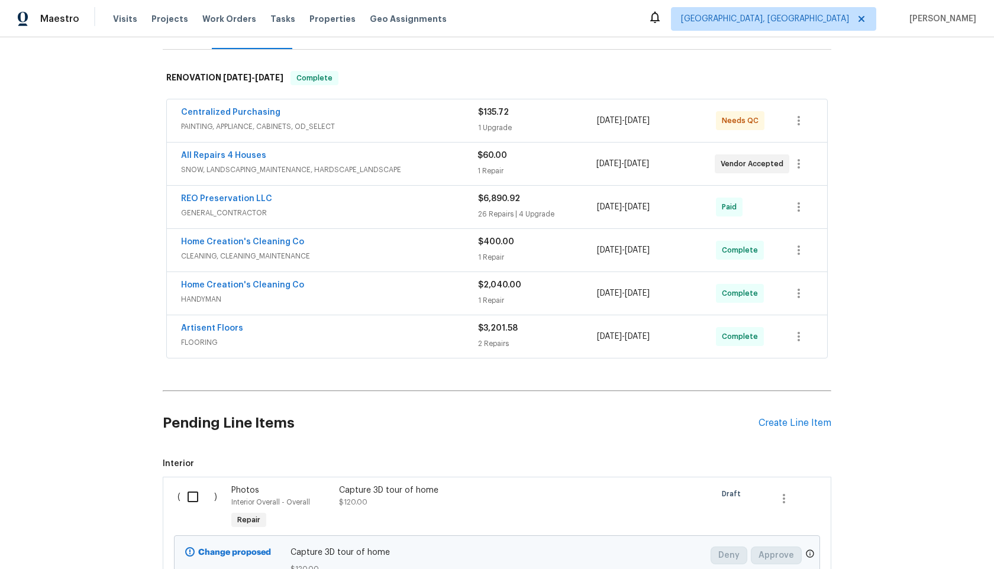
scroll to position [179, 0]
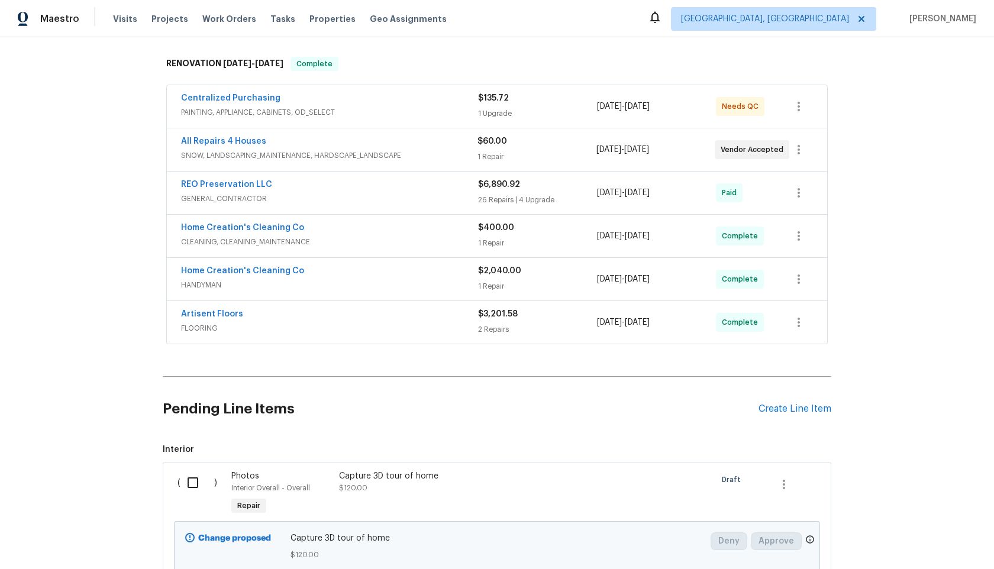
click at [183, 473] on input "checkbox" at bounding box center [197, 482] width 34 height 25
checkbox input "true"
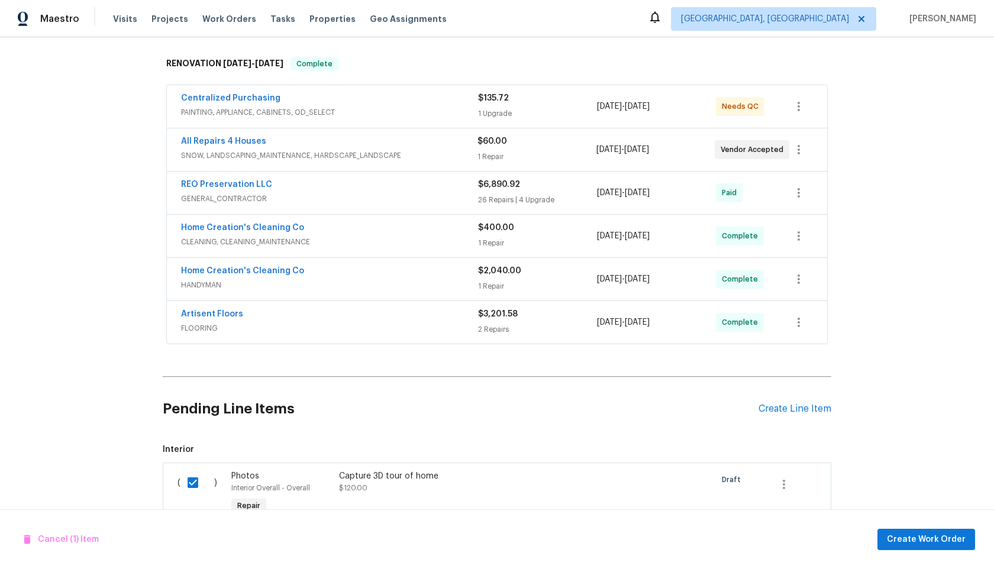
scroll to position [274, 0]
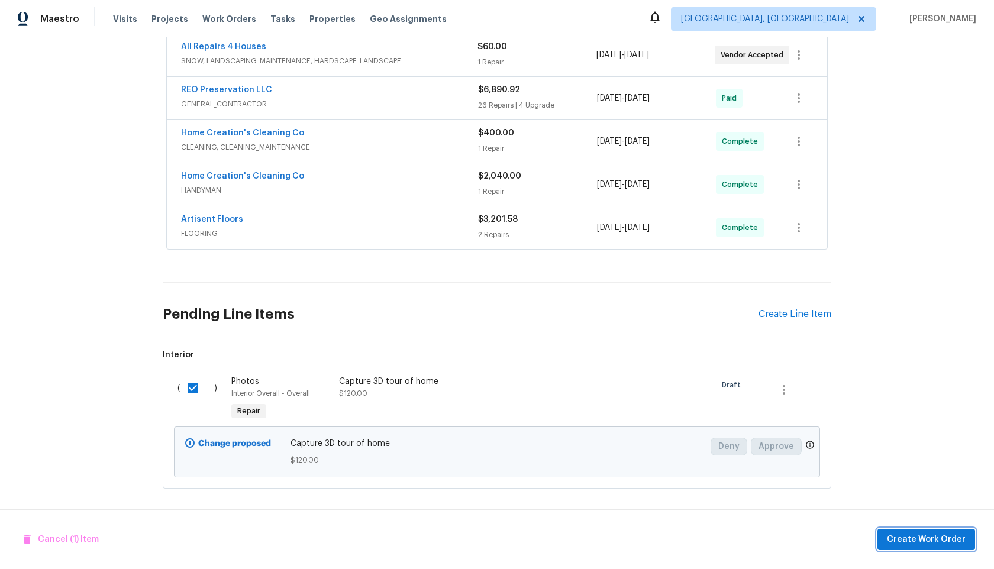
click at [926, 540] on span "Create Work Order" at bounding box center [926, 539] width 79 height 15
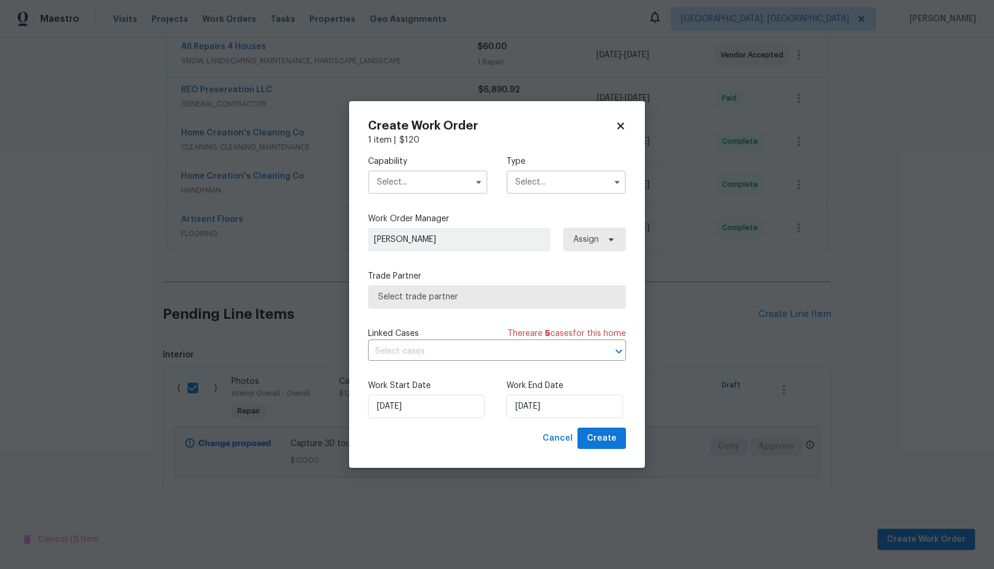
click at [424, 183] on input "text" at bounding box center [427, 182] width 119 height 24
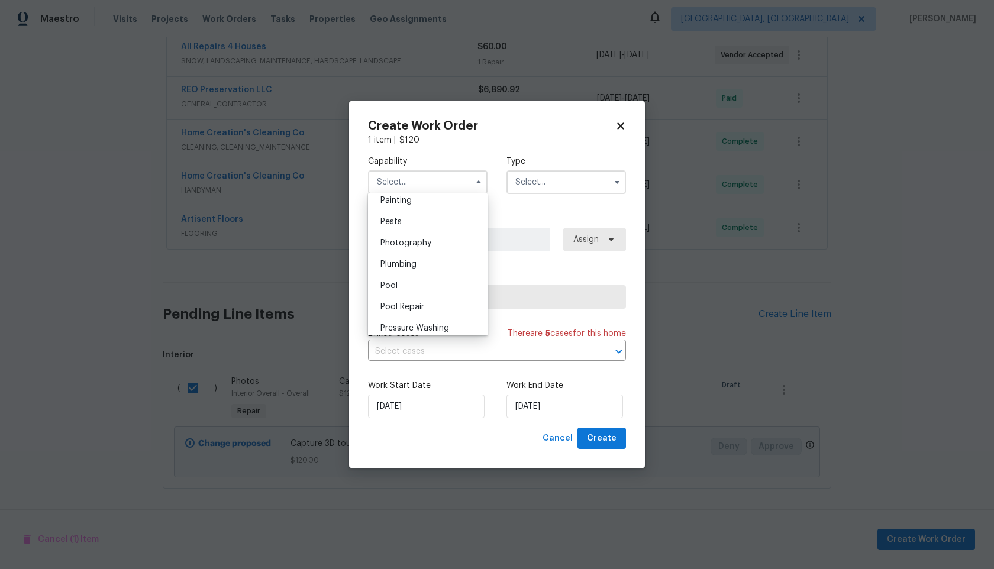
scroll to position [989, 0]
click at [429, 255] on span "Photography" at bounding box center [405, 254] width 51 height 8
type input "Photography"
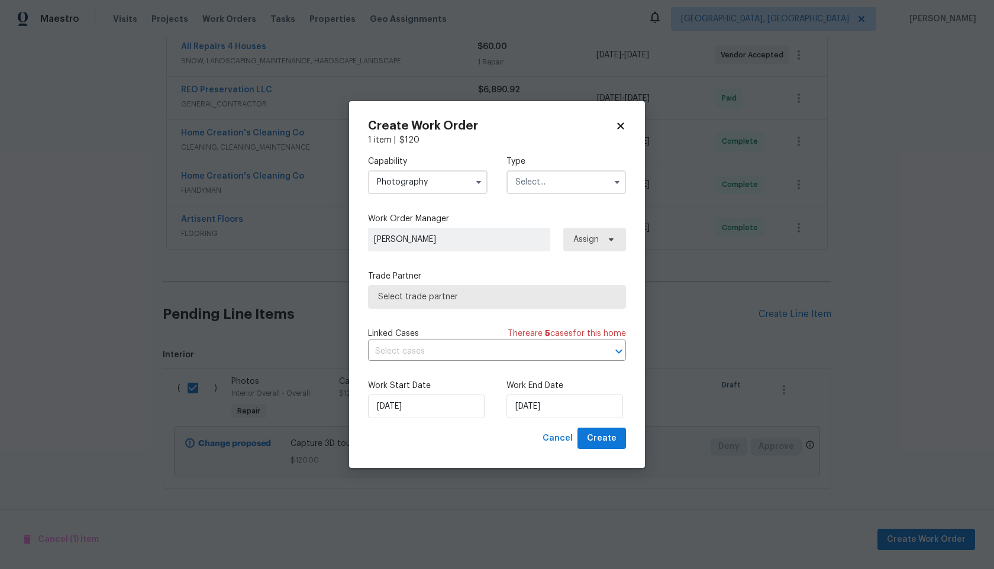
click at [552, 186] on input "text" at bounding box center [565, 182] width 119 height 24
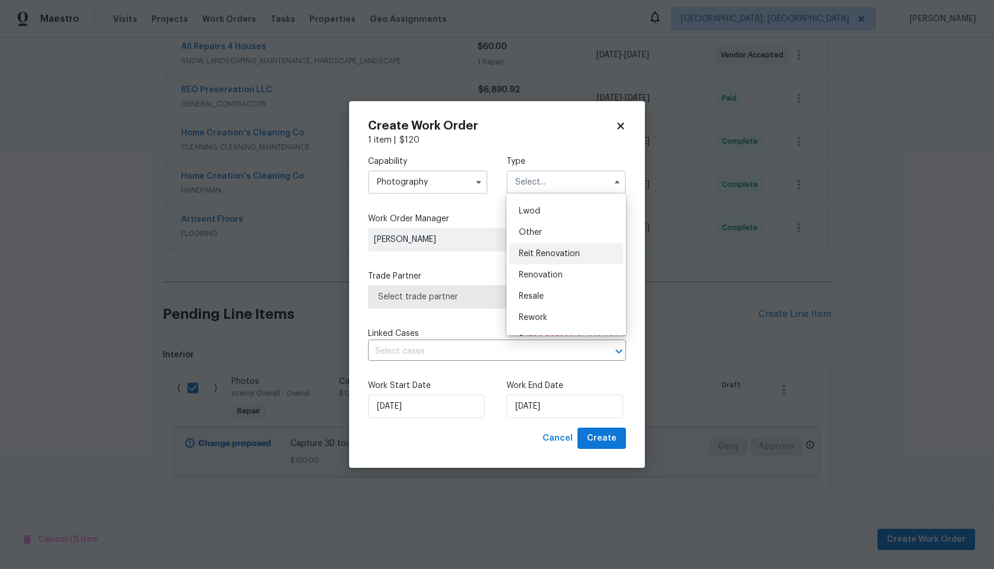
scroll to position [119, 0]
click at [544, 237] on div "Other" at bounding box center [566, 237] width 114 height 21
type input "Other"
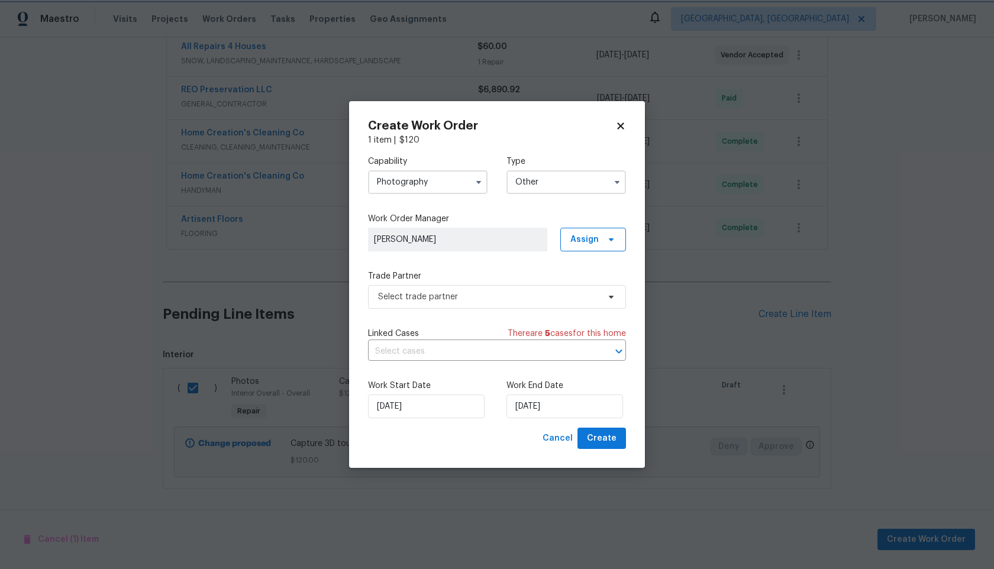
scroll to position [0, 0]
click at [463, 298] on span "Select trade partner" at bounding box center [488, 297] width 221 height 12
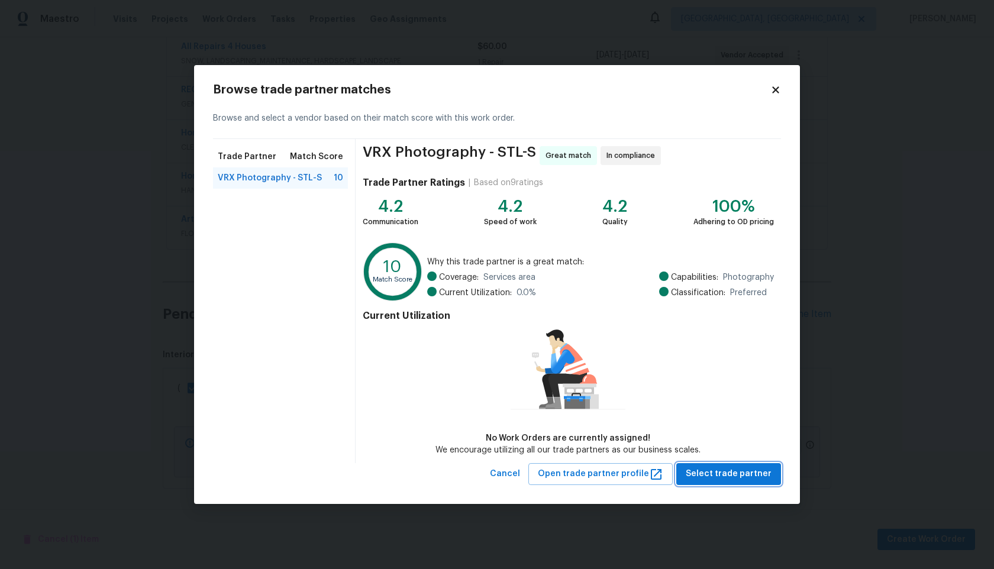
click at [746, 474] on span "Select trade partner" at bounding box center [728, 474] width 86 height 15
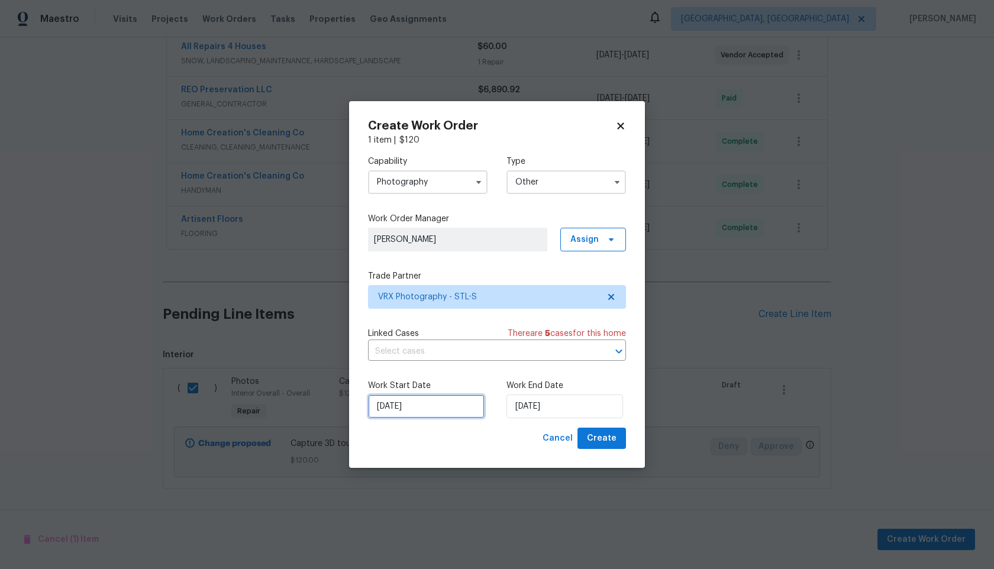
click at [458, 416] on input "30/09/2025" at bounding box center [426, 406] width 117 height 24
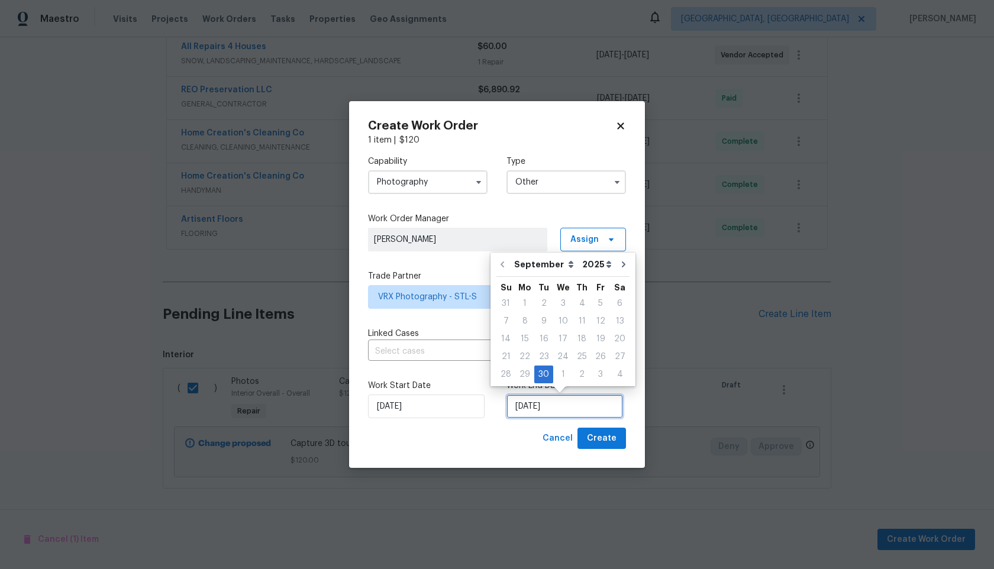
click at [546, 404] on input "30/09/2025" at bounding box center [564, 406] width 117 height 24
click at [560, 375] on div "1" at bounding box center [563, 374] width 20 height 17
type input "01/10/2025"
select select "9"
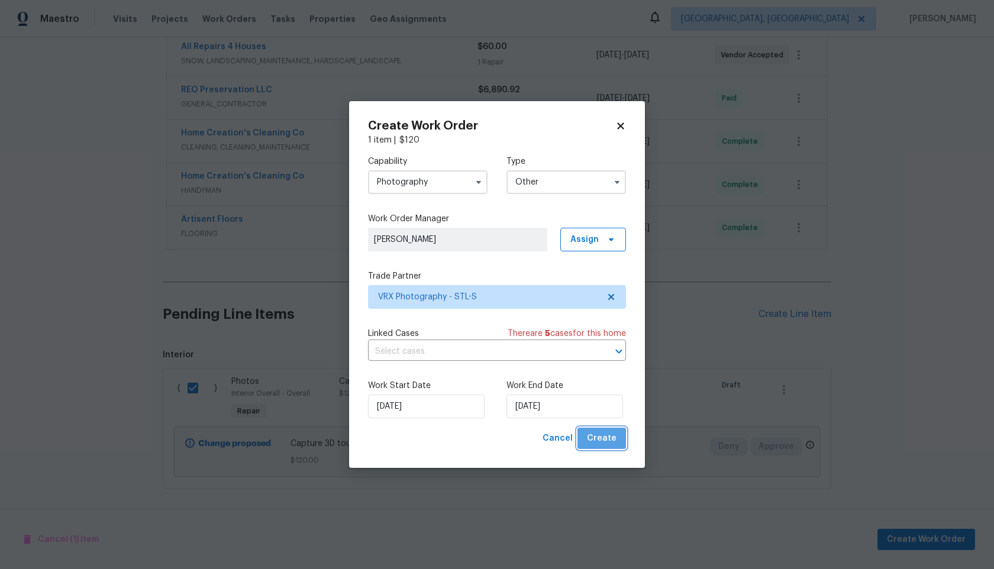
click at [612, 435] on span "Create" at bounding box center [602, 438] width 30 height 15
checkbox input "false"
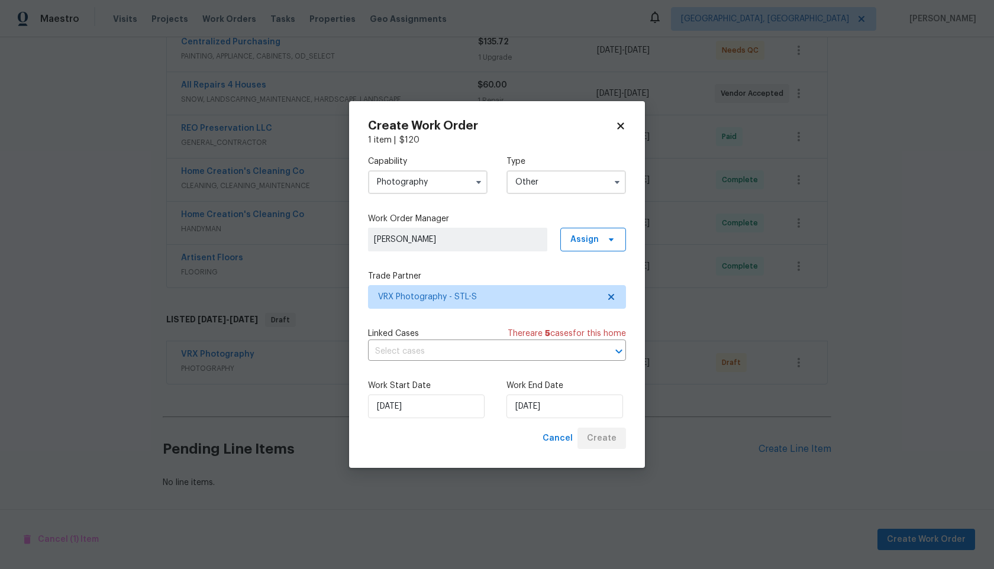
scroll to position [235, 0]
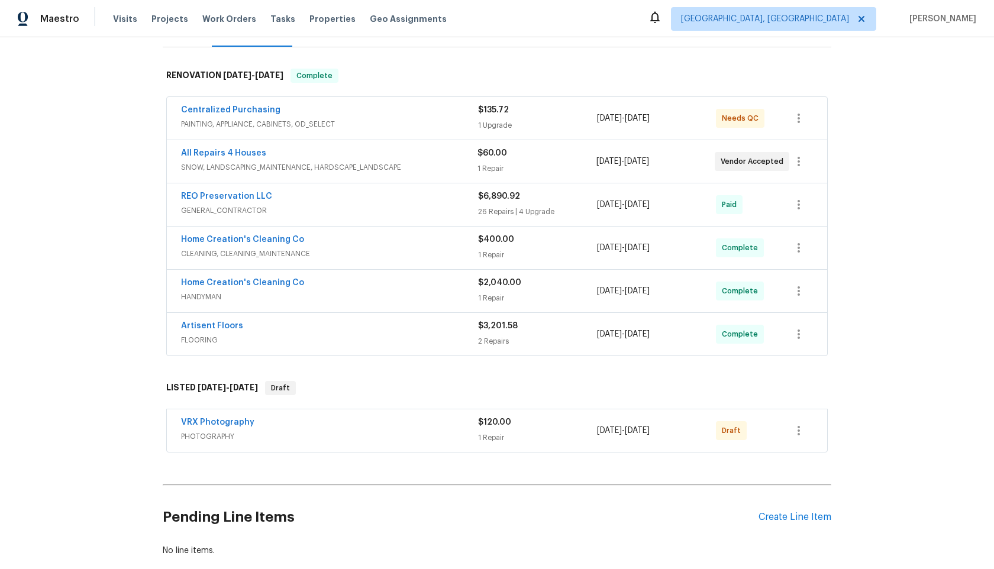
scroll to position [235, 0]
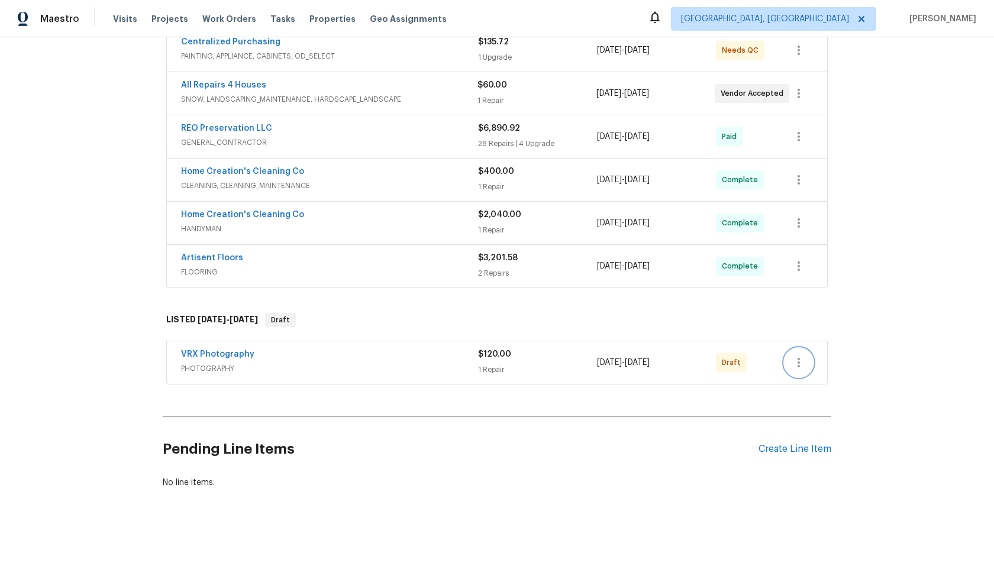
click at [795, 366] on icon "button" at bounding box center [798, 362] width 14 height 14
click at [795, 366] on li "Send to Vendor" at bounding box center [848, 363] width 128 height 20
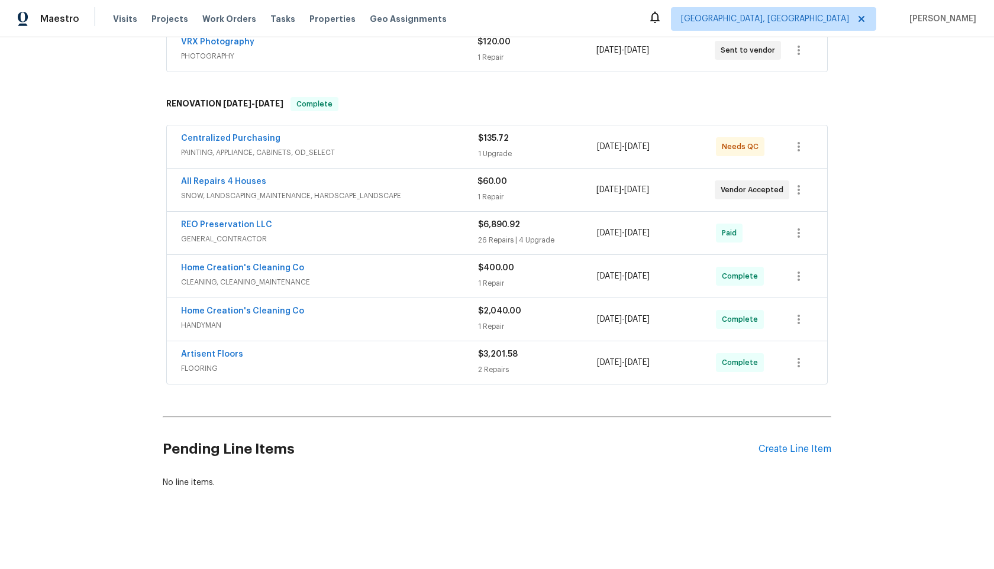
scroll to position [0, 0]
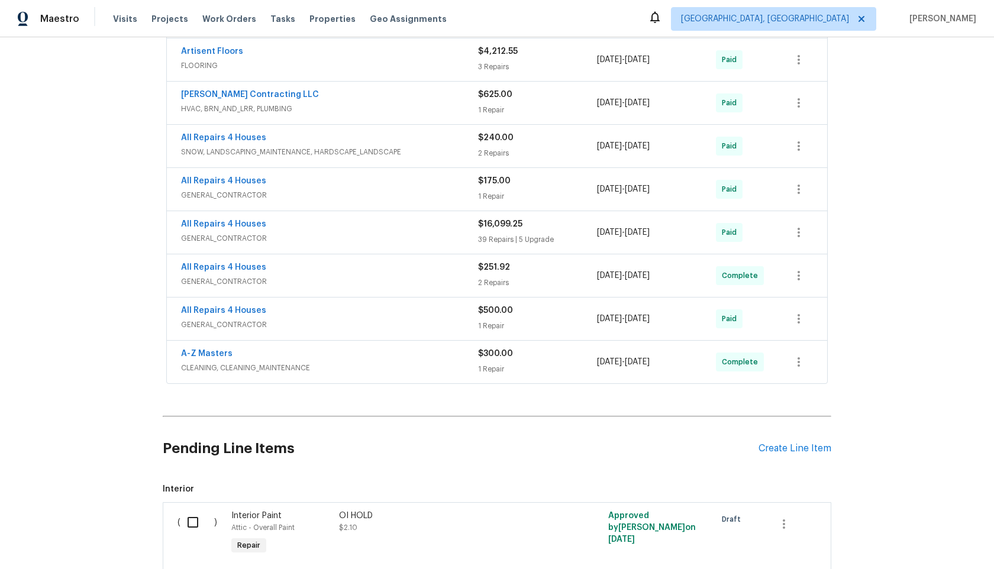
scroll to position [532, 0]
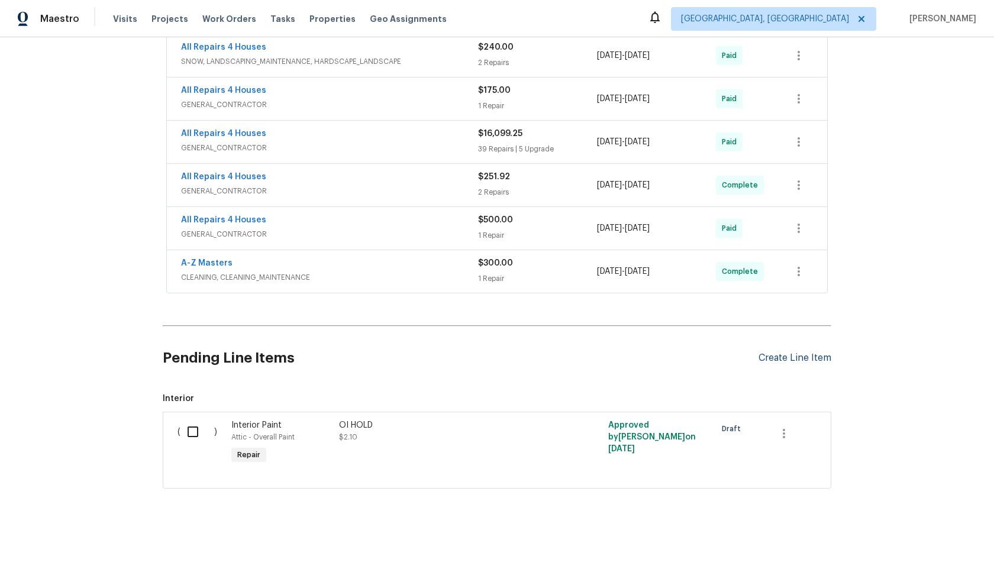
click at [793, 355] on div "Create Line Item" at bounding box center [794, 357] width 73 height 11
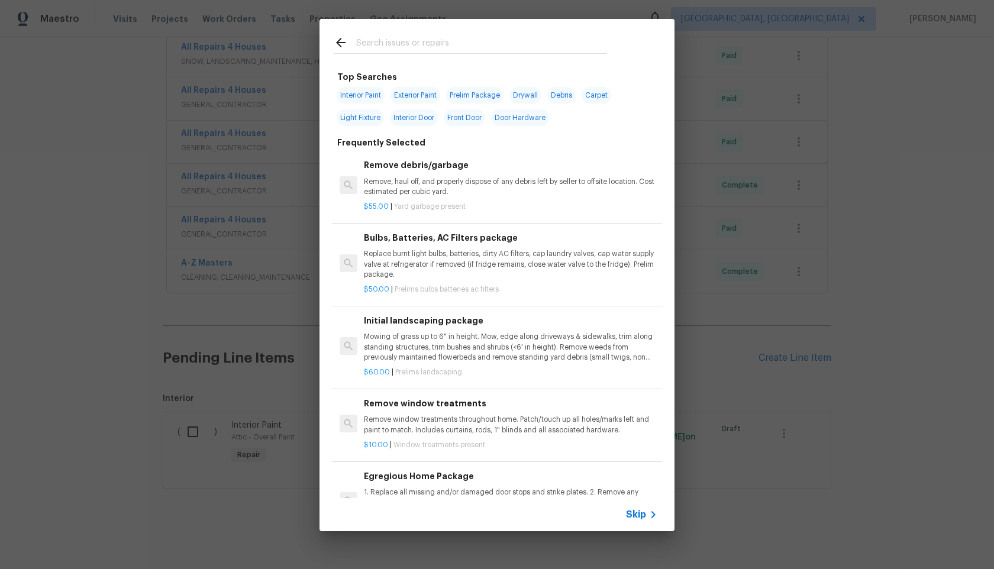
click at [634, 515] on span "Skip" at bounding box center [636, 515] width 20 height 12
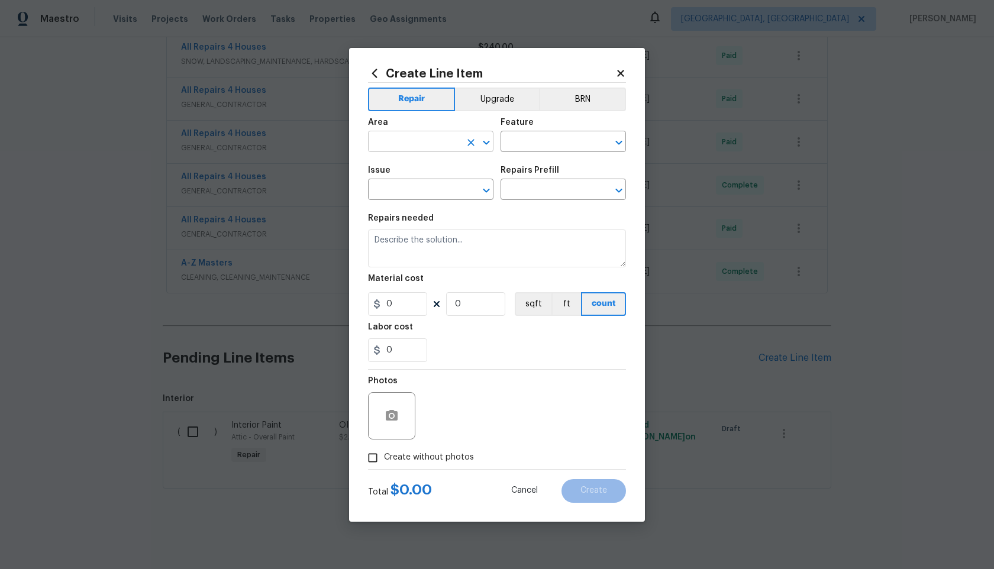
click at [434, 143] on input "text" at bounding box center [414, 143] width 92 height 18
click at [425, 187] on li "Interior Overall" at bounding box center [430, 189] width 125 height 20
type input "Interior Overall"
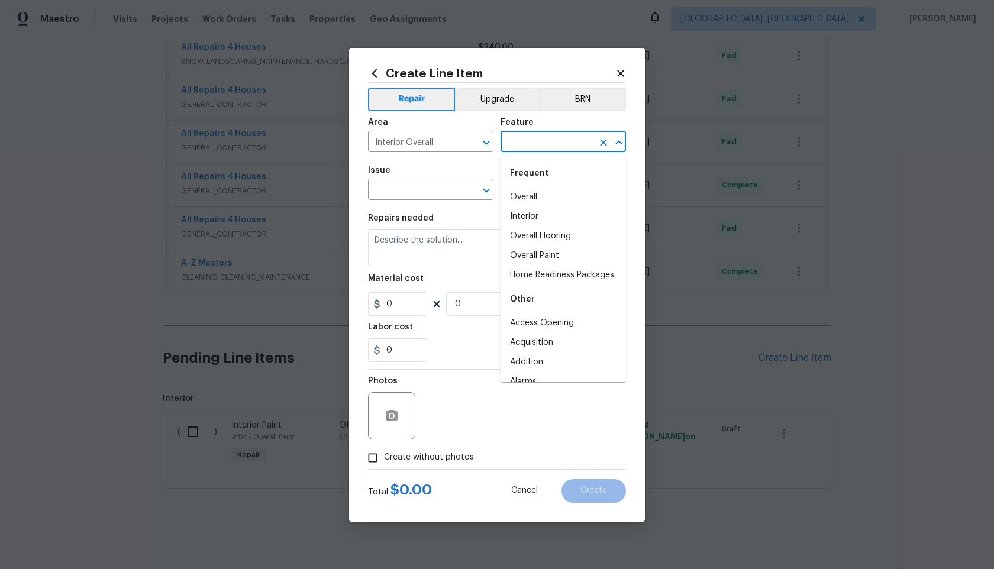
click at [536, 138] on input "text" at bounding box center [546, 143] width 92 height 18
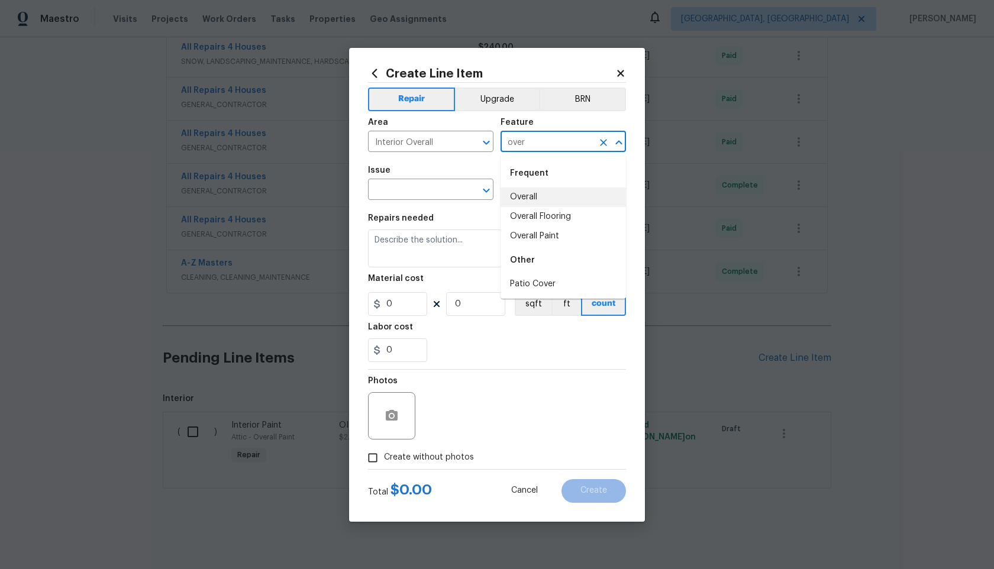
click at [535, 194] on li "Overall" at bounding box center [562, 197] width 125 height 20
type input "Overall"
click at [429, 189] on input "text" at bounding box center [414, 191] width 92 height 18
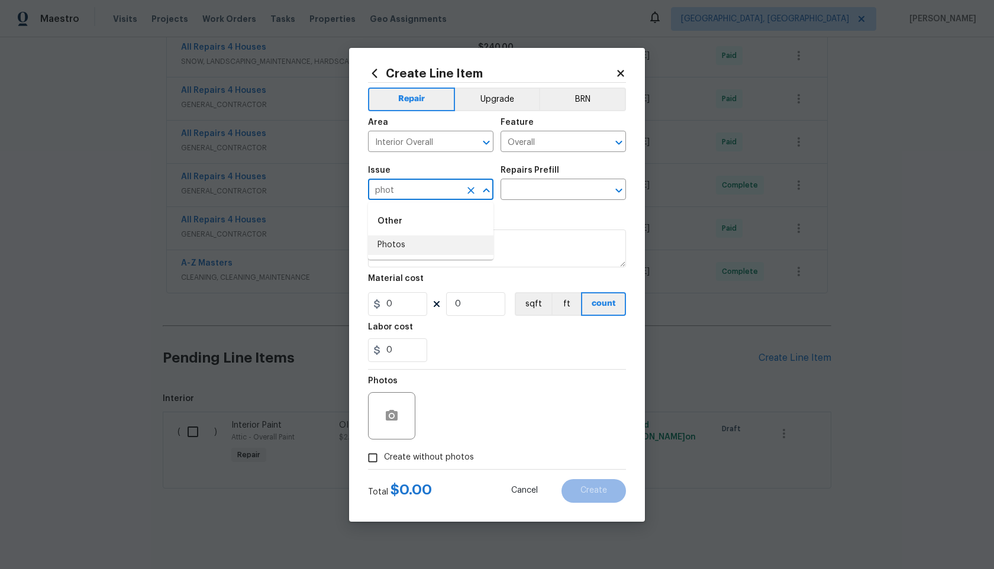
click at [409, 248] on li "Photos" at bounding box center [430, 245] width 125 height 20
type input "Photos"
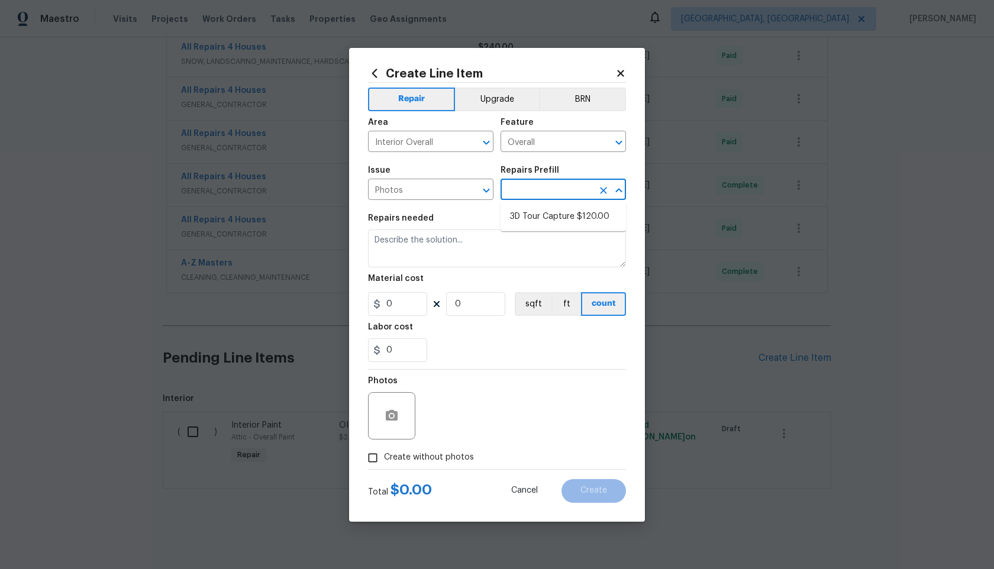
click at [536, 195] on input "text" at bounding box center [546, 191] width 92 height 18
click at [534, 212] on li "3D Tour Capture $120.00" at bounding box center [562, 217] width 125 height 20
type input "3D Tour Capture $120.00"
type textarea "Capture 3D tour of home"
type input "1"
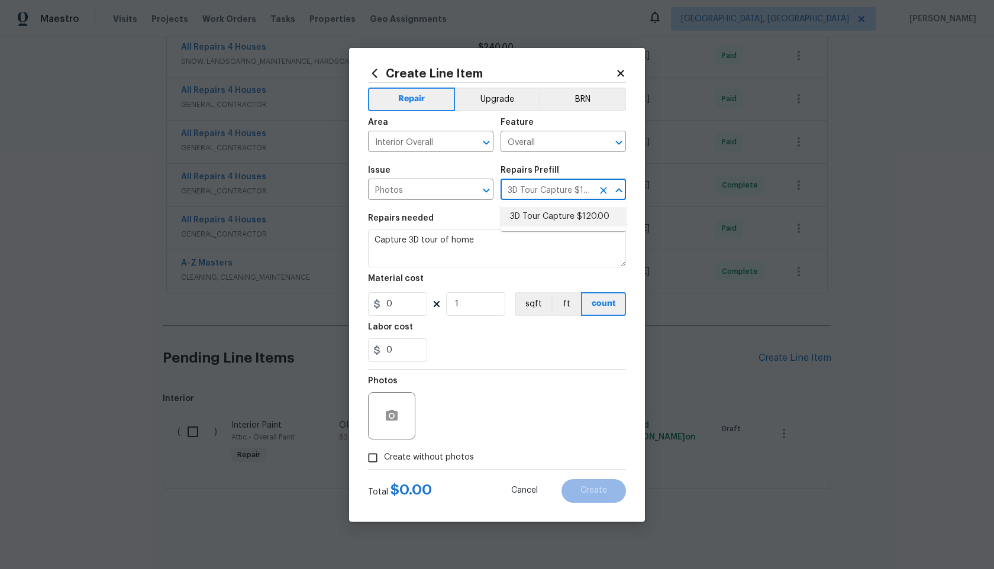
type input "120"
click at [376, 460] on input "Create without photos" at bounding box center [372, 458] width 22 height 22
checkbox input "true"
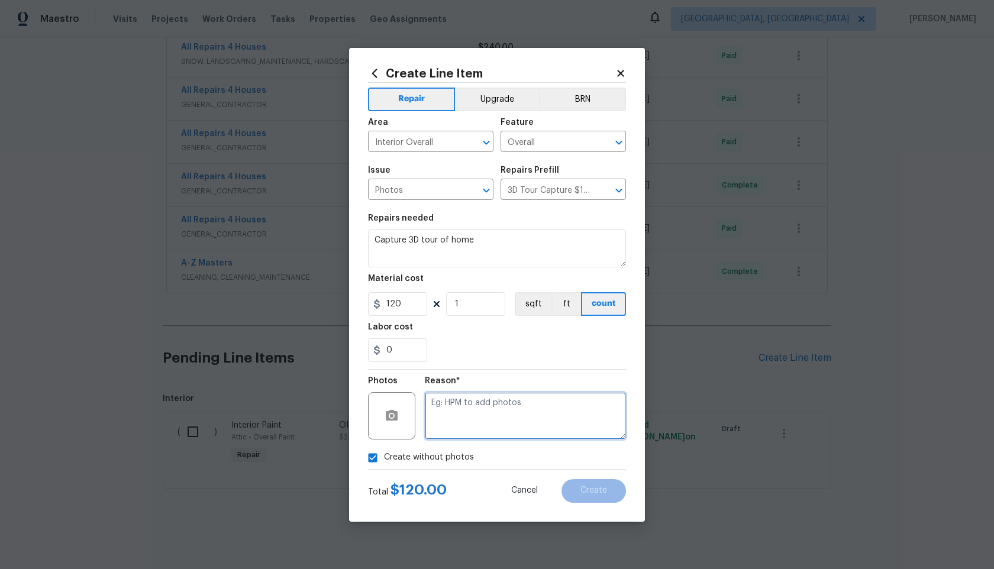
click at [444, 429] on textarea at bounding box center [525, 415] width 201 height 47
type textarea "."
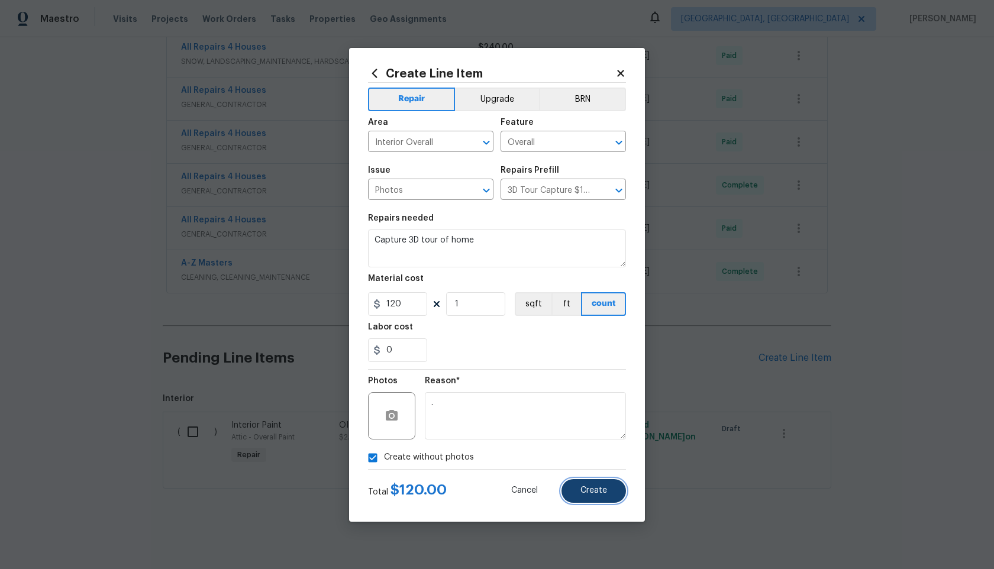
click at [606, 496] on button "Create" at bounding box center [593, 491] width 64 height 24
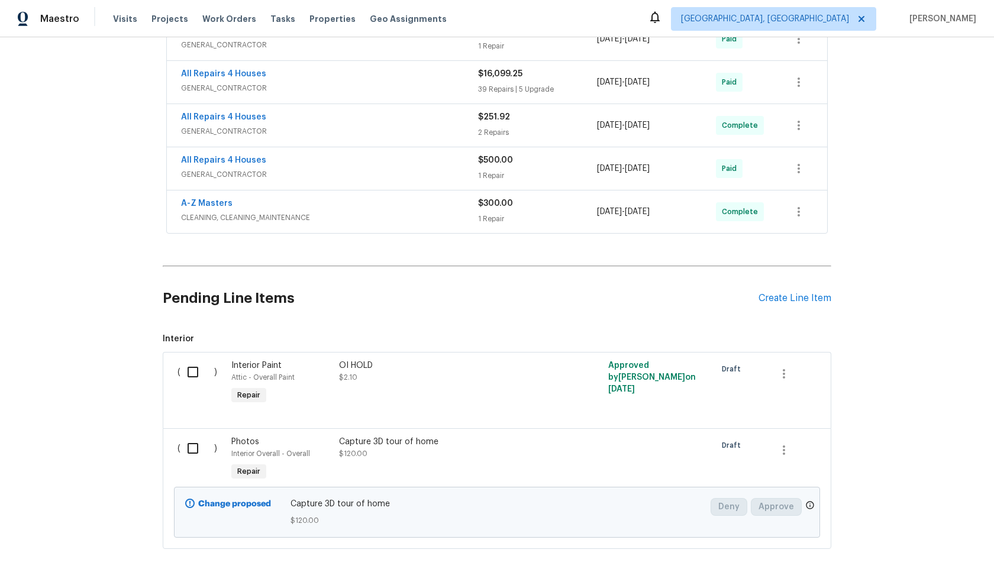
scroll to position [653, 0]
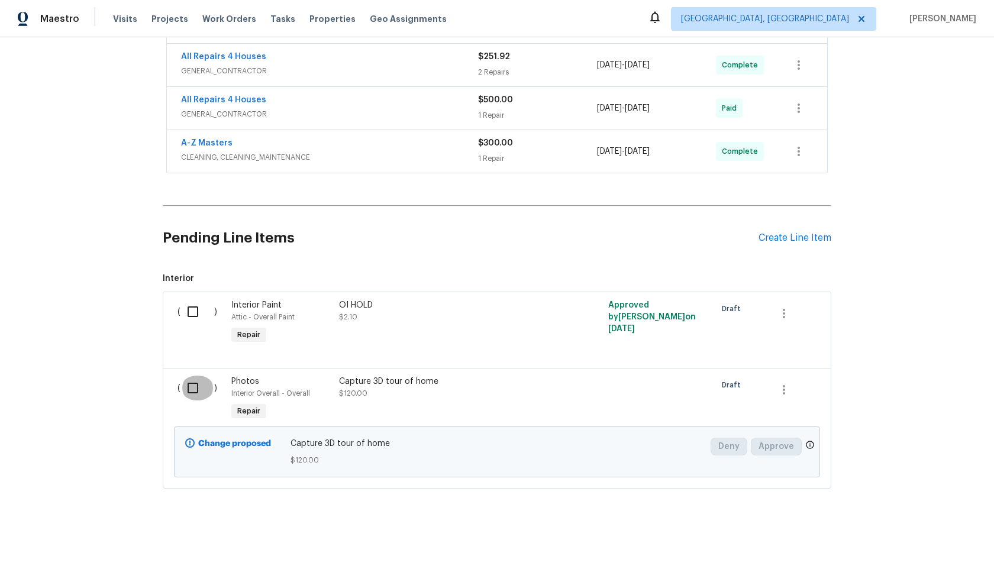
click at [193, 390] on input "checkbox" at bounding box center [197, 388] width 34 height 25
checkbox input "true"
click at [916, 533] on span "Create Work Order" at bounding box center [926, 539] width 79 height 15
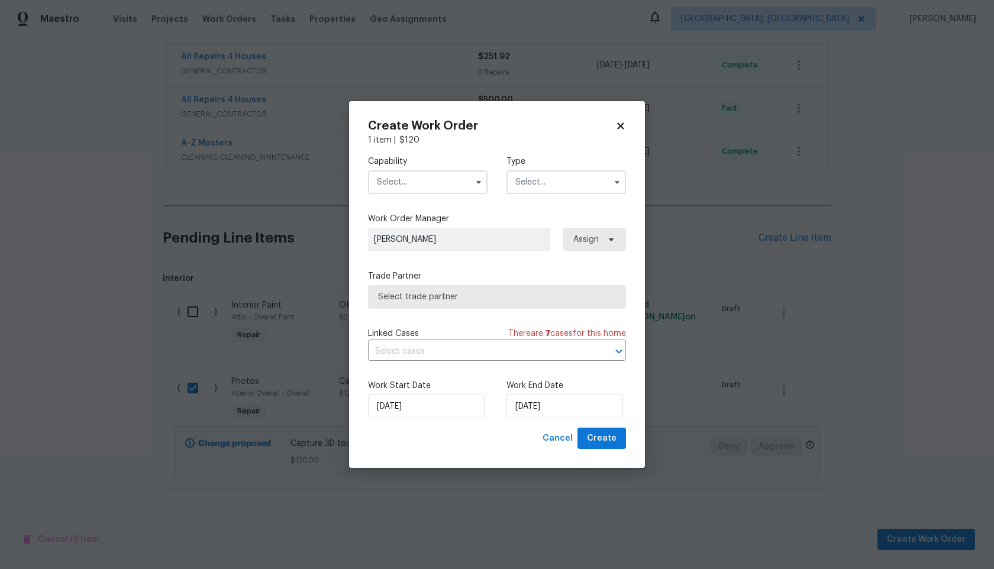
click at [426, 182] on input "text" at bounding box center [427, 182] width 119 height 24
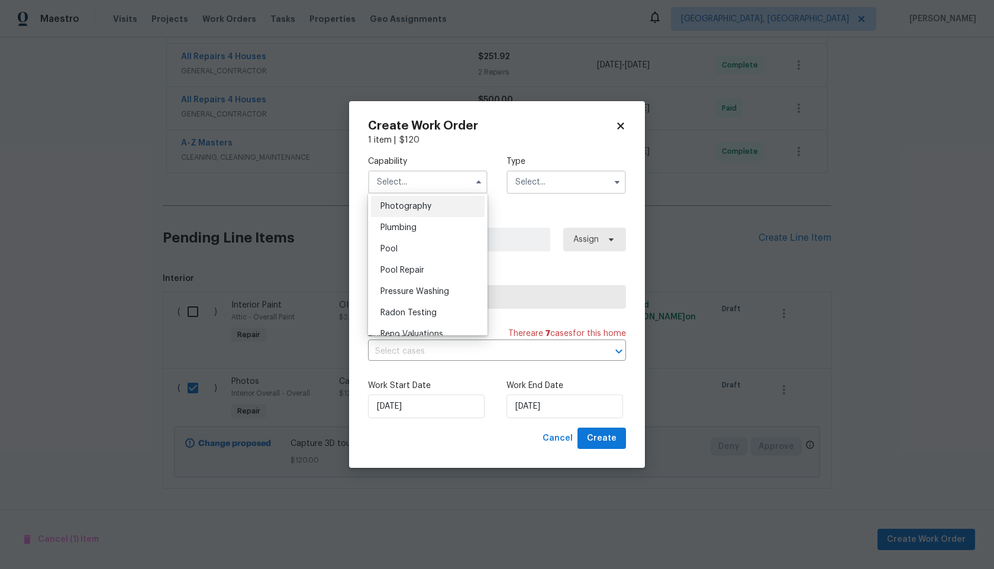
click at [426, 210] on span "Photography" at bounding box center [405, 206] width 51 height 8
type input "Photography"
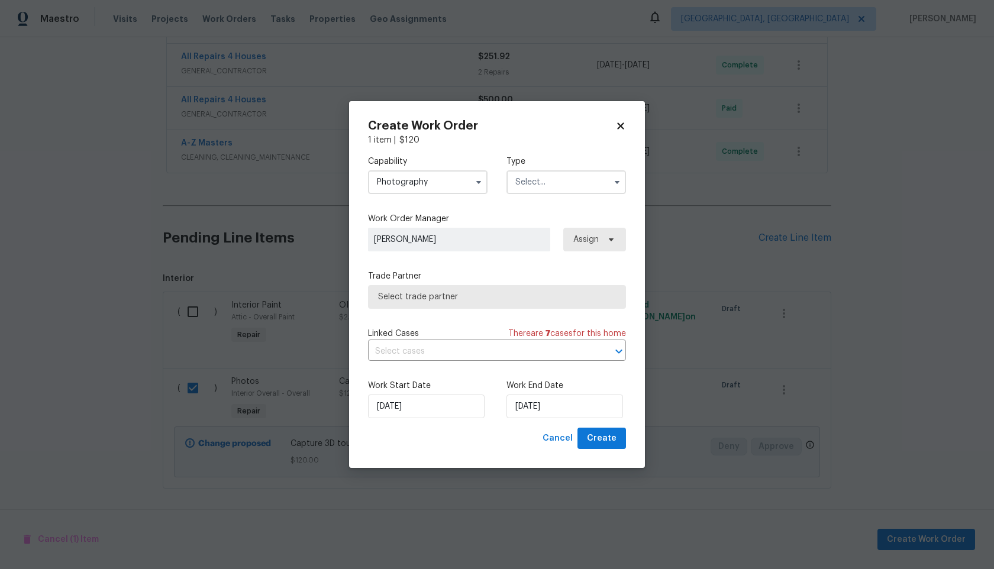
click at [548, 173] on input "text" at bounding box center [565, 182] width 119 height 24
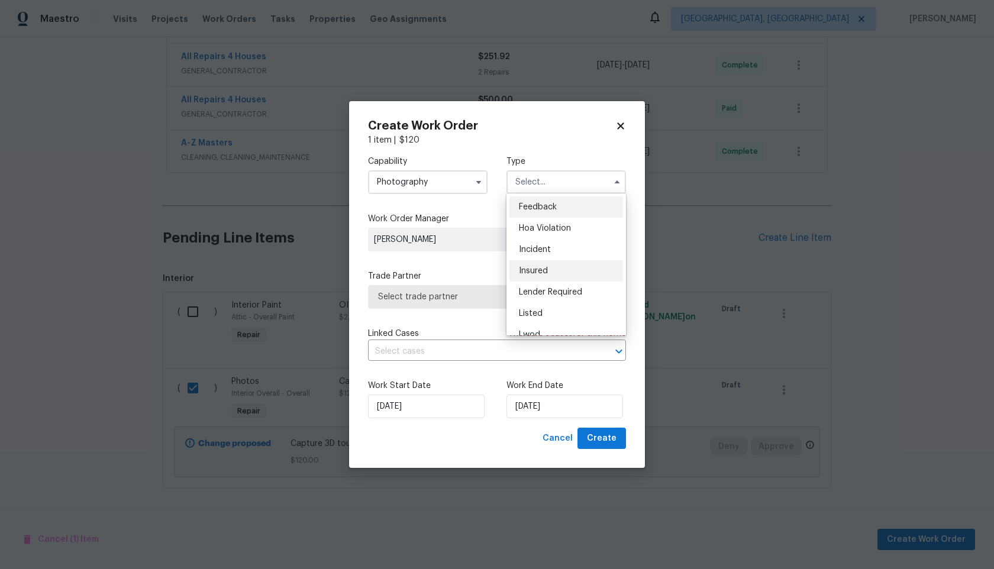
scroll to position [141, 0]
click at [542, 219] on div "Other" at bounding box center [566, 215] width 114 height 21
type input "Other"
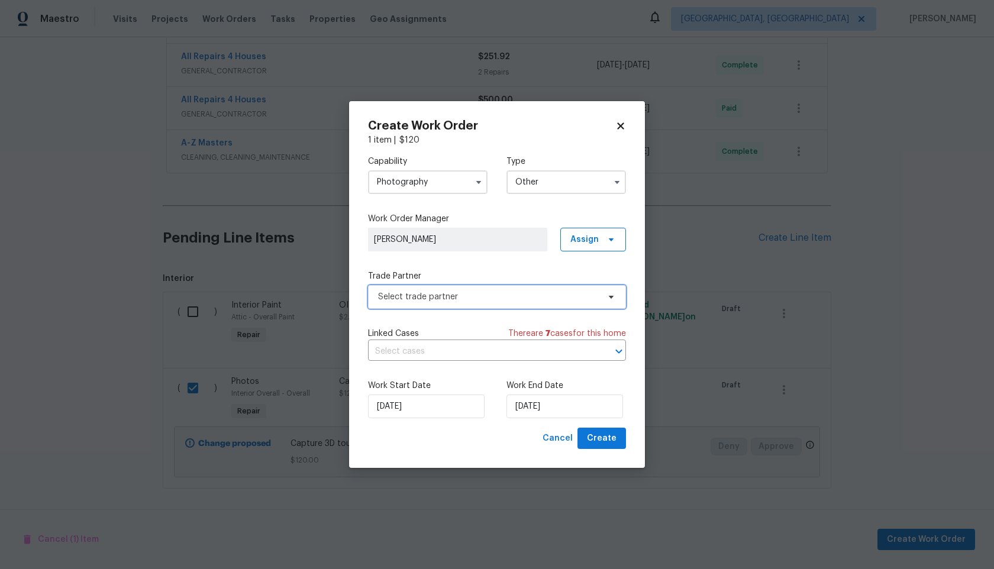
click at [461, 294] on span "Select trade partner" at bounding box center [488, 297] width 221 height 12
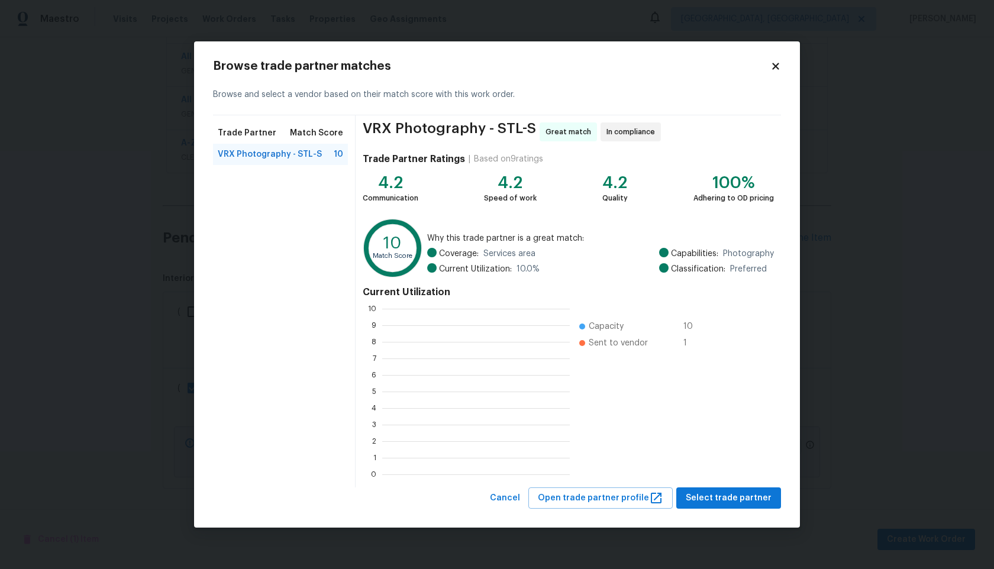
scroll to position [166, 187]
click at [718, 495] on span "Select trade partner" at bounding box center [728, 498] width 86 height 15
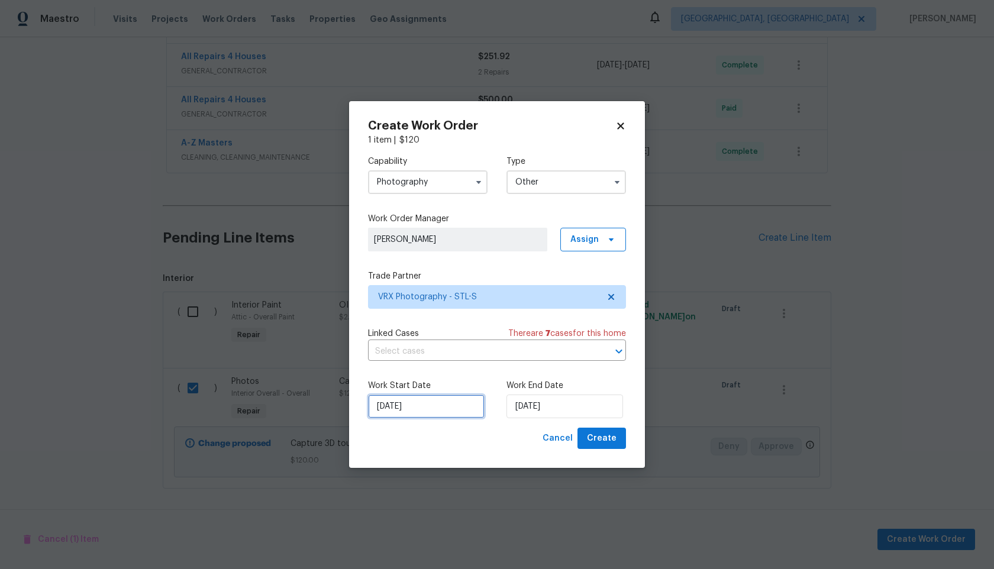
click at [432, 412] on input "30/09/2025" at bounding box center [426, 406] width 117 height 24
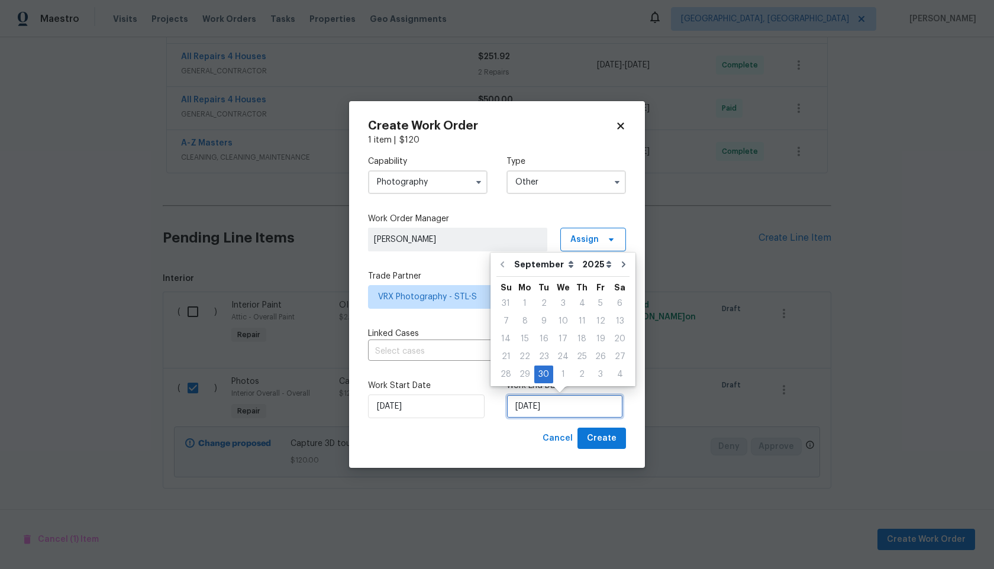
click at [546, 403] on input "30/09/2025" at bounding box center [564, 406] width 117 height 24
click at [558, 370] on div "1" at bounding box center [563, 374] width 20 height 17
type input "01/10/2025"
select select "9"
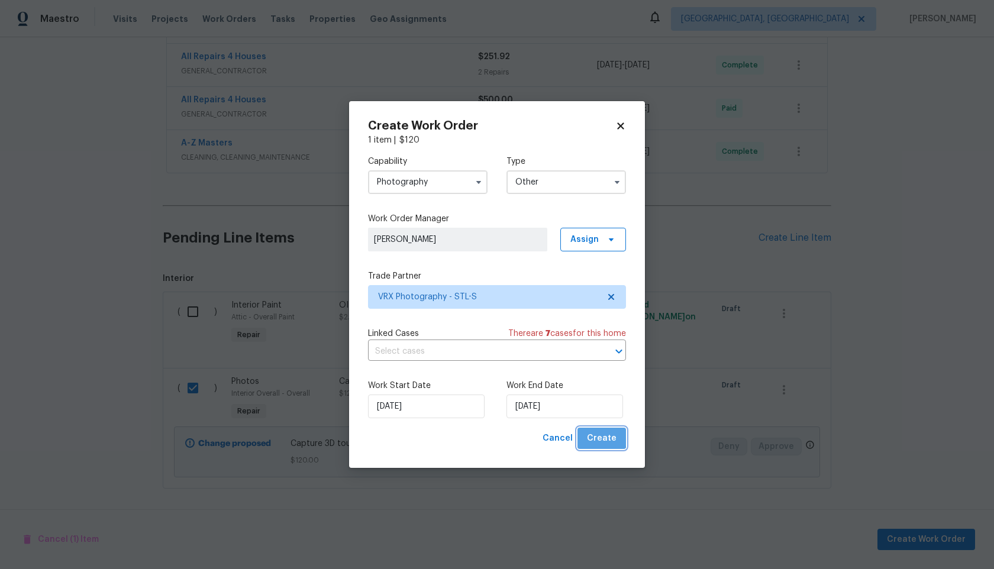
click at [603, 438] on span "Create" at bounding box center [602, 438] width 30 height 15
checkbox input "false"
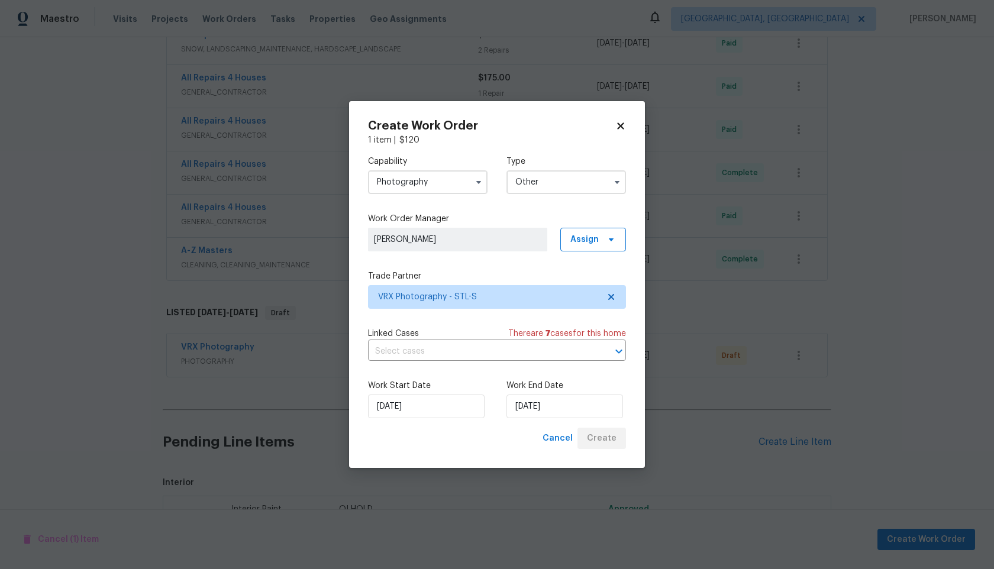
scroll to position [629, 0]
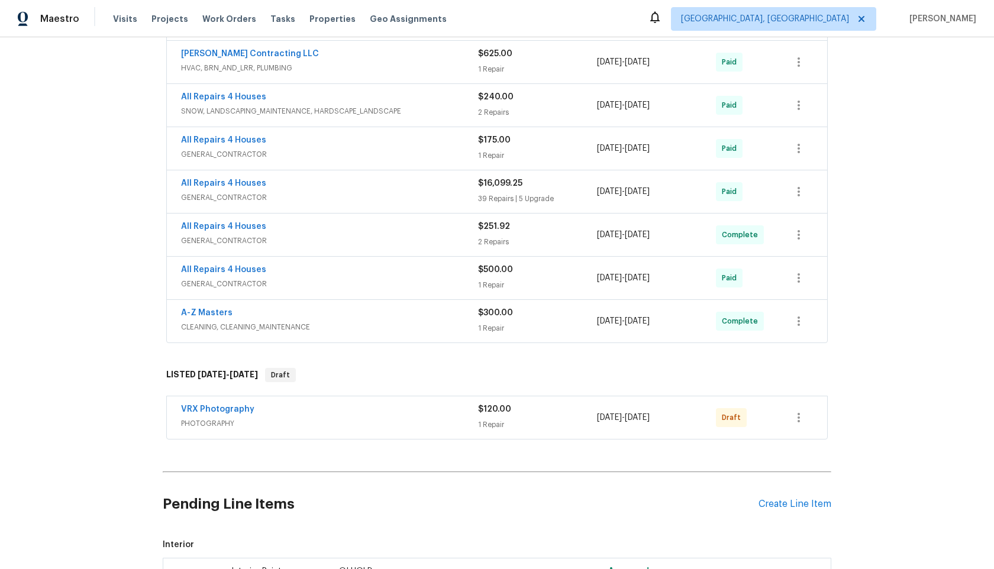
scroll to position [629, 0]
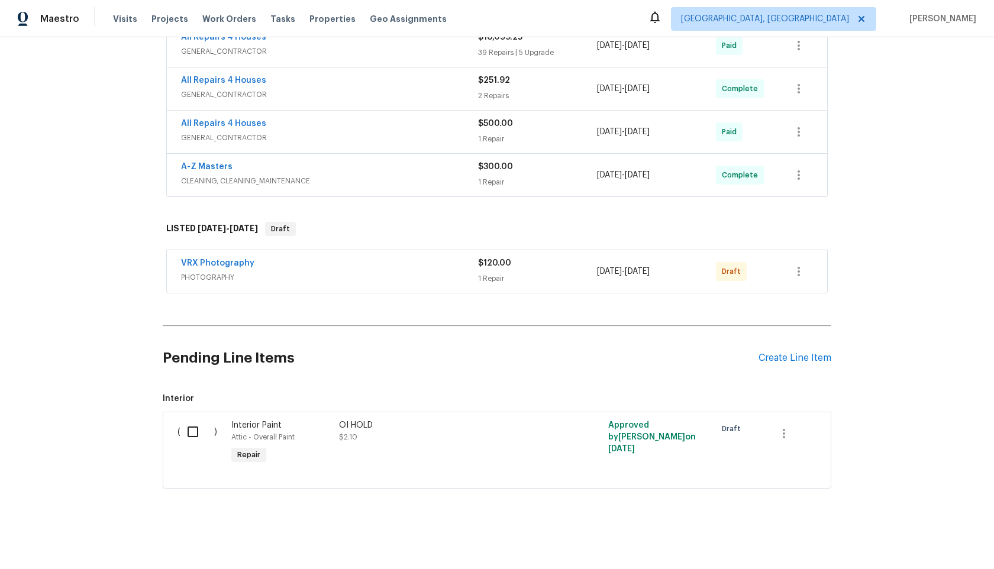
click at [413, 287] on div "VRX Photography PHOTOGRAPHY $120.00 1 Repair [DATE] - [DATE] Draft" at bounding box center [497, 271] width 660 height 43
click at [426, 287] on div "VRX Photography PHOTOGRAPHY $120.00 1 Repair [DATE] - [DATE] Draft" at bounding box center [497, 271] width 660 height 43
click at [430, 277] on span "PHOTOGRAPHY" at bounding box center [329, 277] width 297 height 12
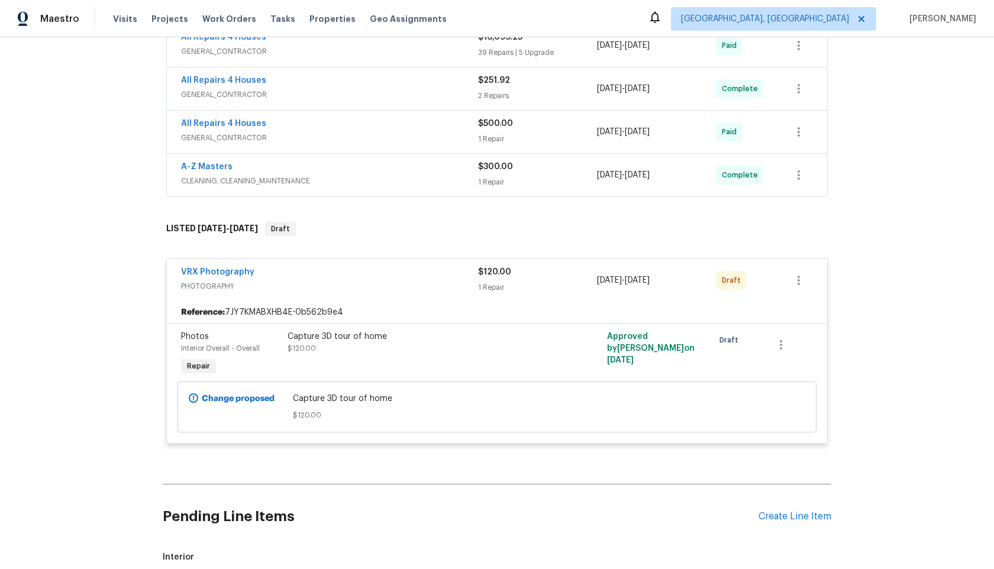
click at [462, 361] on div "Capture 3D tour of home $120.00" at bounding box center [417, 354] width 266 height 54
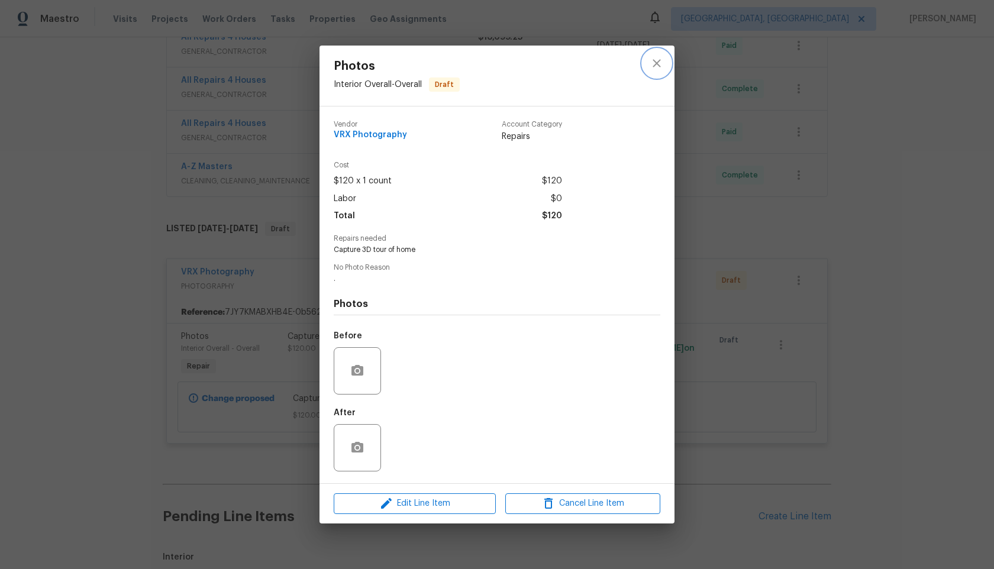
click at [658, 63] on icon "close" at bounding box center [656, 63] width 14 height 14
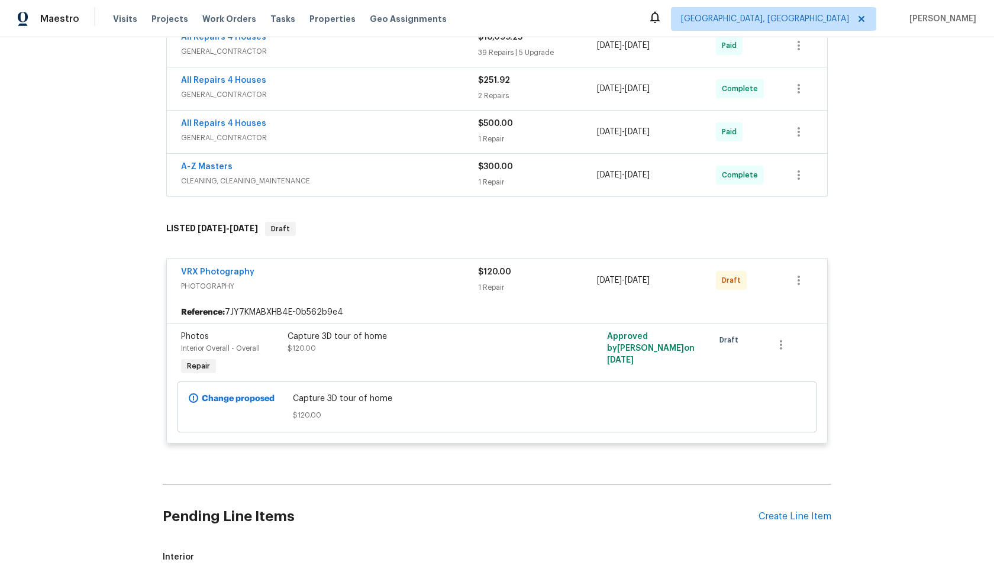
click at [457, 287] on span "PHOTOGRAPHY" at bounding box center [329, 286] width 297 height 12
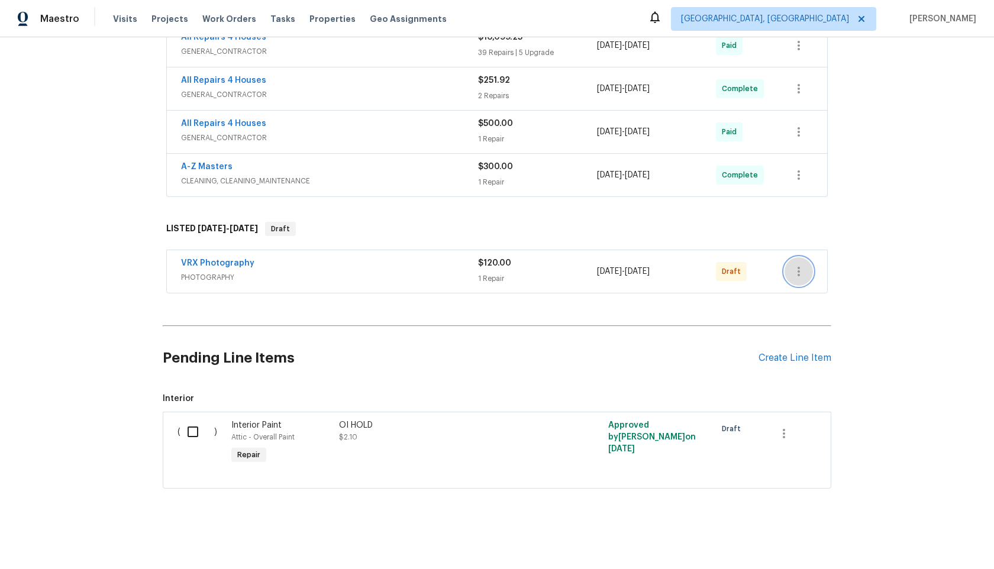
click at [804, 275] on icon "button" at bounding box center [798, 271] width 14 height 14
click at [804, 275] on li "Send to Vendor" at bounding box center [848, 271] width 128 height 20
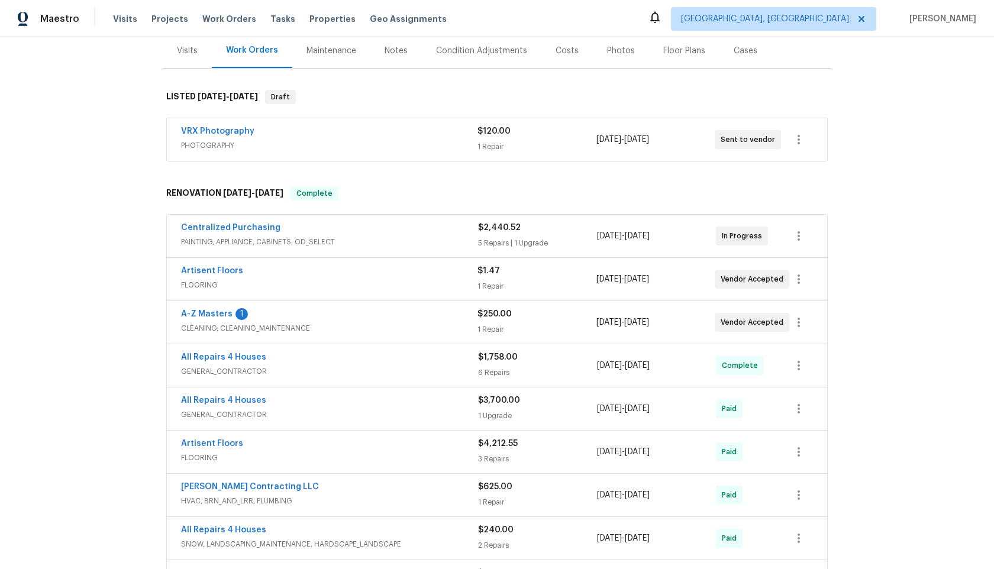
scroll to position [0, 0]
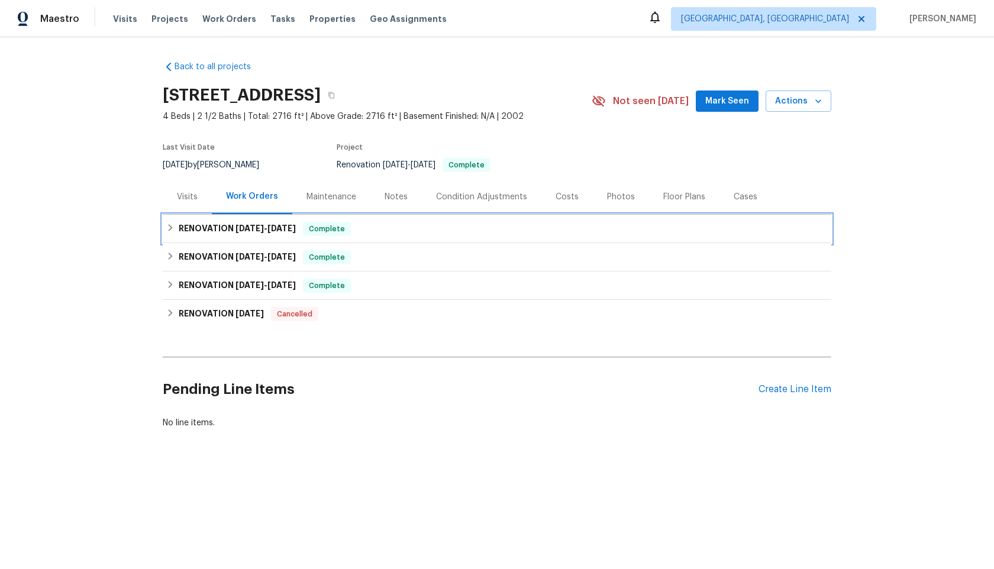
click at [356, 234] on div "RENOVATION [DATE] - [DATE] Complete" at bounding box center [496, 229] width 661 height 14
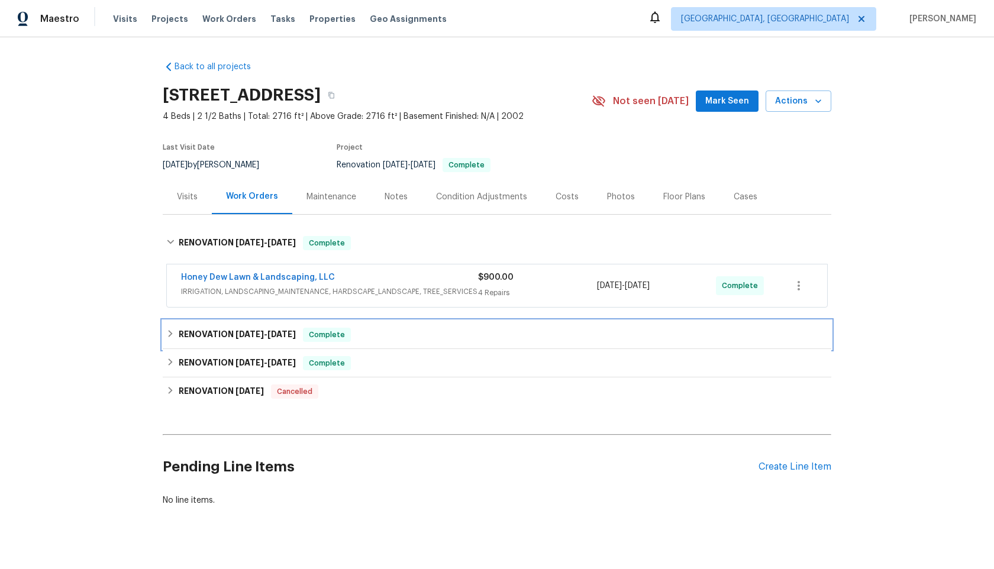
click at [410, 332] on div "RENOVATION [DATE] - [DATE] Complete" at bounding box center [496, 335] width 661 height 14
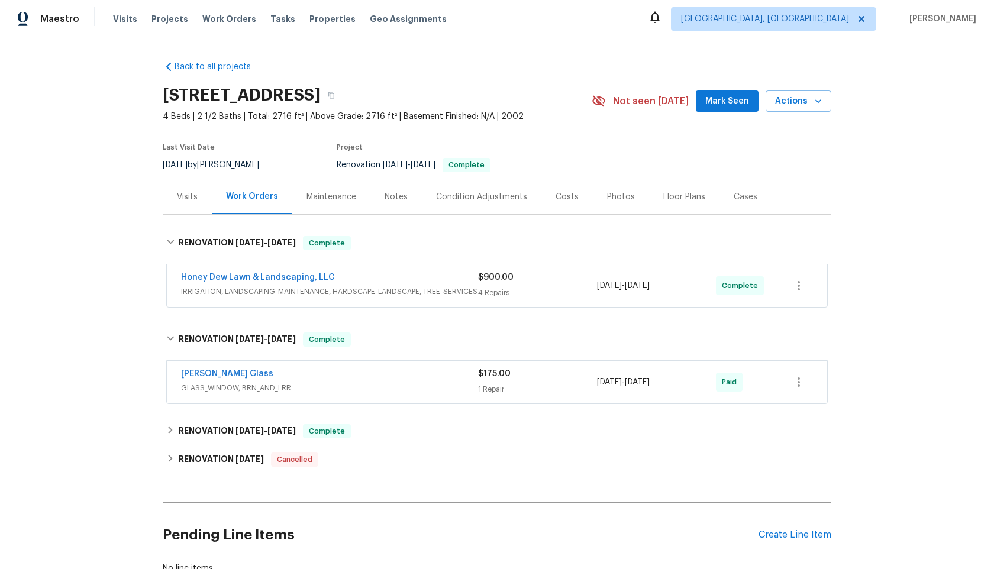
drag, startPoint x: 348, startPoint y: 93, endPoint x: 166, endPoint y: 95, distance: 182.8
click at [166, 95] on h2 "[STREET_ADDRESS]" at bounding box center [242, 95] width 158 height 12
copy h2 "[STREET_ADDRESS]"
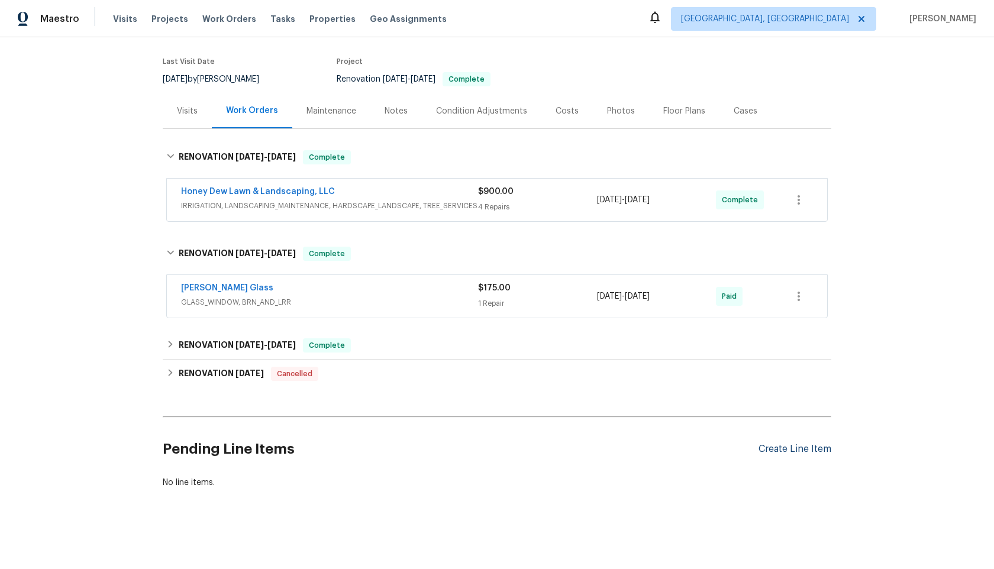
click at [780, 448] on div "Create Line Item" at bounding box center [794, 449] width 73 height 11
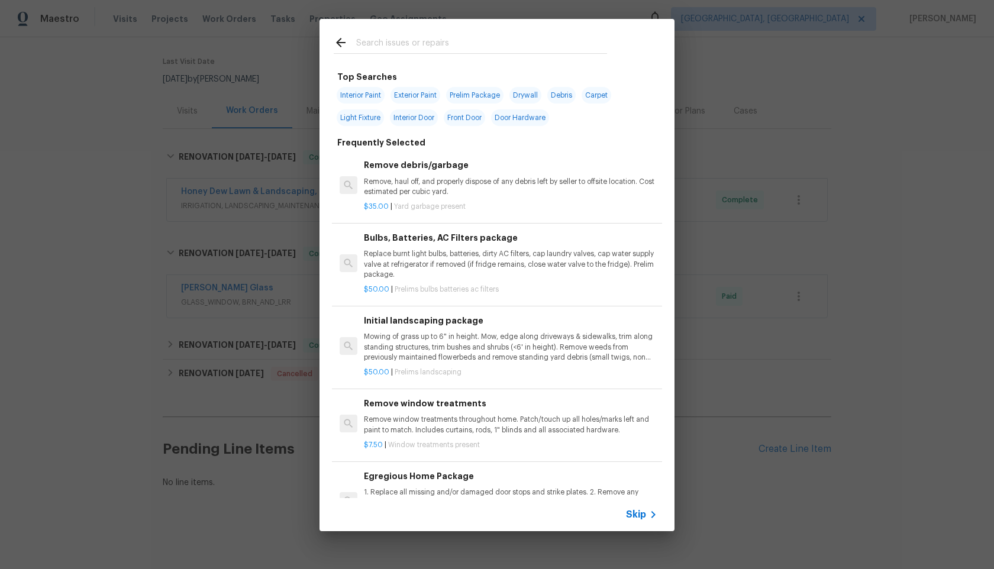
click at [646, 517] on icon at bounding box center [653, 514] width 14 height 14
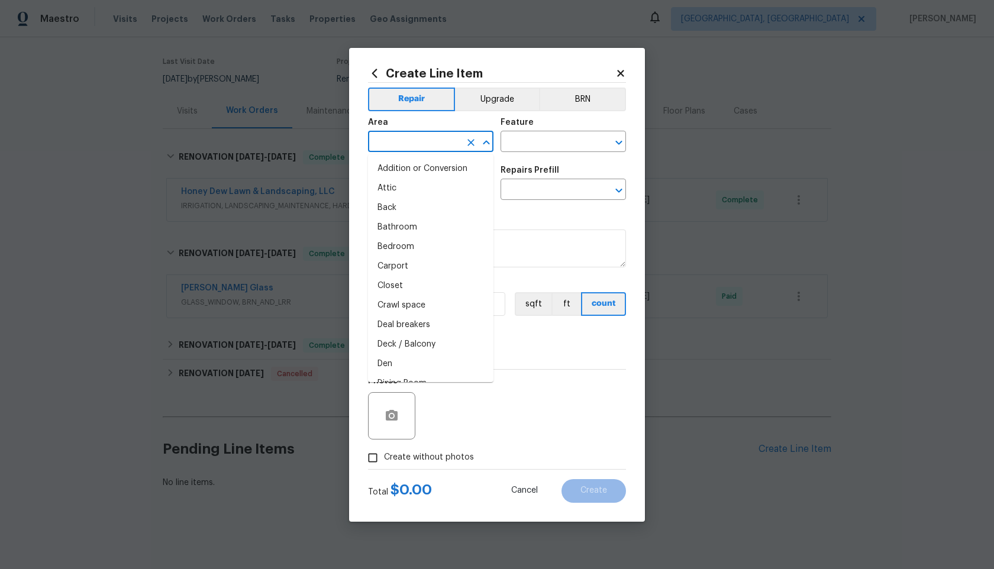
click at [418, 148] on input "text" at bounding box center [414, 143] width 92 height 18
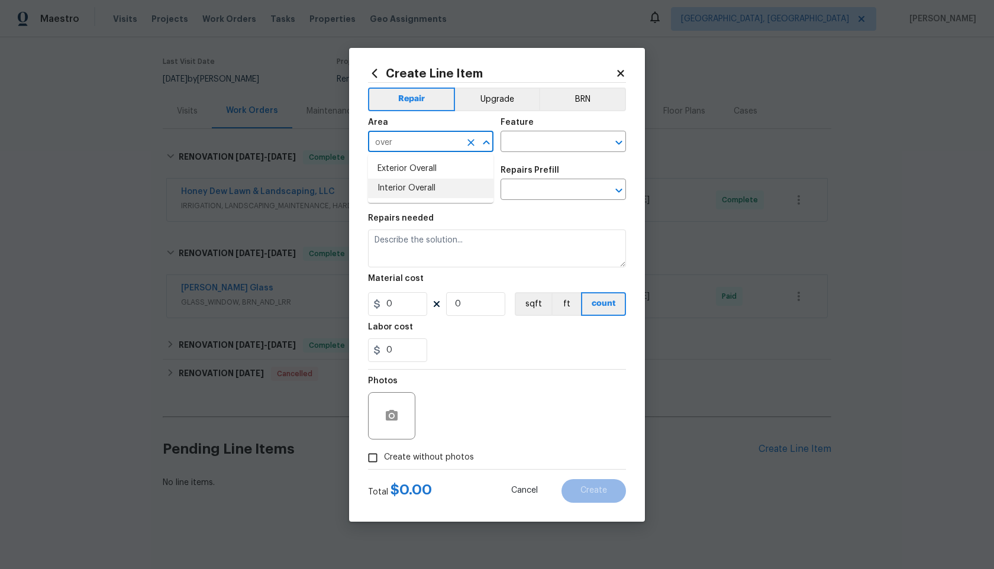
click at [392, 187] on li "Interior Overall" at bounding box center [430, 189] width 125 height 20
type input "Interior Overall"
click at [538, 145] on input "text" at bounding box center [546, 143] width 92 height 18
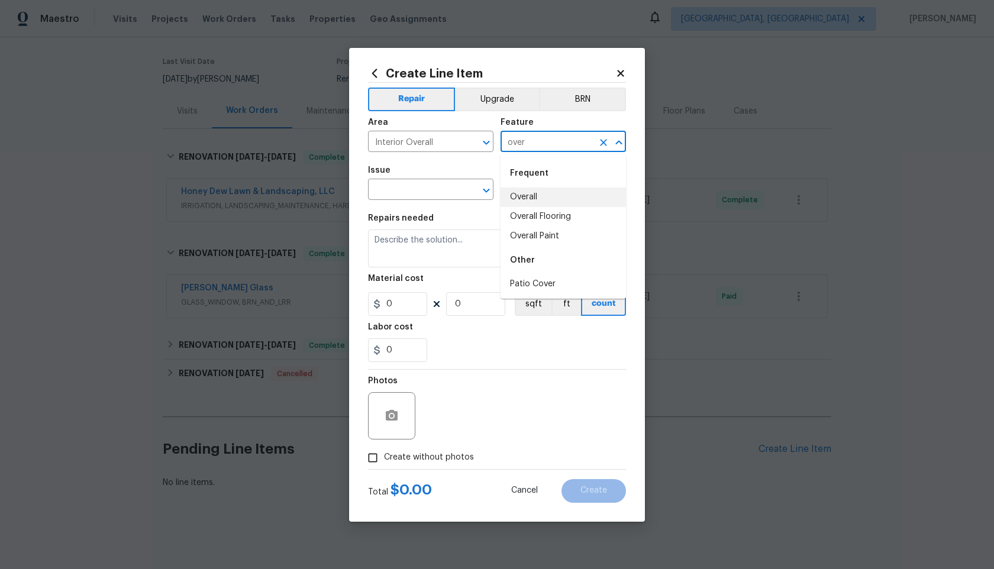
click at [544, 197] on li "Overall" at bounding box center [562, 197] width 125 height 20
type input "Overall"
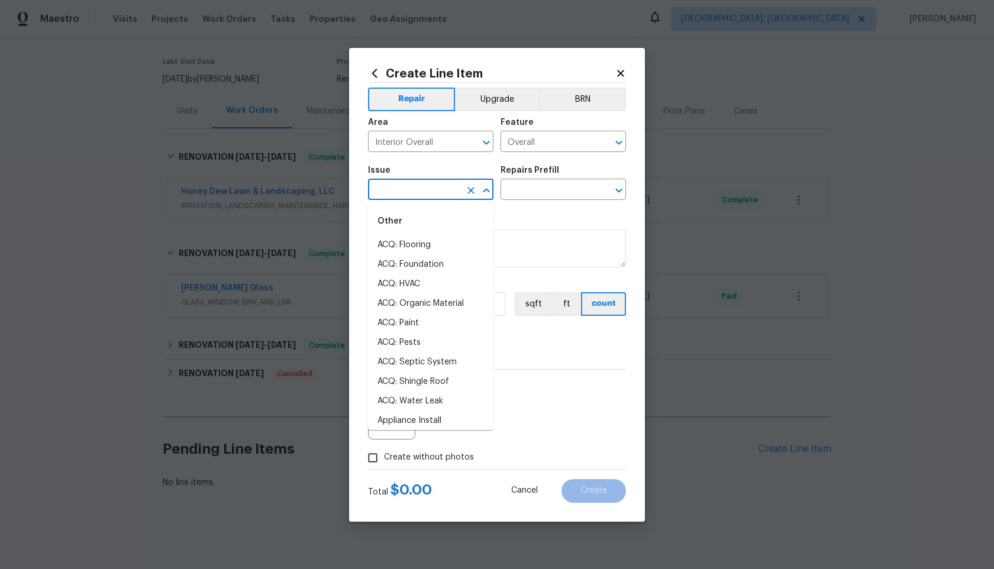
click at [415, 196] on input "text" at bounding box center [414, 191] width 92 height 18
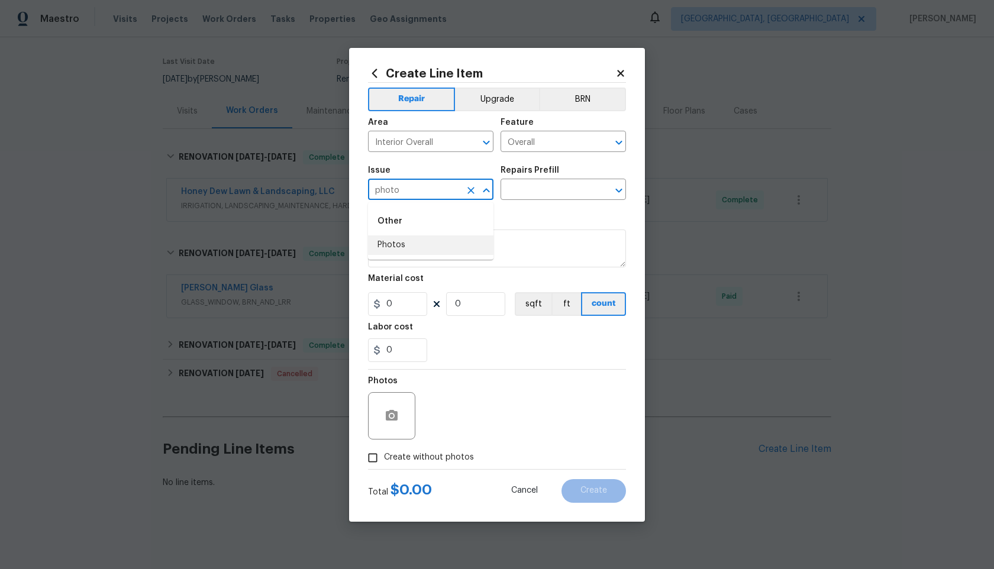
click at [412, 244] on li "Photos" at bounding box center [430, 245] width 125 height 20
type input "Photos"
click at [538, 190] on input "text" at bounding box center [546, 191] width 92 height 18
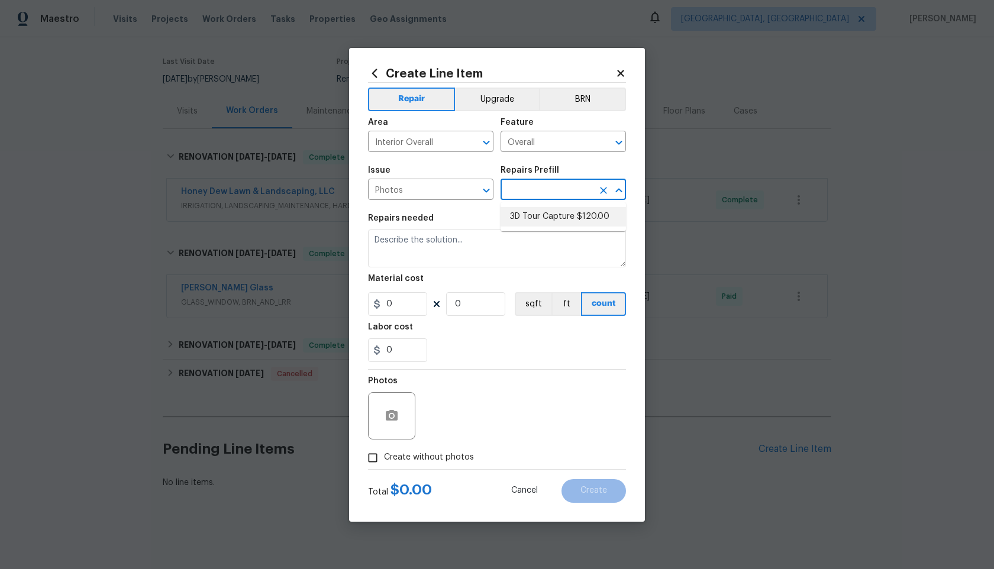
click at [538, 213] on li "3D Tour Capture $120.00" at bounding box center [562, 217] width 125 height 20
type input "3D Tour Capture $120.00"
type textarea "Capture 3D tour of home"
type input "120"
type input "1"
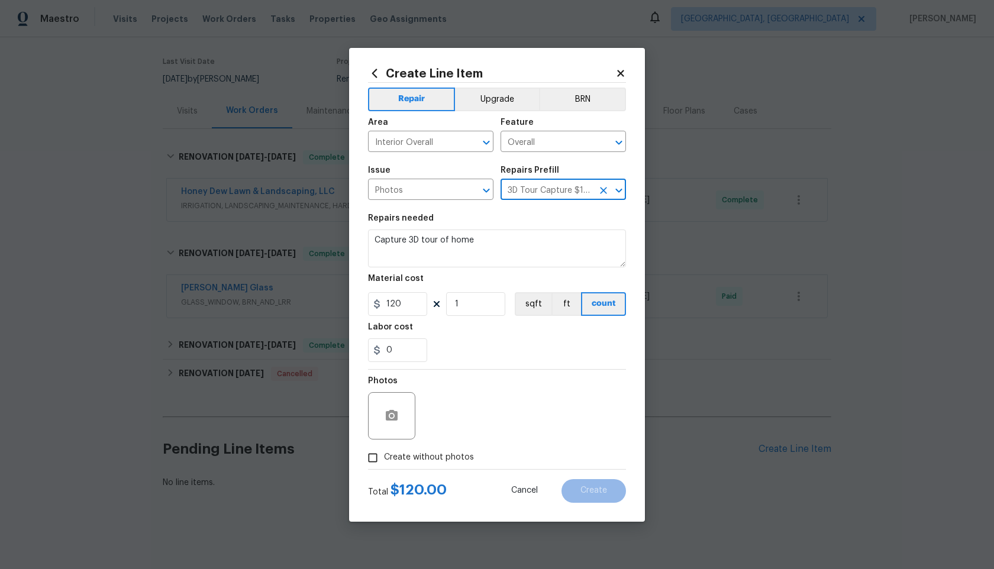
click at [380, 452] on input "Create without photos" at bounding box center [372, 458] width 22 height 22
checkbox input "true"
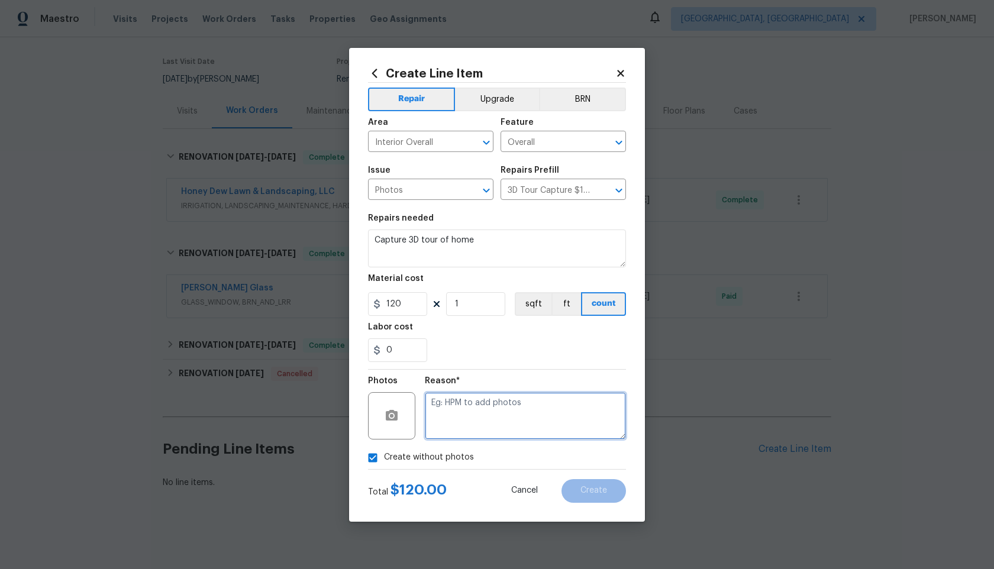
click at [496, 411] on textarea at bounding box center [525, 415] width 201 height 47
type textarea "."
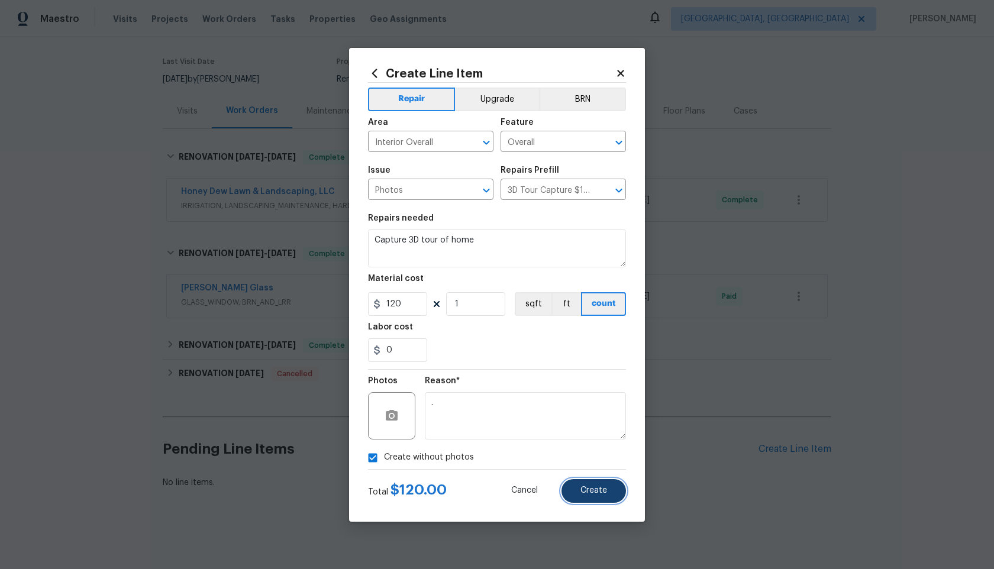
click at [609, 487] on button "Create" at bounding box center [593, 491] width 64 height 24
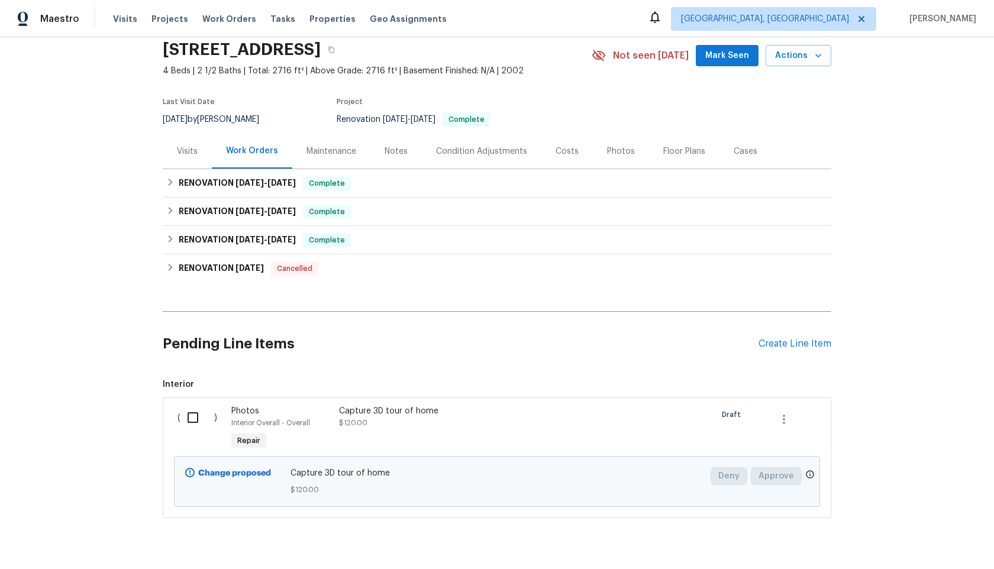
scroll to position [75, 0]
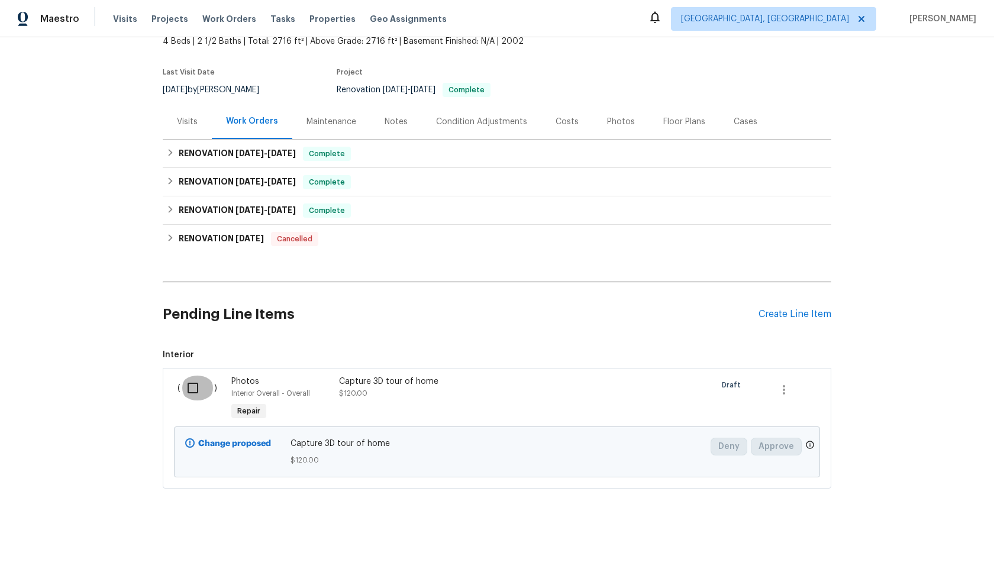
click at [190, 387] on input "checkbox" at bounding box center [197, 388] width 34 height 25
checkbox input "true"
click at [905, 539] on span "Create Work Order" at bounding box center [926, 539] width 79 height 15
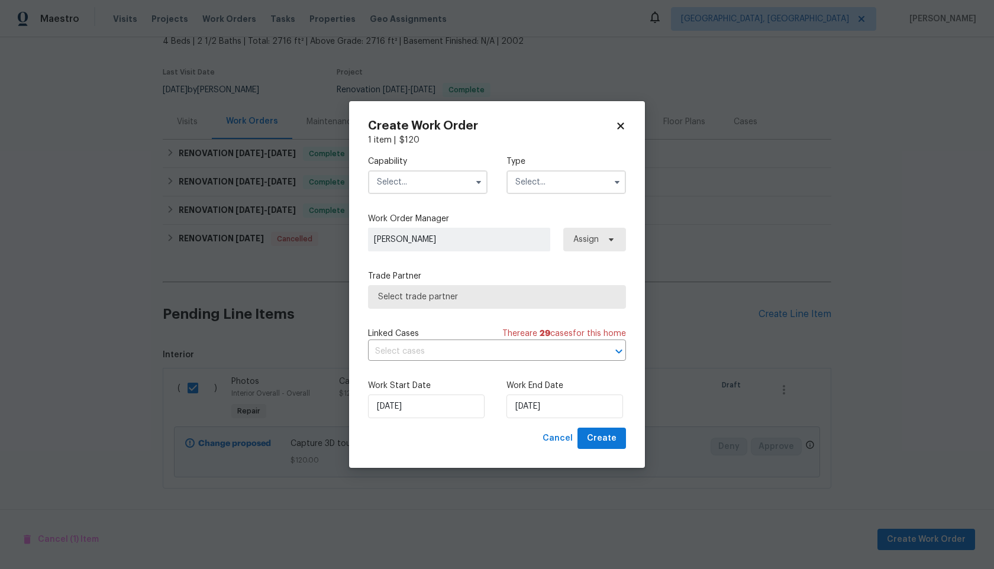
click at [416, 195] on div "Capability Type" at bounding box center [497, 174] width 258 height 57
click at [424, 182] on input "text" at bounding box center [427, 182] width 119 height 24
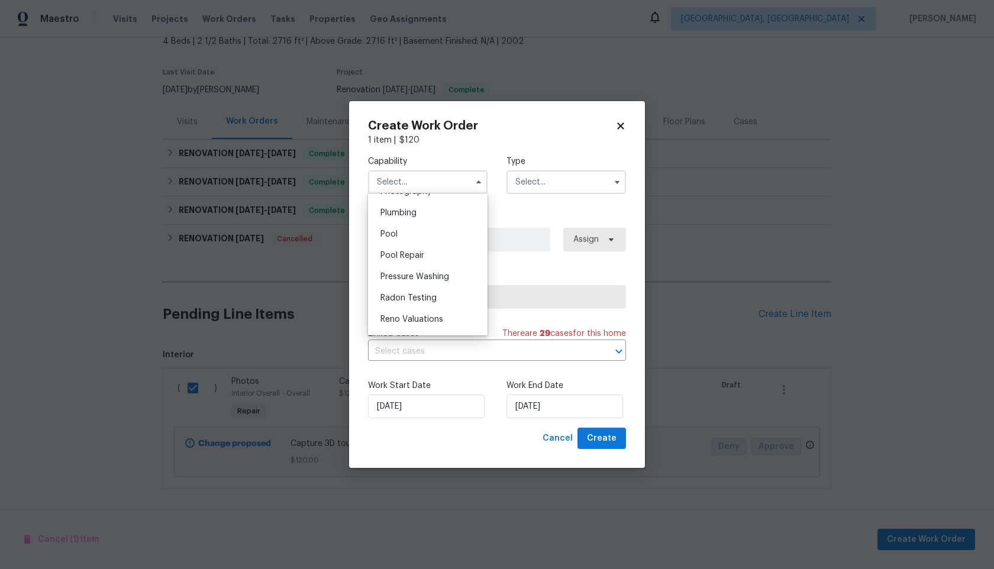
scroll to position [1033, 0]
click at [418, 210] on span "Photography" at bounding box center [405, 210] width 51 height 8
type input "Photography"
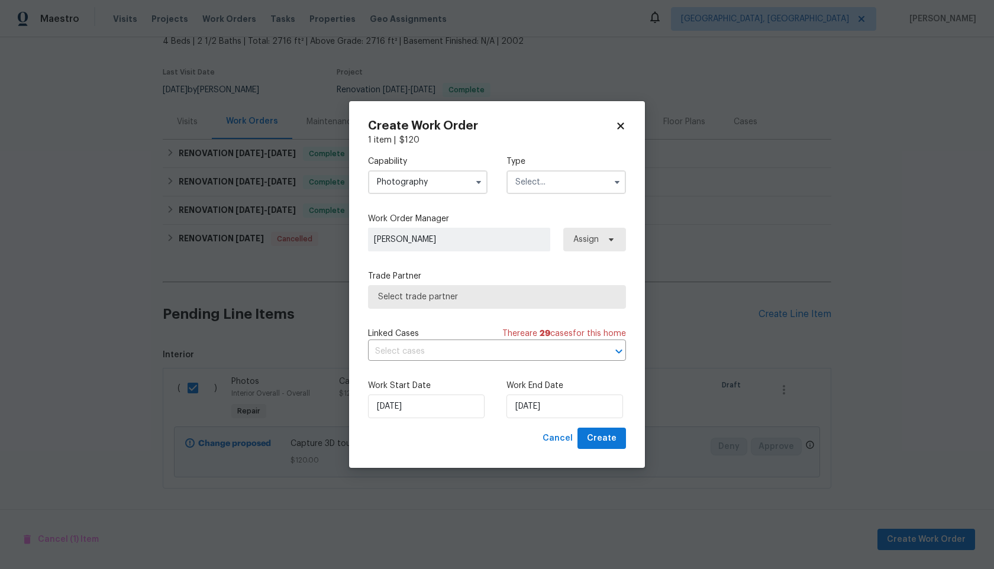
click at [557, 168] on div "Type" at bounding box center [565, 175] width 119 height 38
click at [554, 179] on input "text" at bounding box center [565, 182] width 119 height 24
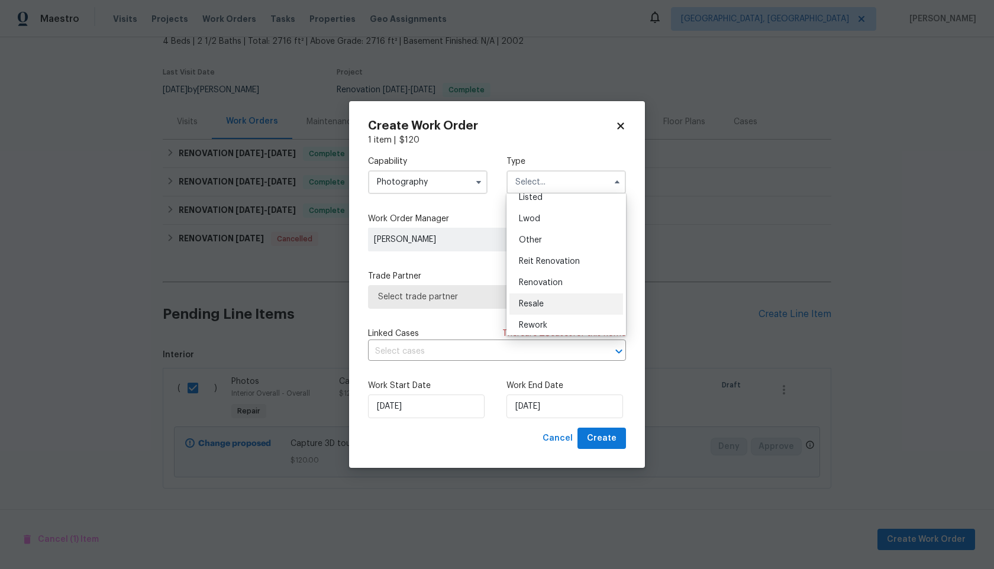
scroll to position [111, 0]
click at [551, 248] on div "Other" at bounding box center [566, 244] width 114 height 21
type input "Other"
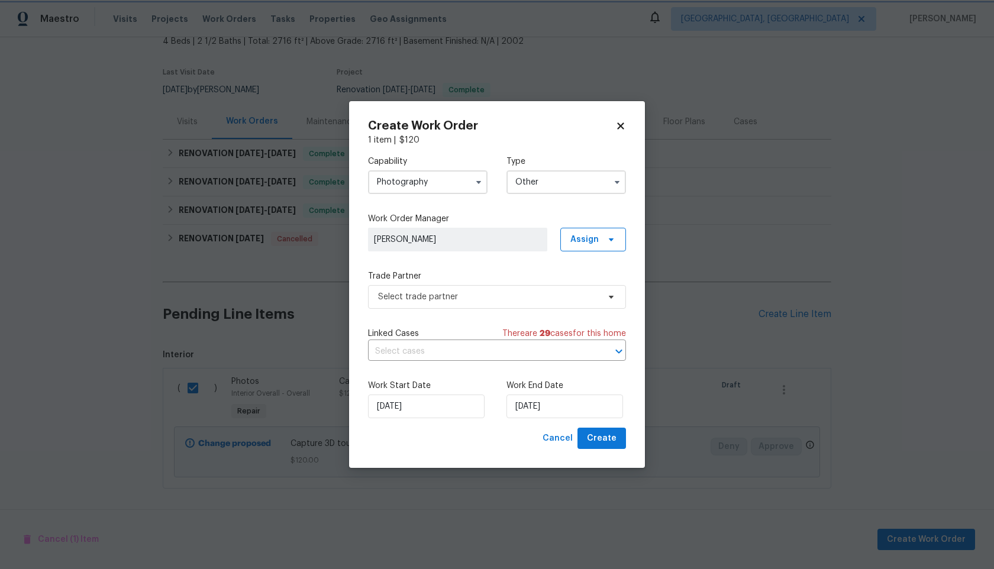
scroll to position [0, 0]
click at [462, 297] on span "Select trade partner" at bounding box center [488, 297] width 221 height 12
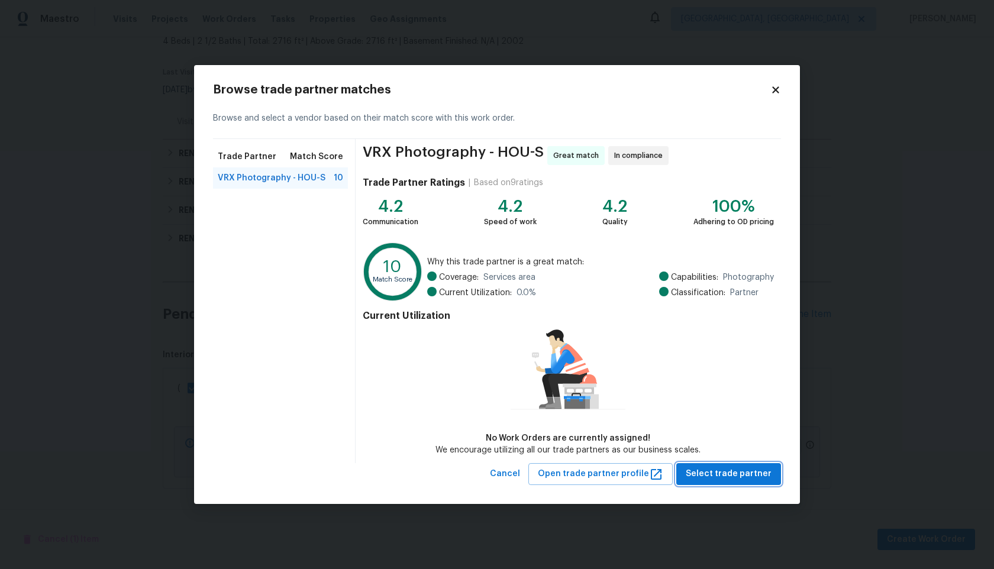
click at [748, 467] on span "Select trade partner" at bounding box center [728, 474] width 86 height 15
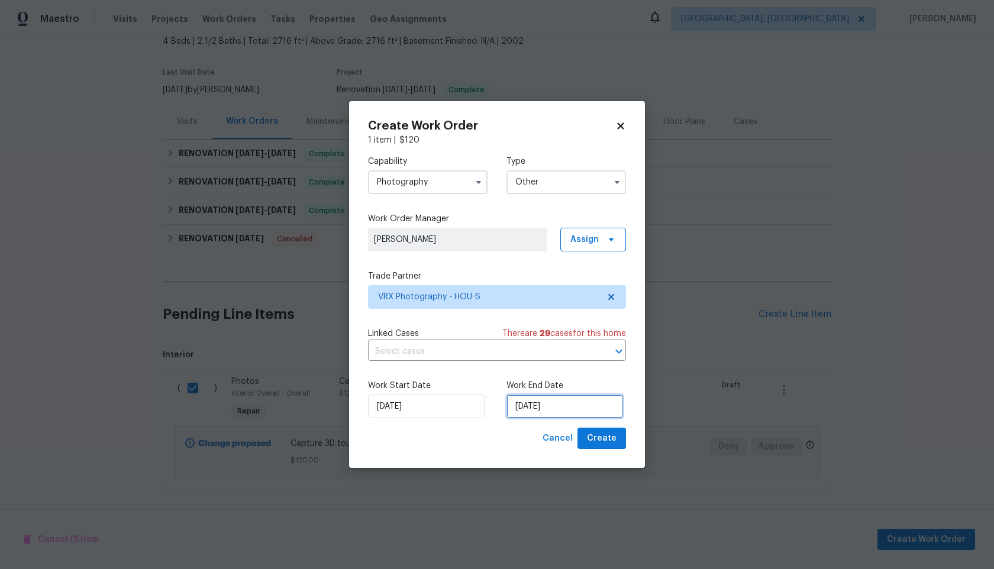
click at [566, 409] on input "30/09/2025" at bounding box center [564, 406] width 117 height 24
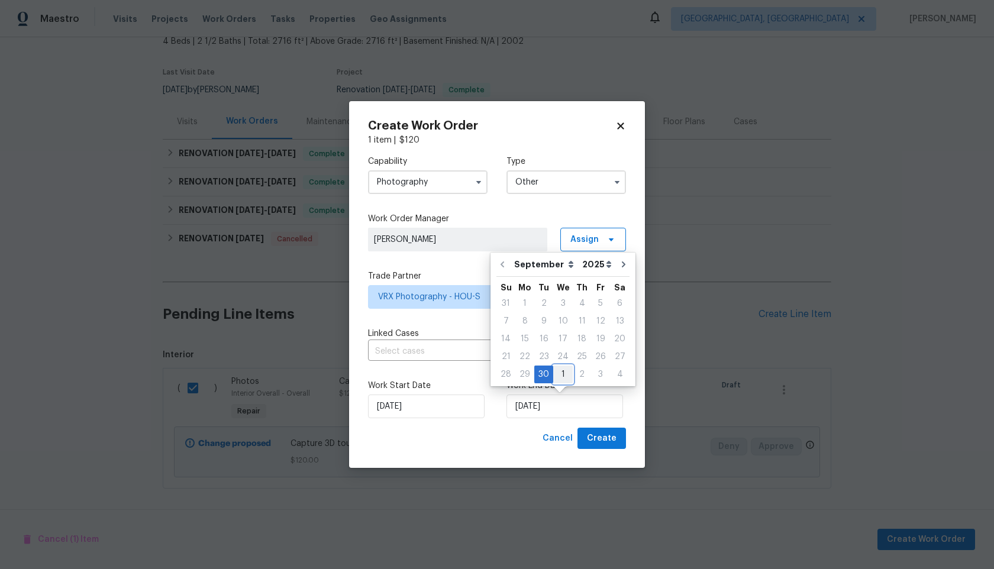
click at [564, 374] on div "1" at bounding box center [563, 374] width 20 height 17
type input "01/10/2025"
select select "9"
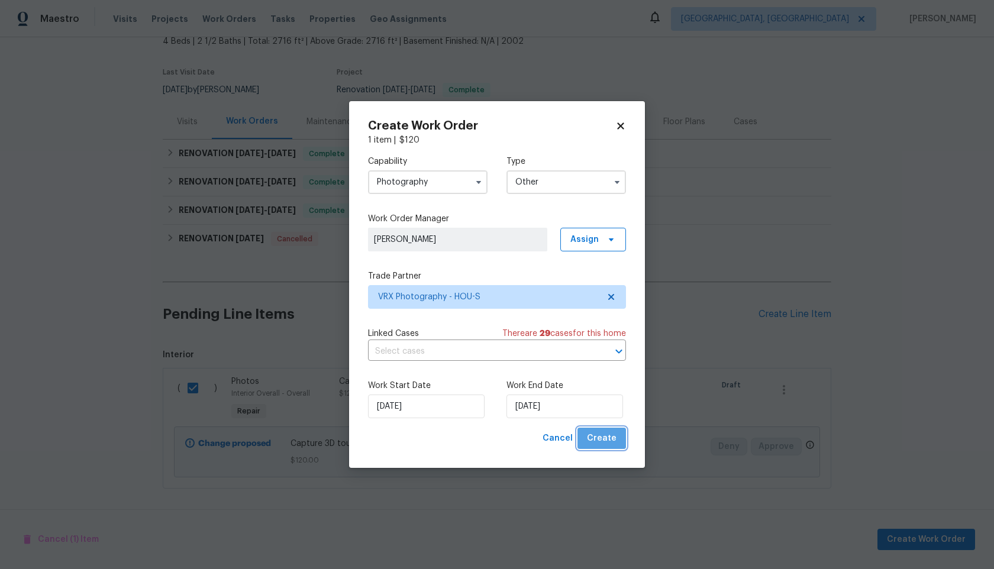
click at [615, 441] on span "Create" at bounding box center [602, 438] width 30 height 15
checkbox input "false"
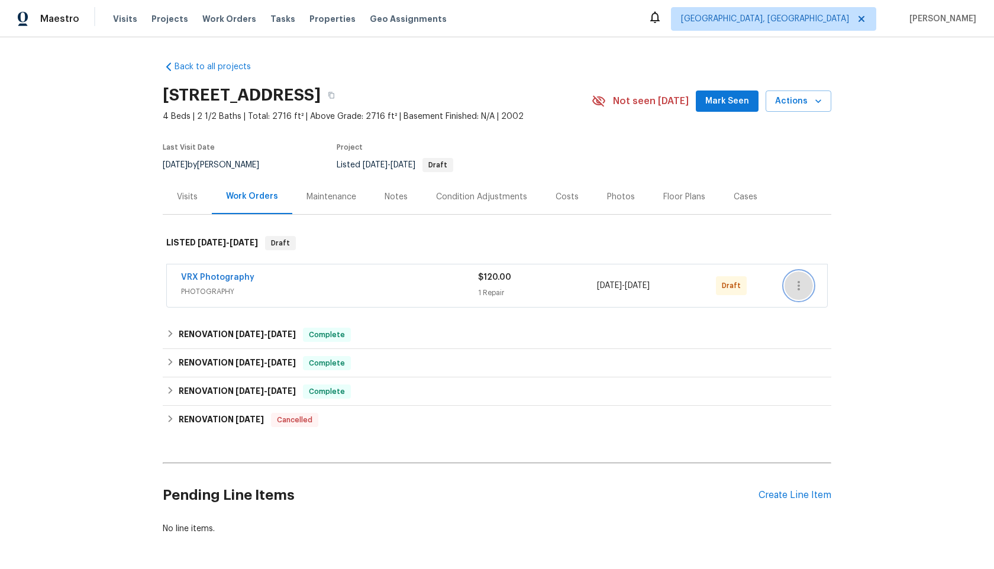
click at [803, 284] on icon "button" at bounding box center [798, 286] width 14 height 14
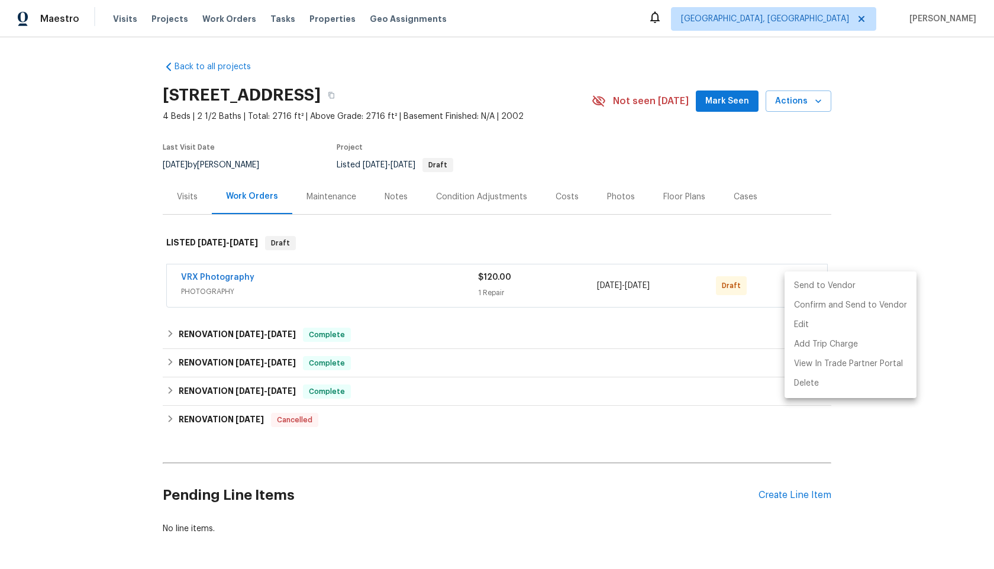
click at [803, 284] on li "Send to Vendor" at bounding box center [850, 286] width 132 height 20
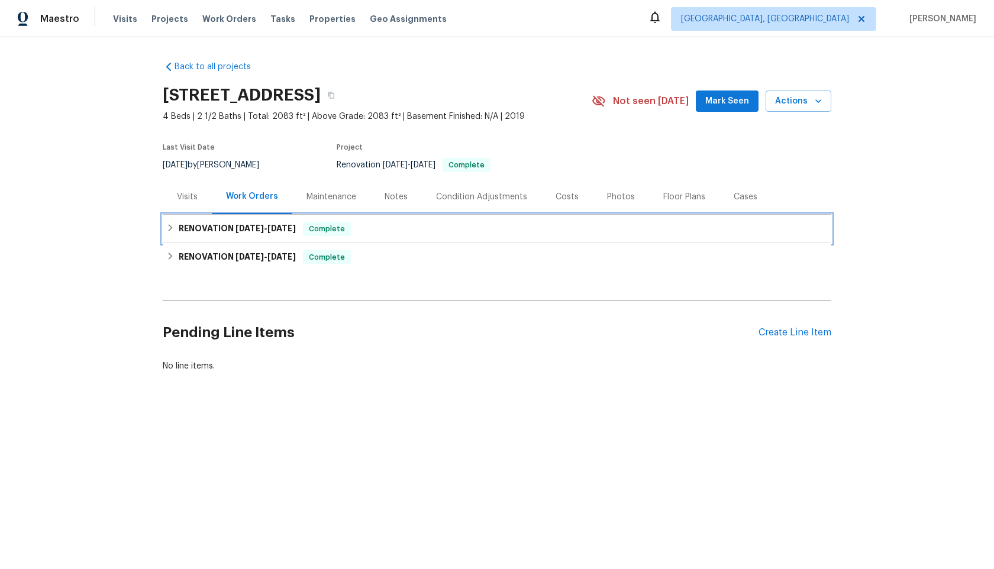
click at [377, 229] on div "RENOVATION [DATE] - [DATE] Complete" at bounding box center [496, 229] width 661 height 14
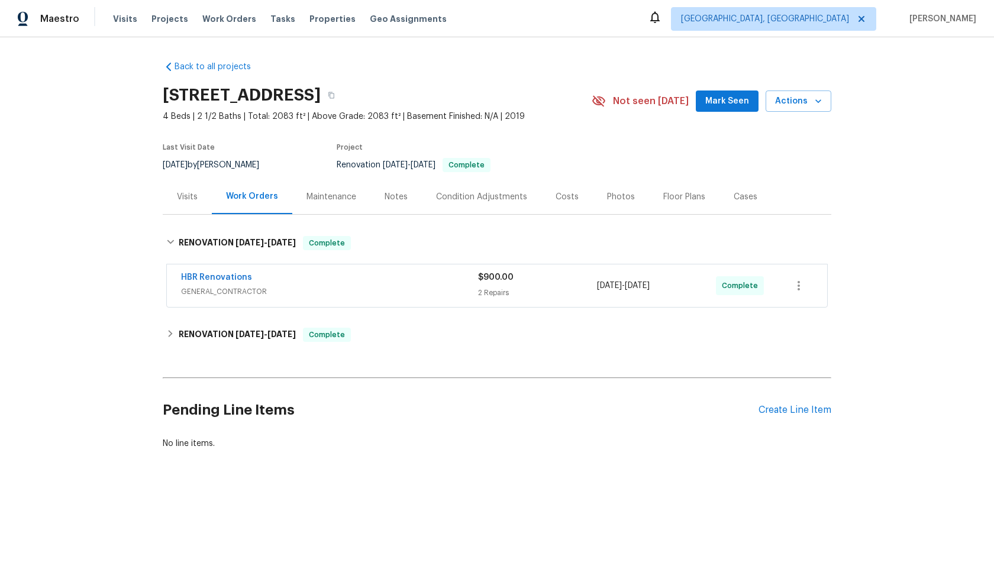
click at [399, 349] on div "Back to all projects [STREET_ADDRESS] 4 Beds | 2 1/2 Baths | Total: 2083 ft² | …" at bounding box center [497, 254] width 668 height 407
drag, startPoint x: 284, startPoint y: 92, endPoint x: 147, endPoint y: 92, distance: 136.6
click at [147, 92] on div "Back to all projects [STREET_ADDRESS] 4 Beds | 2 1/2 Baths | Total: 2083 ft² | …" at bounding box center [497, 283] width 994 height 493
drag, startPoint x: 288, startPoint y: 93, endPoint x: 164, endPoint y: 95, distance: 124.2
click at [164, 95] on h2 "[STREET_ADDRESS]" at bounding box center [242, 95] width 158 height 12
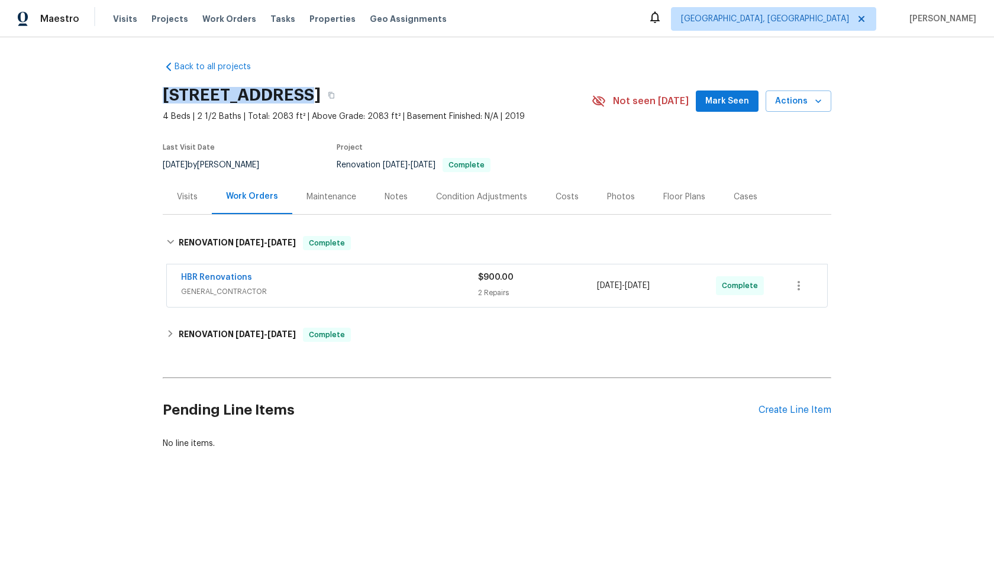
copy h2 "[STREET_ADDRESS]"
click at [321, 90] on h2 "[STREET_ADDRESS]" at bounding box center [242, 95] width 158 height 12
drag, startPoint x: 374, startPoint y: 89, endPoint x: 157, endPoint y: 88, distance: 217.1
click at [157, 88] on div "Back to all projects [STREET_ADDRESS] 4 Beds | 2 1/2 Baths | Total: 2083 ft² | …" at bounding box center [497, 283] width 994 height 493
copy h2 "[STREET_ADDRESS]"
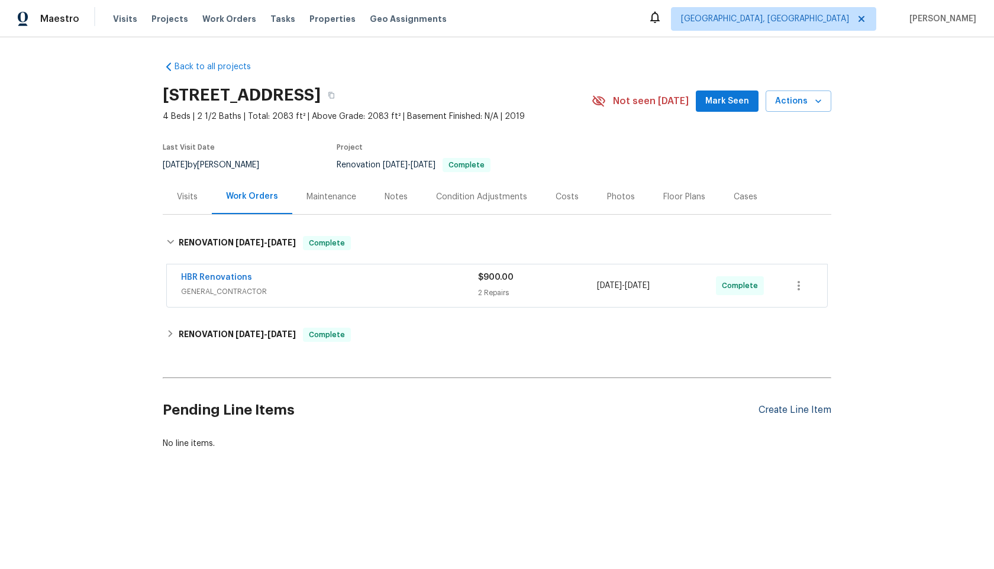
click at [798, 409] on div "Create Line Item" at bounding box center [794, 410] width 73 height 11
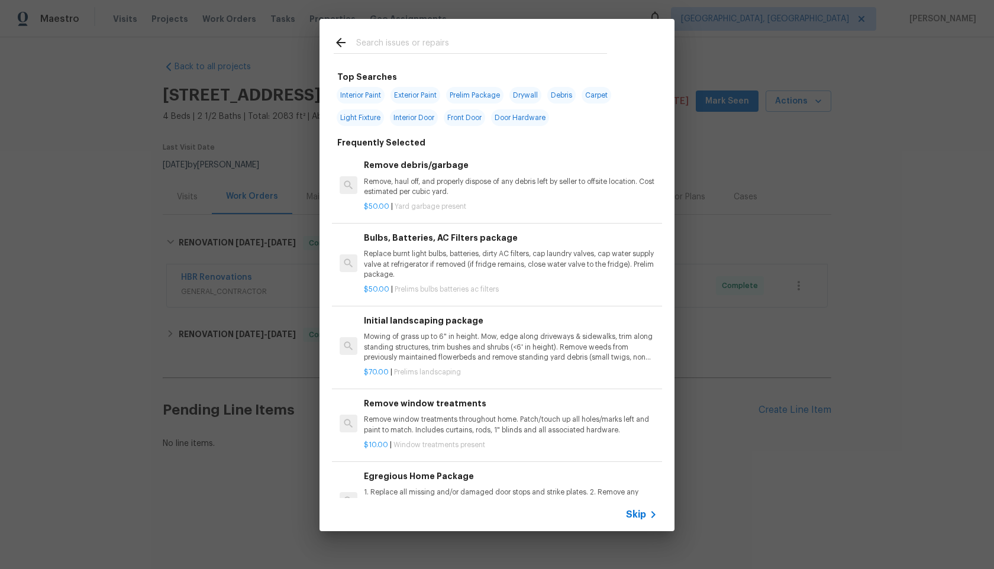
click at [636, 516] on span "Skip" at bounding box center [636, 515] width 20 height 12
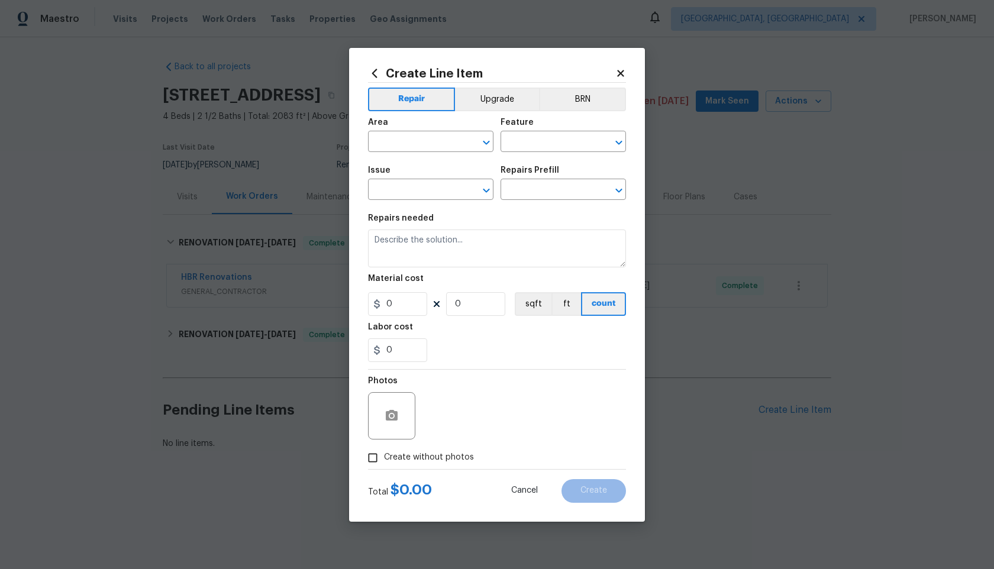
click at [441, 130] on div "Area" at bounding box center [430, 125] width 125 height 15
click at [436, 138] on input "text" at bounding box center [414, 143] width 92 height 18
click at [419, 186] on li "Interior Overall" at bounding box center [430, 189] width 125 height 20
type input "Interior Overall"
click at [541, 147] on input "text" at bounding box center [546, 143] width 92 height 18
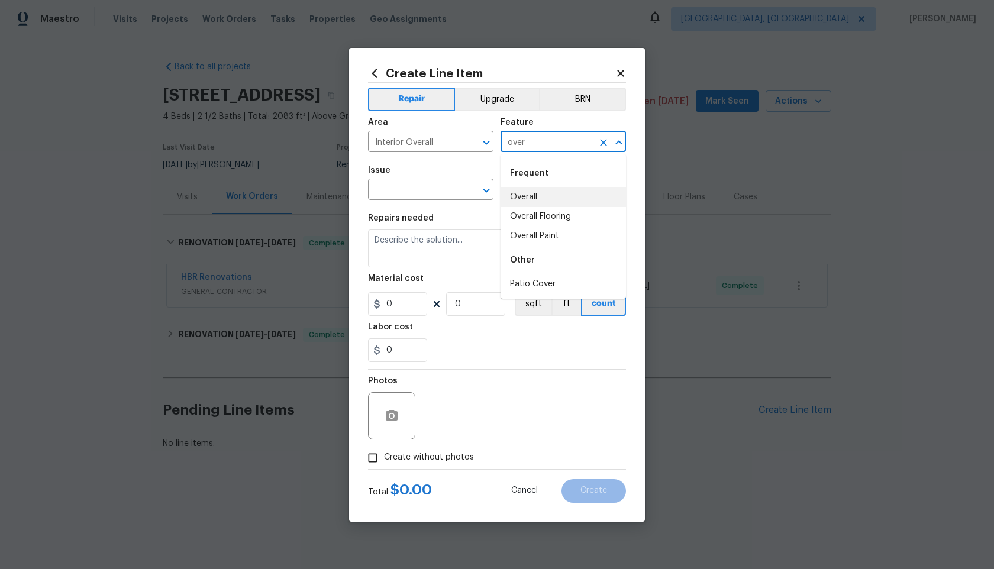
click at [549, 195] on li "Overall" at bounding box center [562, 197] width 125 height 20
type input "Overall"
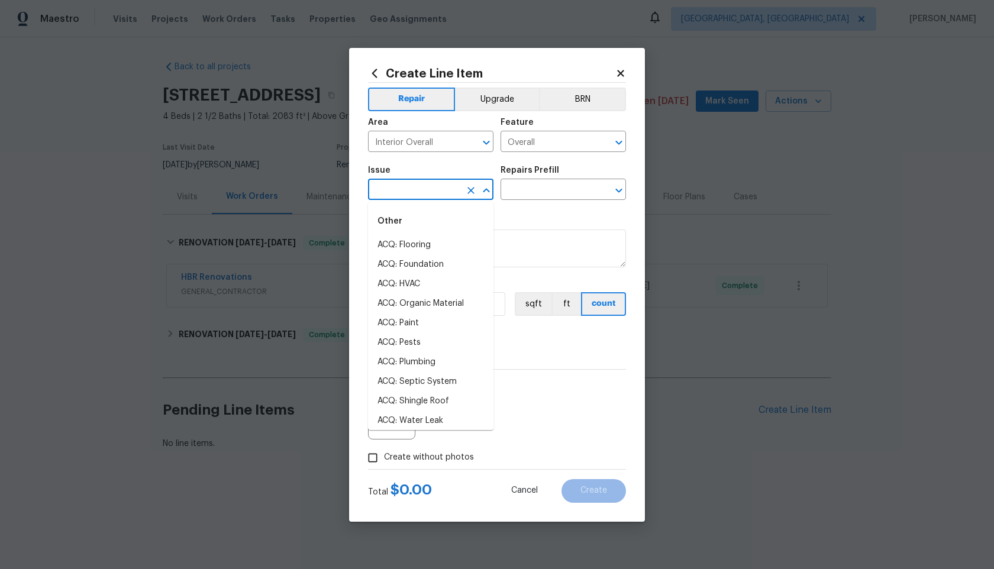
click at [410, 192] on input "text" at bounding box center [414, 191] width 92 height 18
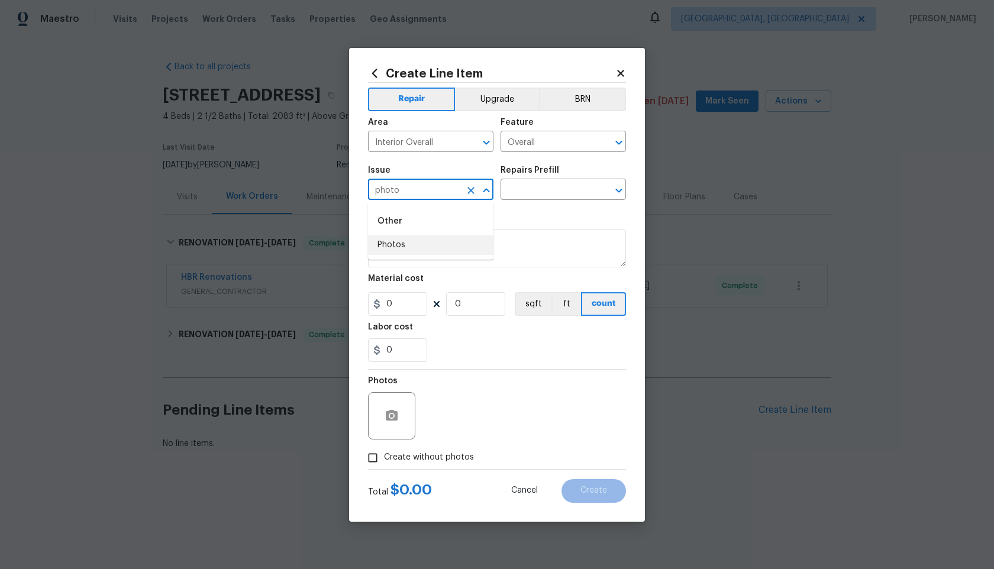
click at [402, 245] on li "Photos" at bounding box center [430, 245] width 125 height 20
type input "Photos"
click at [558, 190] on input "text" at bounding box center [546, 191] width 92 height 18
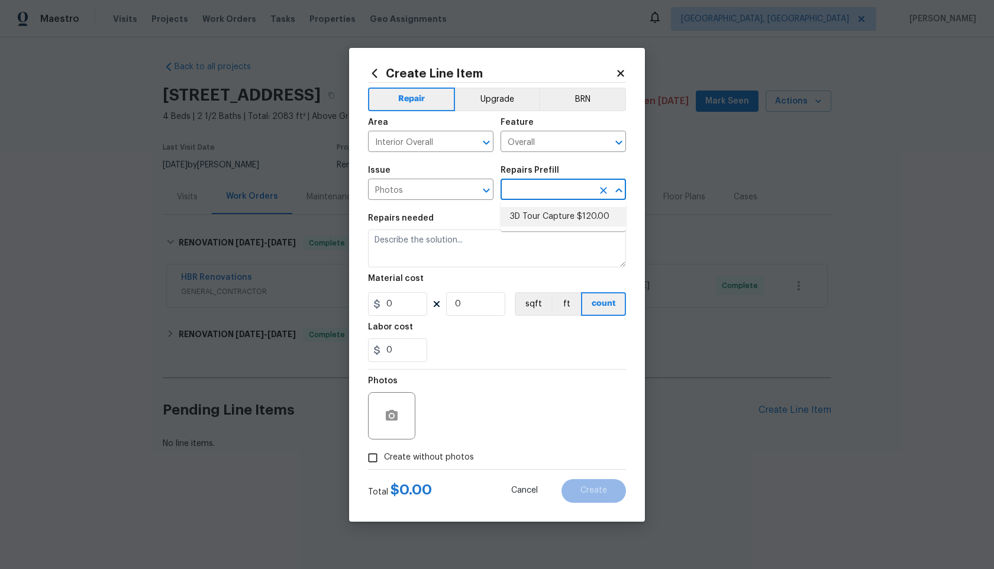
click at [548, 215] on li "3D Tour Capture $120.00" at bounding box center [562, 217] width 125 height 20
type input "3D Tour Capture $120.00"
type textarea "Capture 3D tour of home"
type input "1"
type input "120"
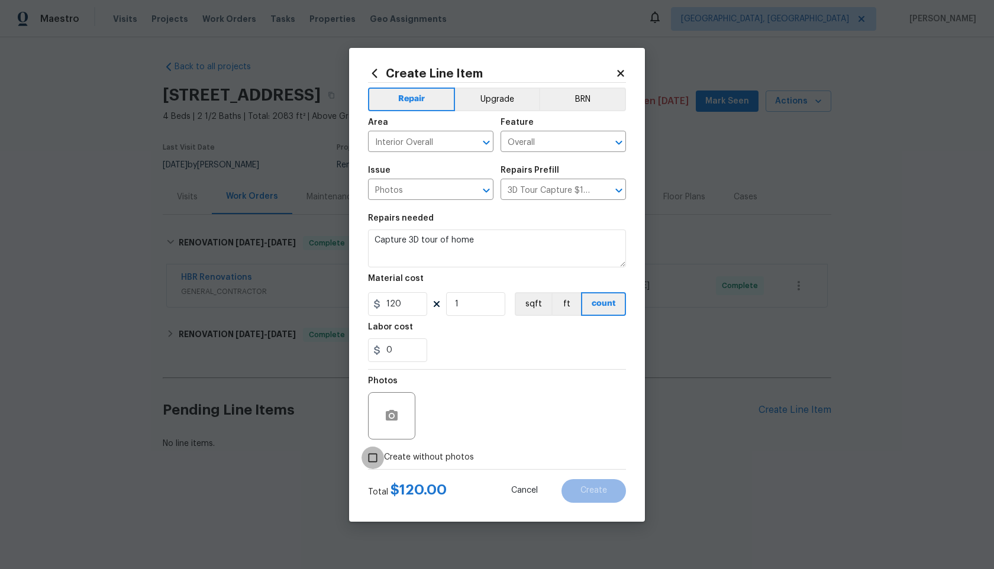
click at [373, 461] on input "Create without photos" at bounding box center [372, 458] width 22 height 22
checkbox input "true"
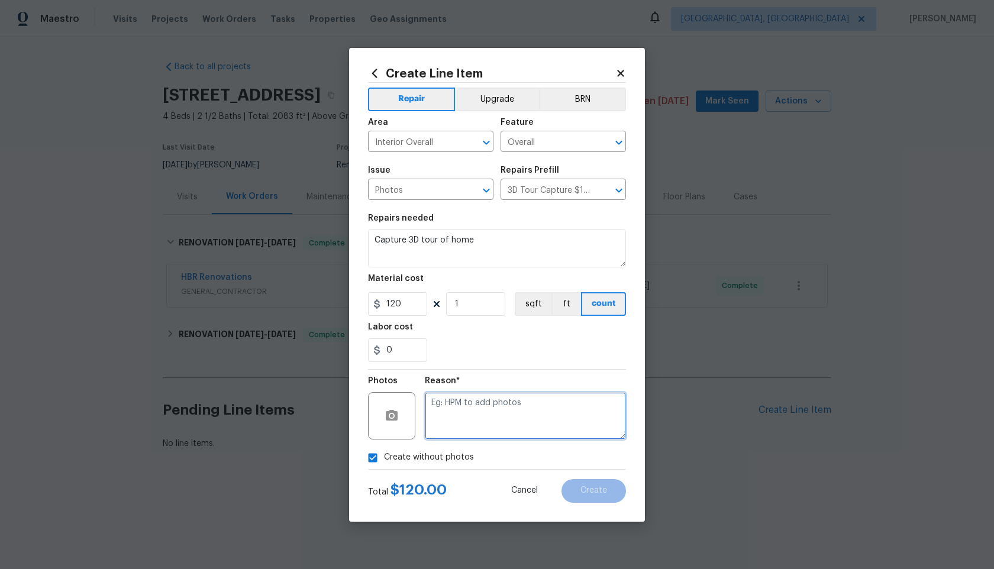
click at [495, 412] on textarea at bounding box center [525, 415] width 201 height 47
type textarea "."
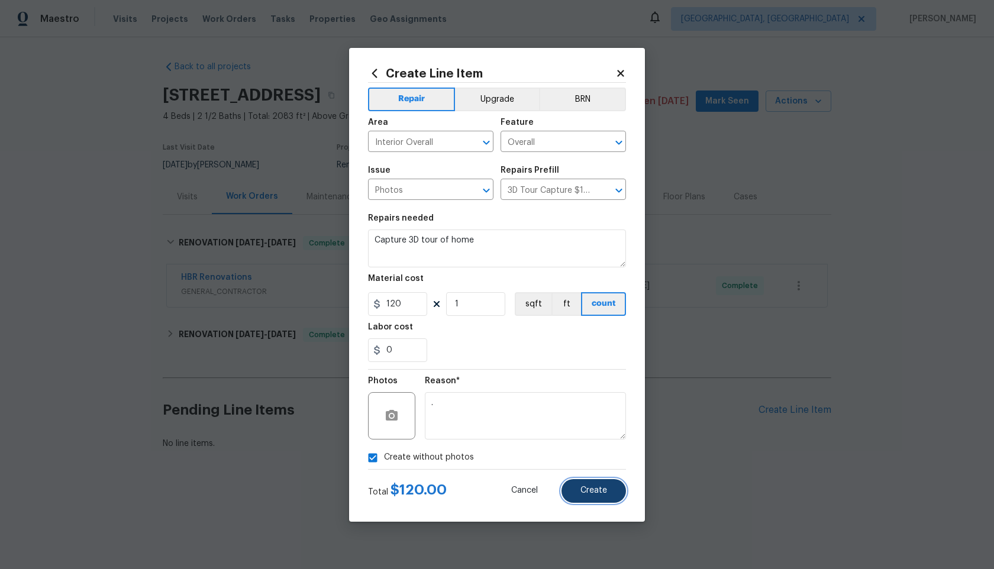
click at [606, 487] on span "Create" at bounding box center [593, 490] width 27 height 9
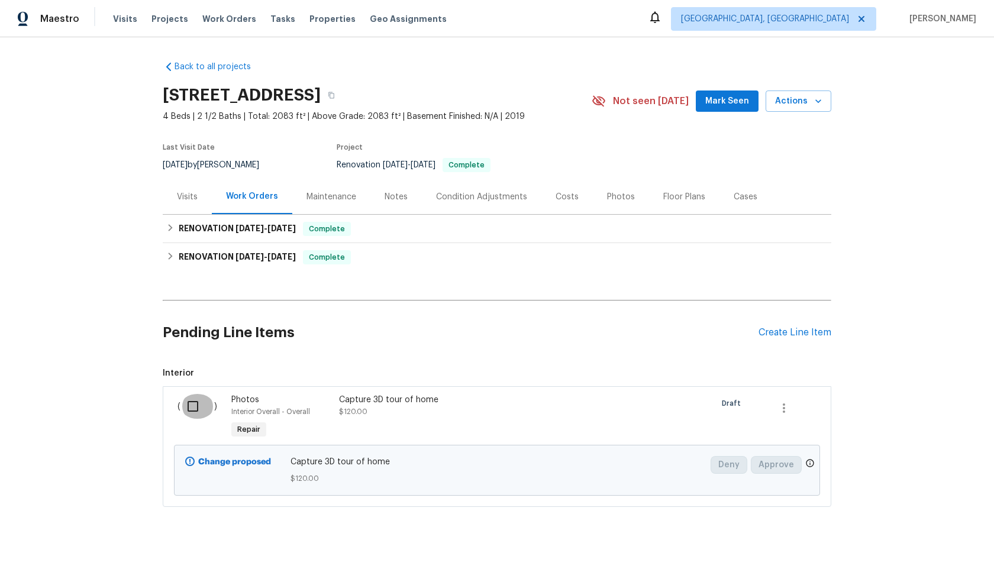
click at [192, 402] on input "checkbox" at bounding box center [197, 406] width 34 height 25
checkbox input "true"
click at [599, 405] on div at bounding box center [578, 417] width 54 height 54
click at [929, 538] on span "Create Work Order" at bounding box center [926, 539] width 79 height 15
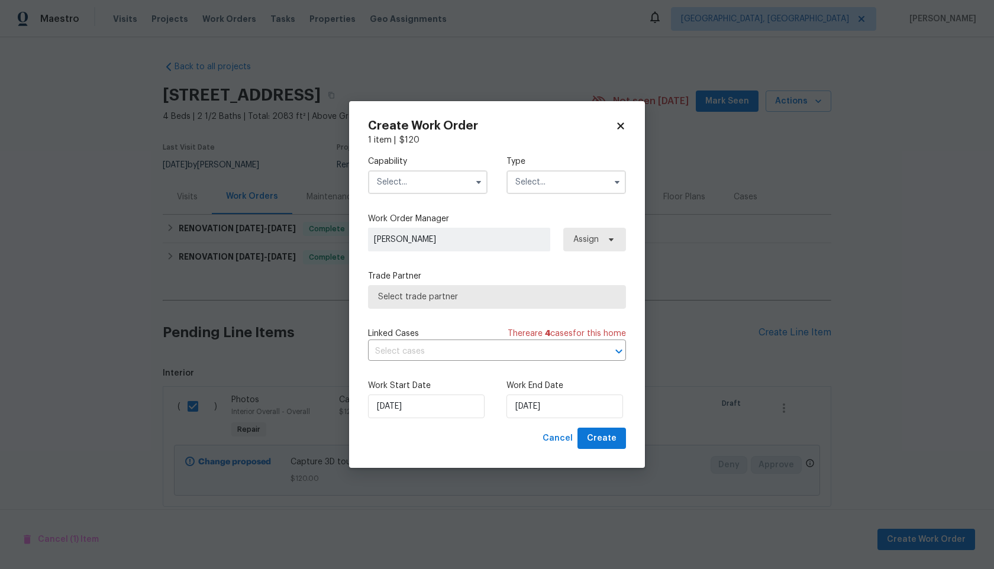
click at [410, 190] on input "text" at bounding box center [427, 182] width 119 height 24
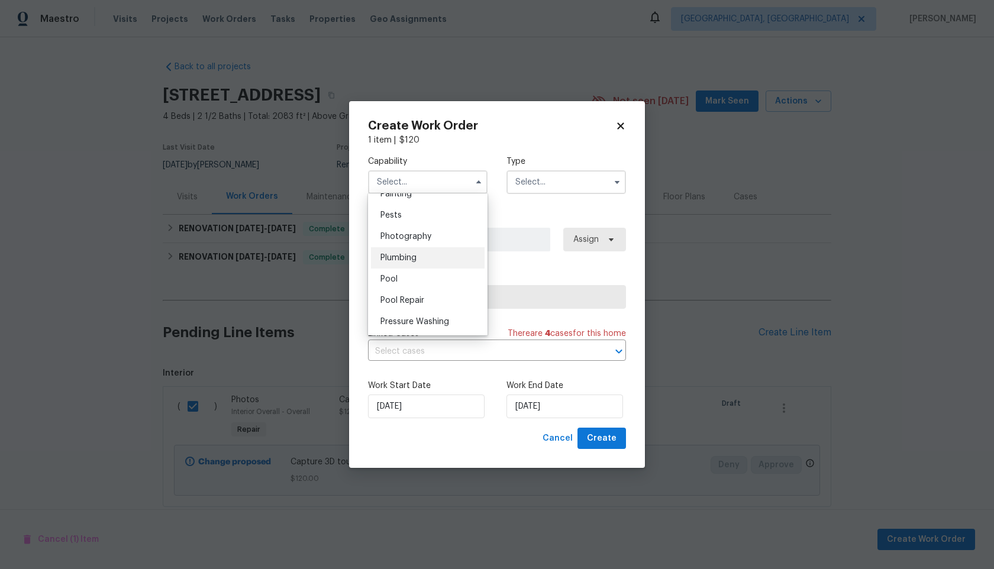
scroll to position [1004, 0]
click at [423, 237] on span "Photography" at bounding box center [405, 239] width 51 height 8
type input "Photography"
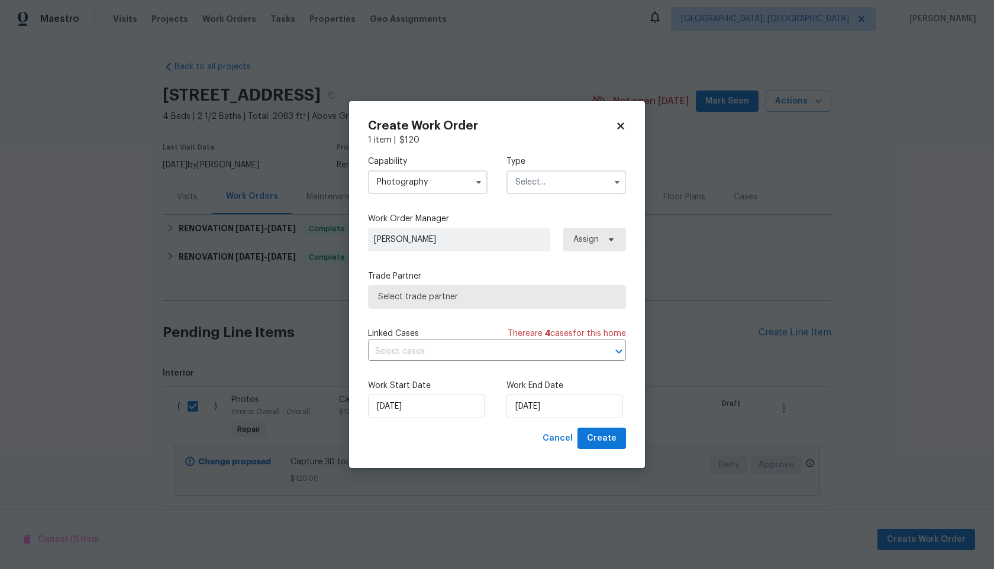
click at [559, 173] on input "text" at bounding box center [565, 182] width 119 height 24
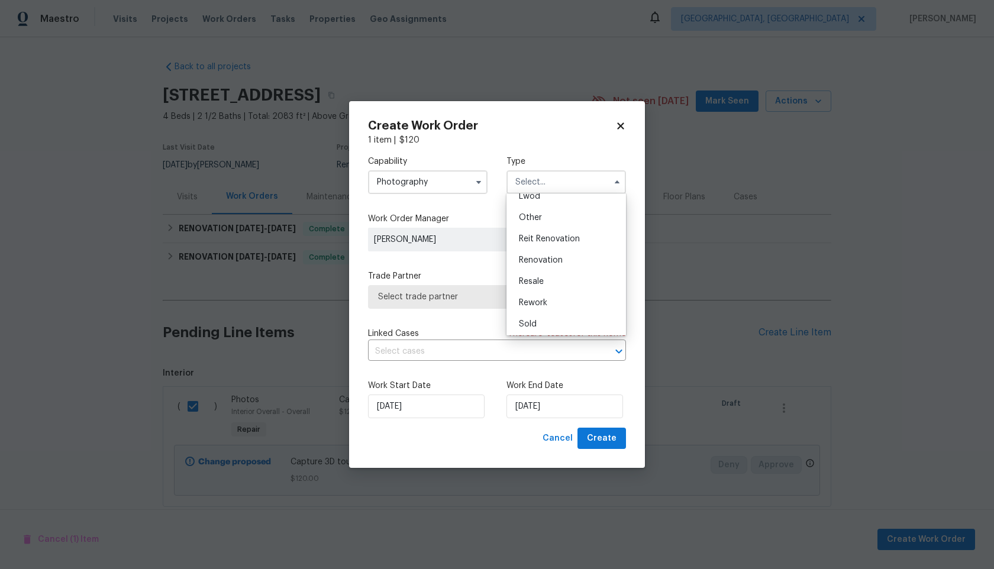
scroll to position [141, 0]
click at [557, 262] on div "Renovation" at bounding box center [566, 257] width 114 height 21
type input "Renovation"
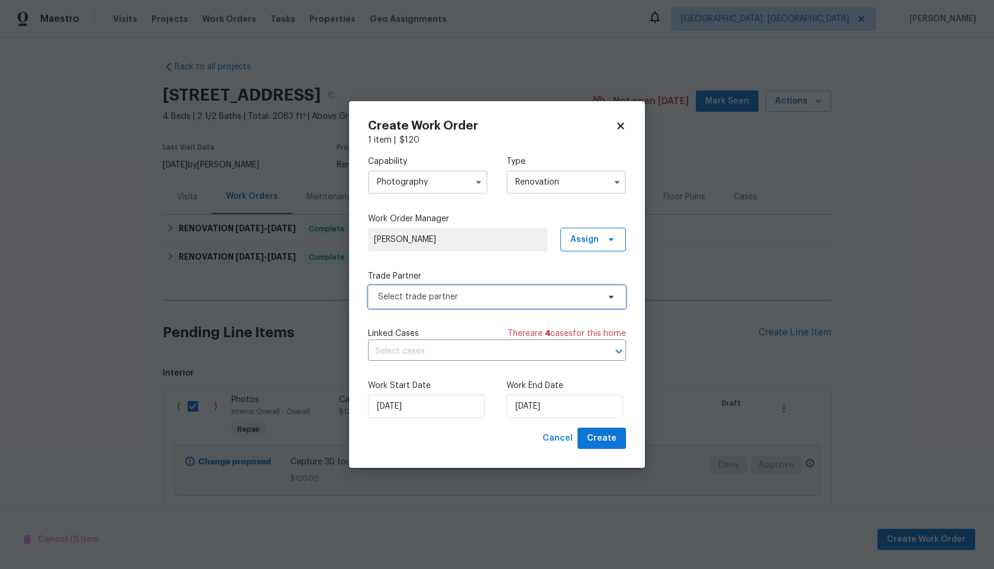
click at [451, 294] on span "Select trade partner" at bounding box center [488, 297] width 221 height 12
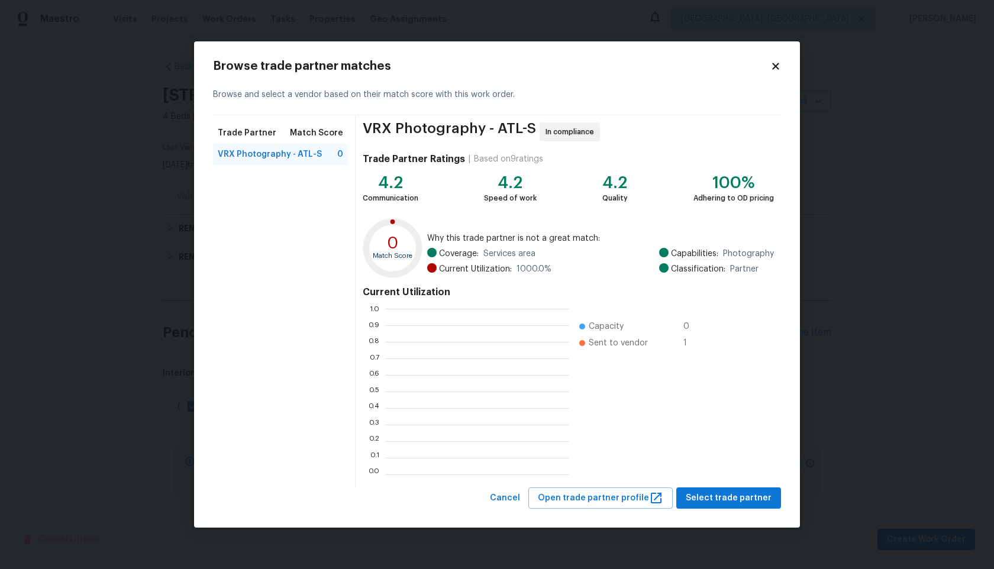
scroll to position [166, 184]
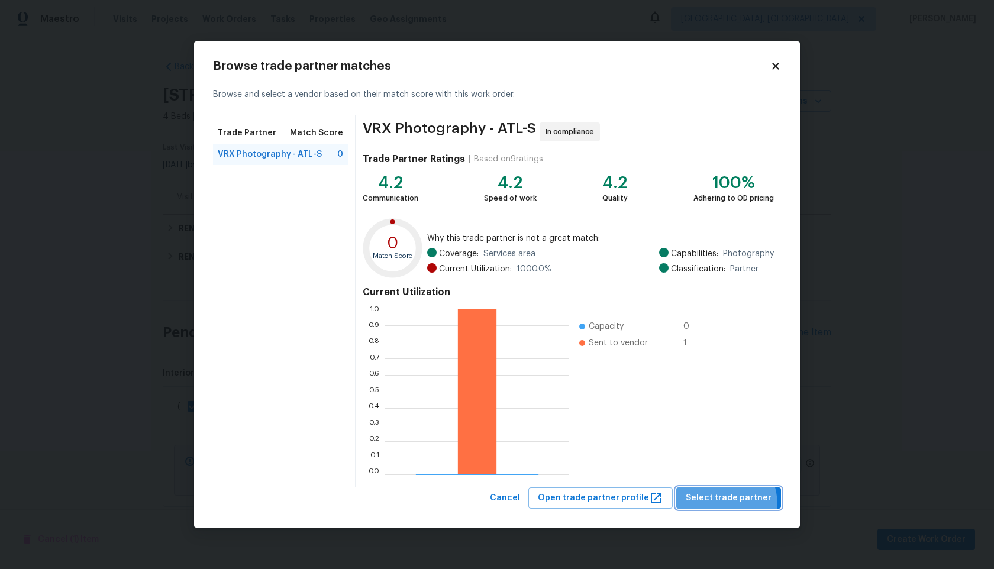
click at [719, 504] on span "Select trade partner" at bounding box center [728, 498] width 86 height 15
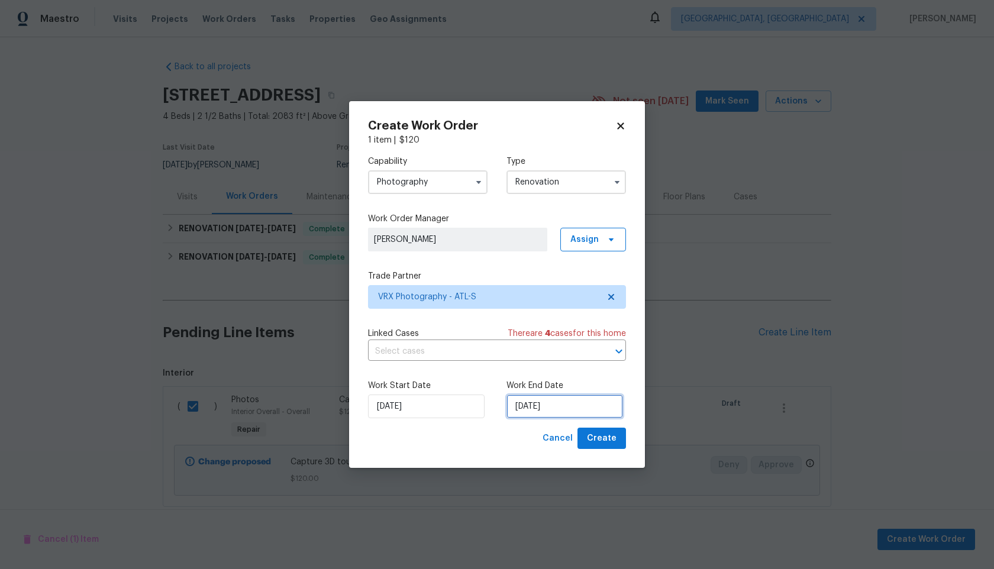
click at [551, 397] on input "30/09/2025" at bounding box center [564, 406] width 117 height 24
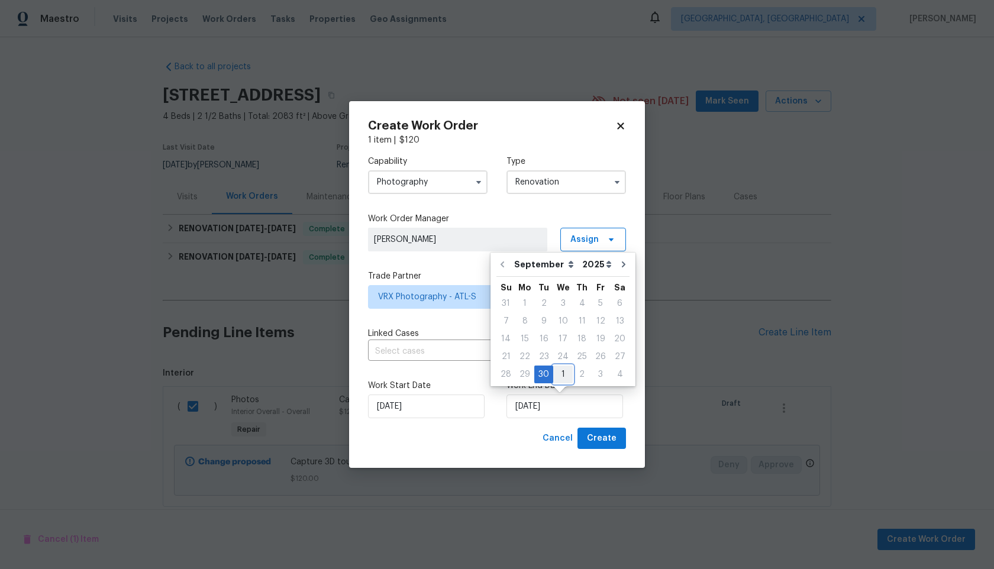
click at [561, 371] on div "1" at bounding box center [563, 374] width 20 height 17
type input "01/10/2025"
select select "9"
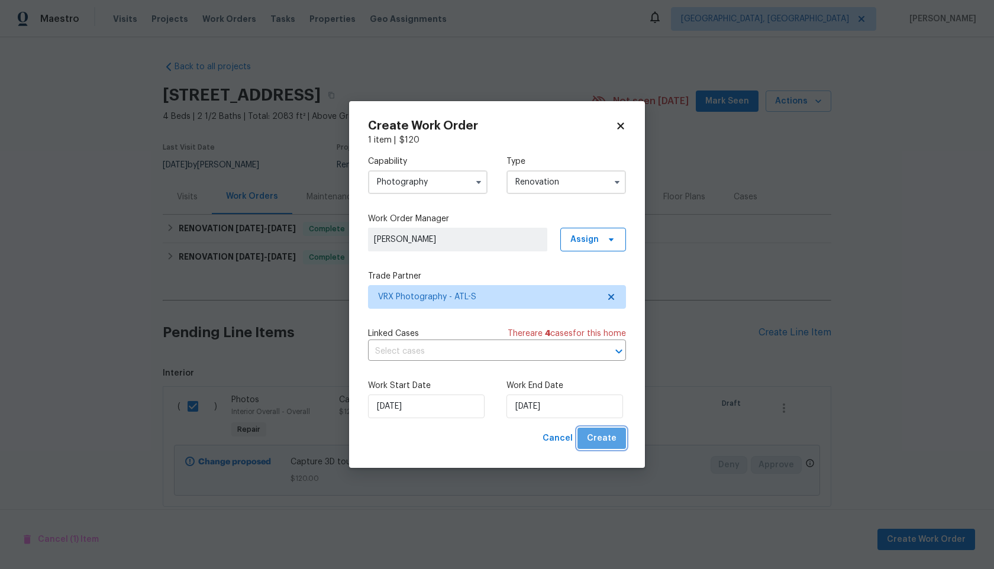
click at [615, 441] on span "Create" at bounding box center [602, 438] width 30 height 15
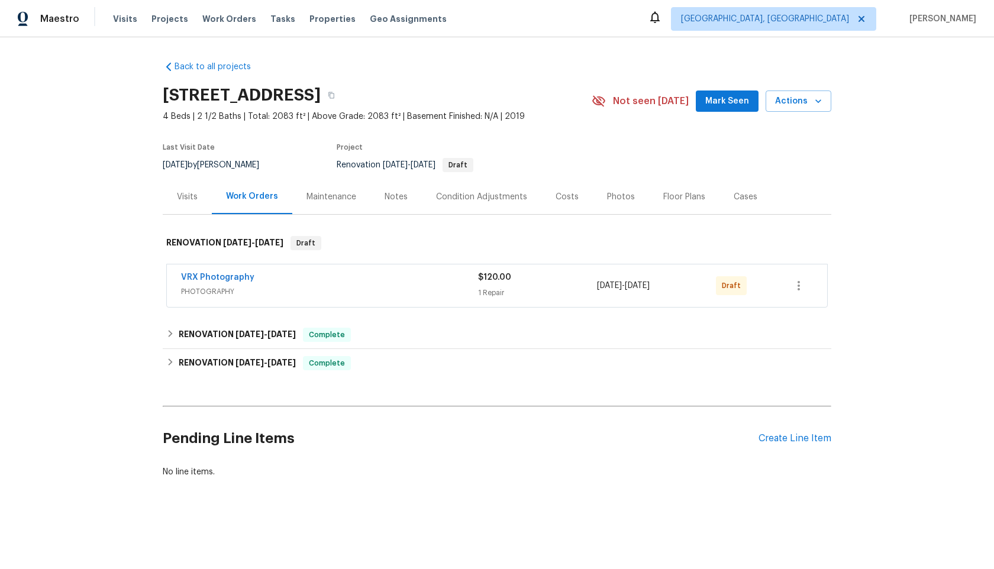
click at [438, 284] on div "VRX Photography" at bounding box center [329, 278] width 297 height 14
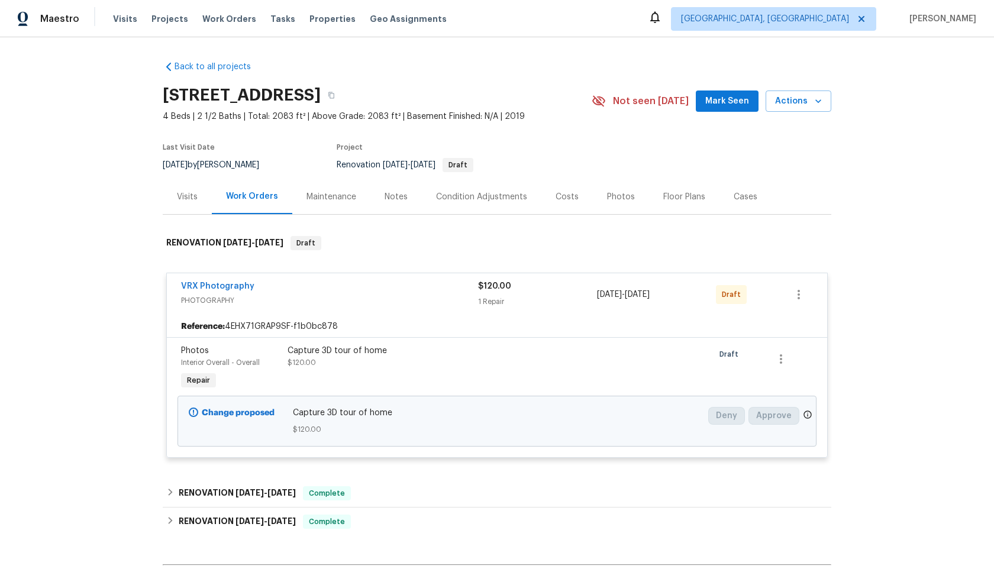
click at [442, 349] on div "Capture 3D tour of home" at bounding box center [416, 351] width 259 height 12
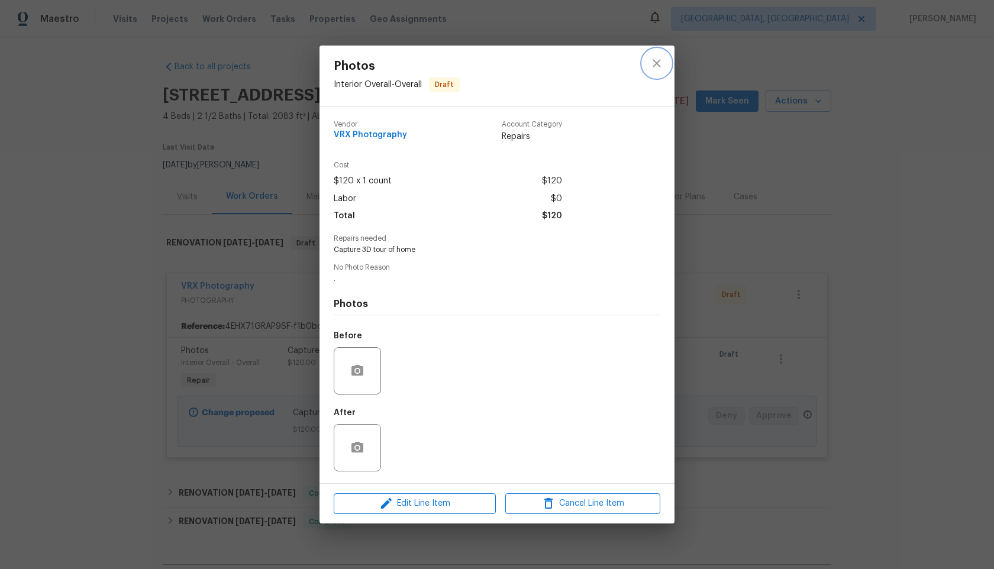
click at [654, 68] on icon "close" at bounding box center [656, 63] width 14 height 14
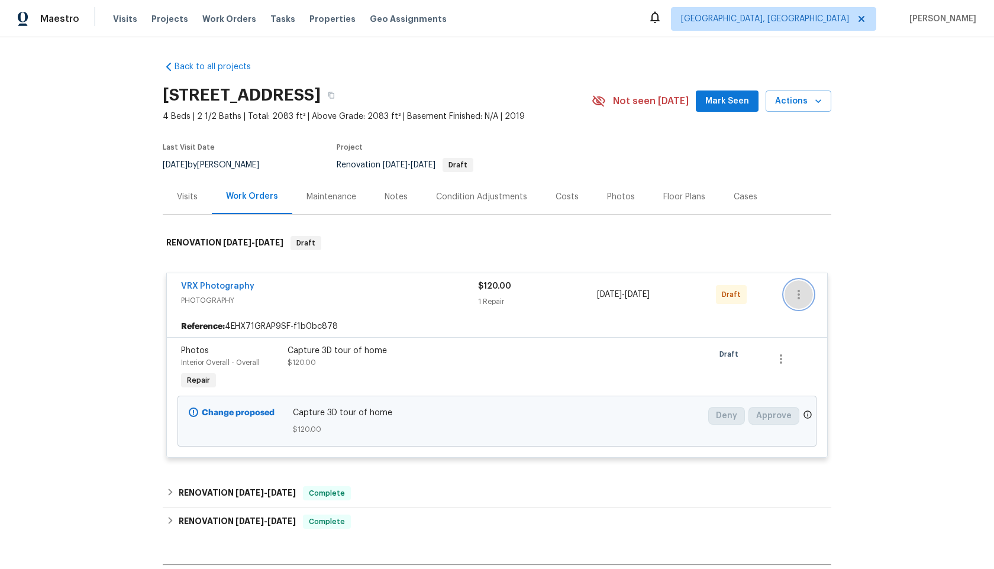
click at [804, 292] on icon "button" at bounding box center [798, 294] width 14 height 14
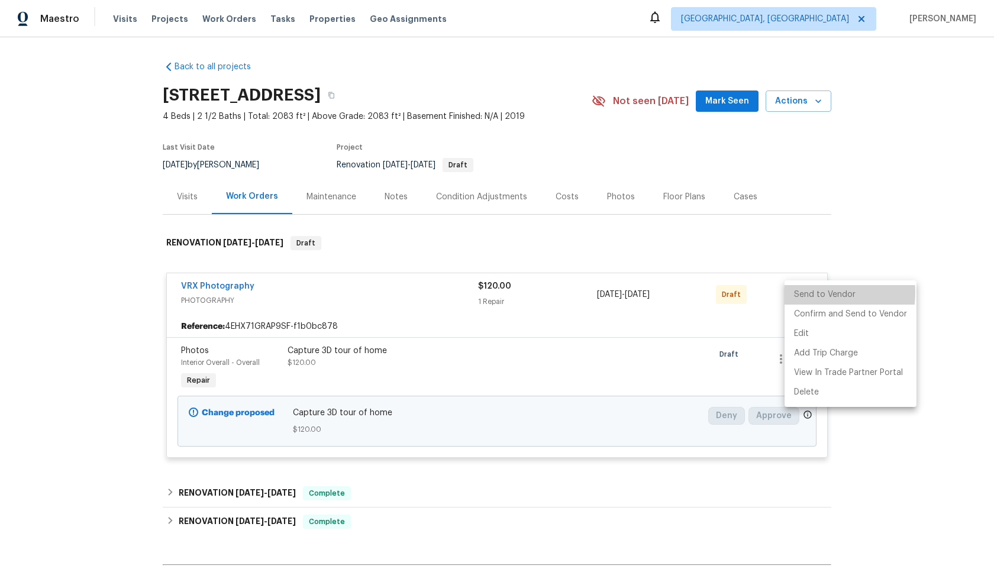
click at [804, 292] on li "Send to Vendor" at bounding box center [850, 295] width 132 height 20
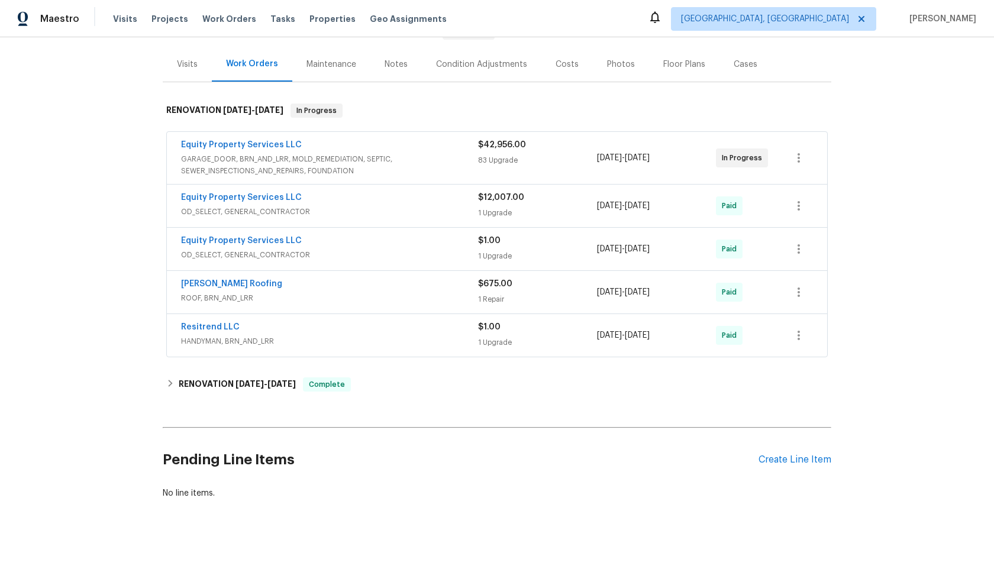
scroll to position [143, 0]
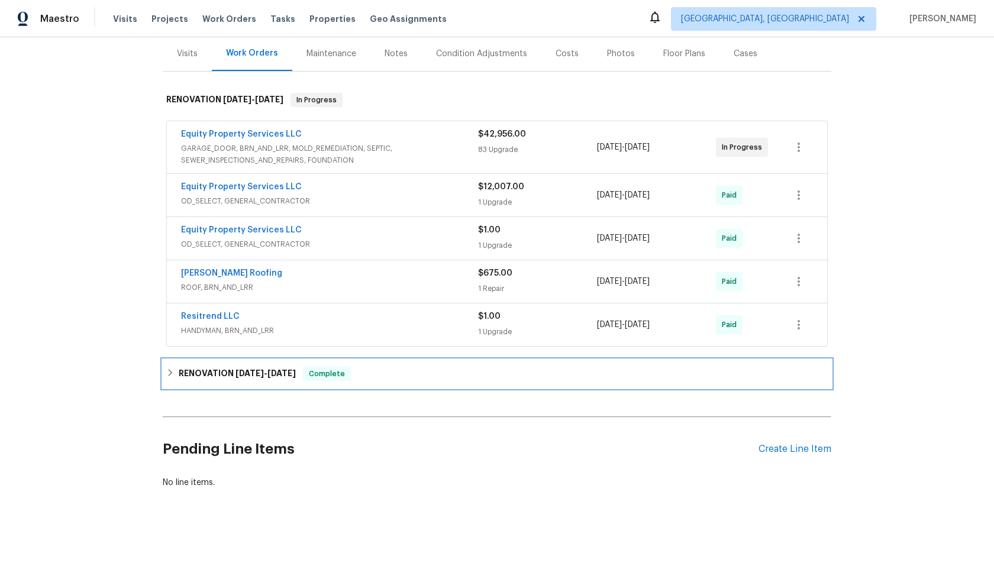
click at [261, 367] on h6 "RENOVATION [DATE] - [DATE]" at bounding box center [237, 374] width 117 height 14
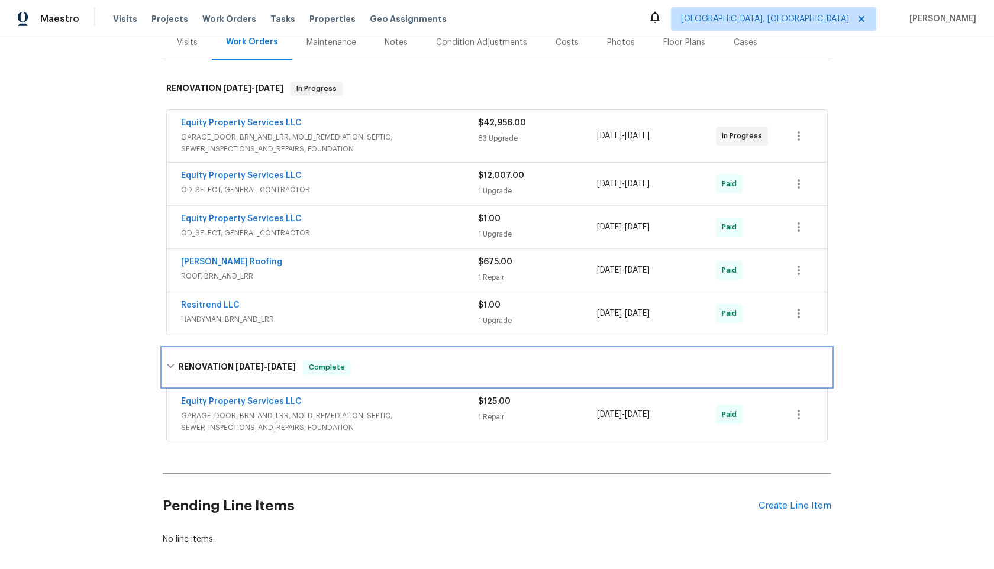
scroll to position [137, 0]
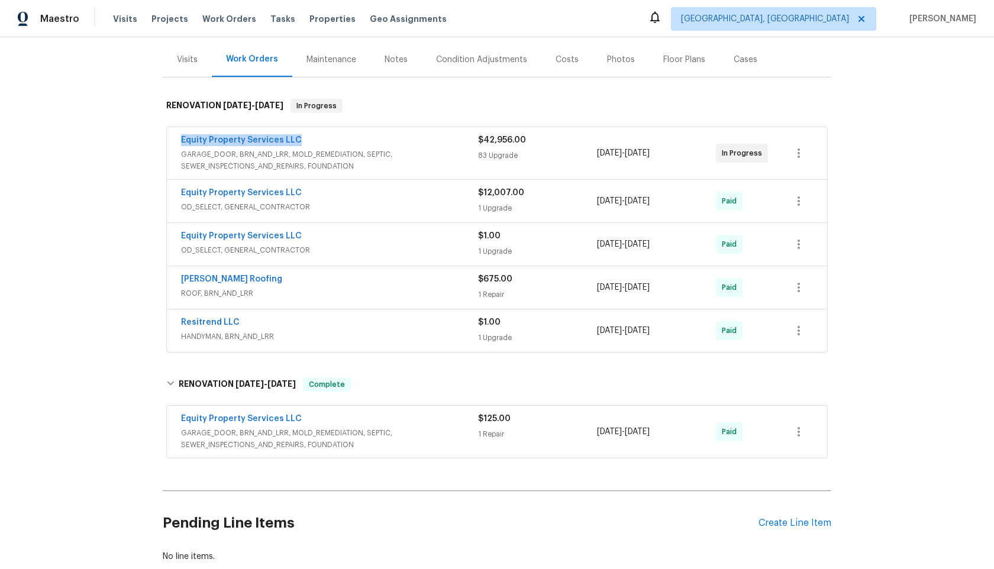
drag, startPoint x: 301, startPoint y: 140, endPoint x: 147, endPoint y: 140, distance: 154.4
click at [147, 140] on div "Back to all projects [STREET_ADDRESS] 2 Beds | 2 Baths | Total: 1318 ft² | Abov…" at bounding box center [497, 303] width 994 height 532
copy link "Equity Property Services LLC"
